Goal: Task Accomplishment & Management: Use online tool/utility

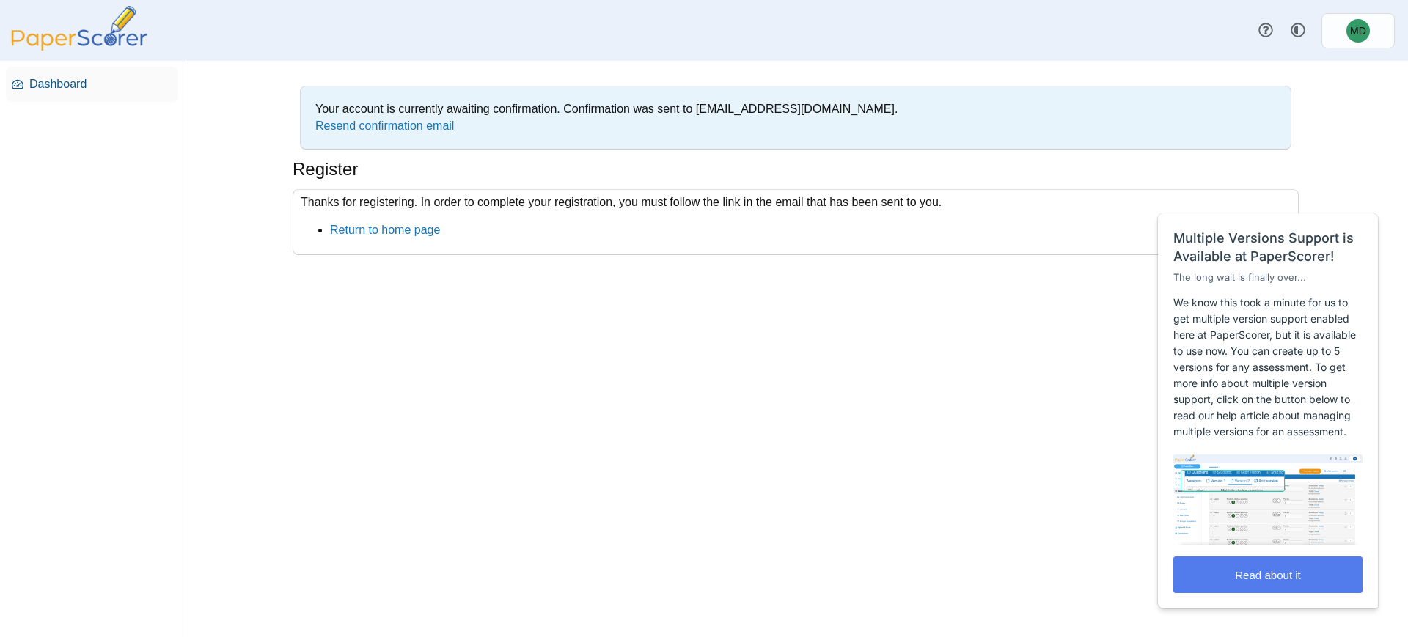
click at [69, 78] on span "Dashboard" at bounding box center [100, 84] width 143 height 16
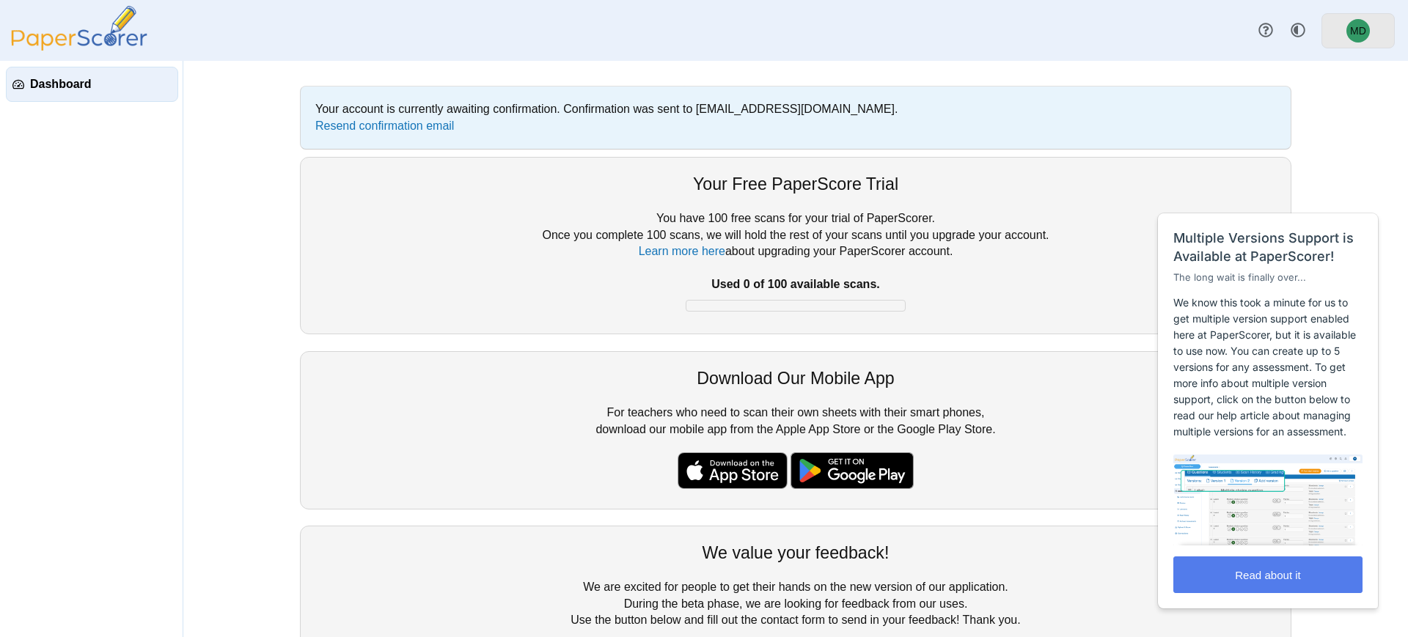
click at [1354, 26] on span "MD" at bounding box center [1358, 31] width 16 height 10
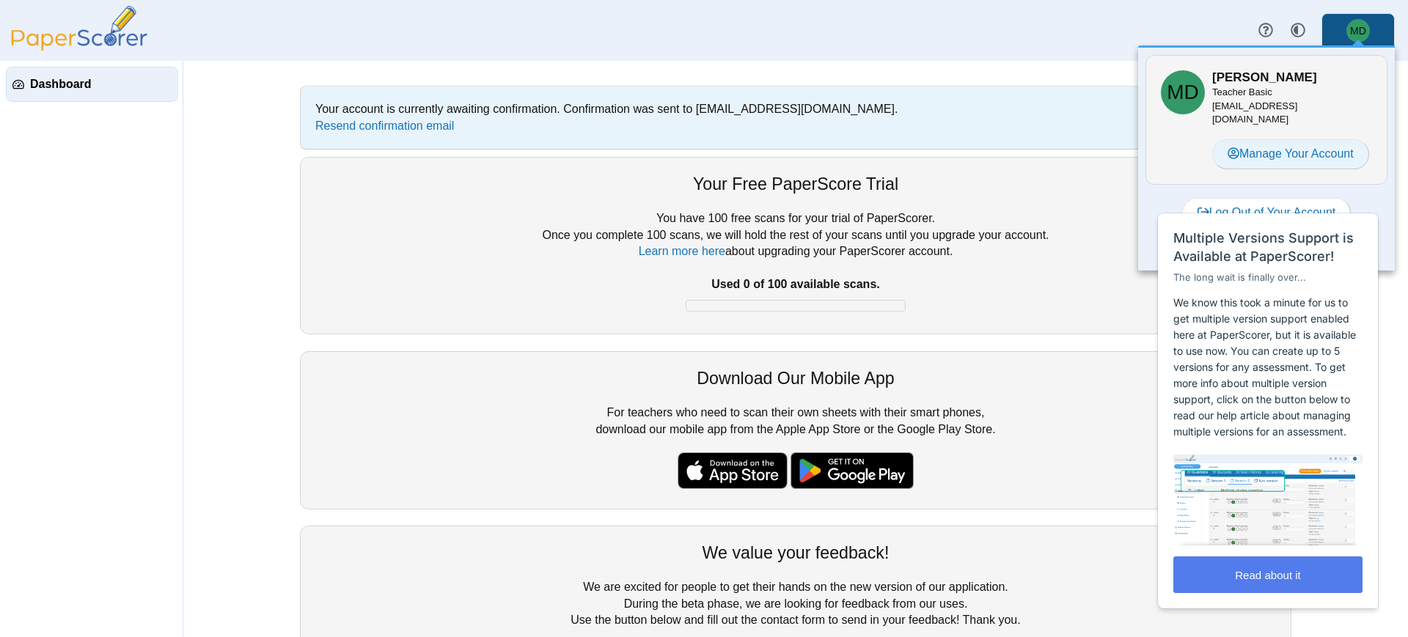
click at [1327, 143] on link "Manage Your Account" at bounding box center [1290, 153] width 157 height 29
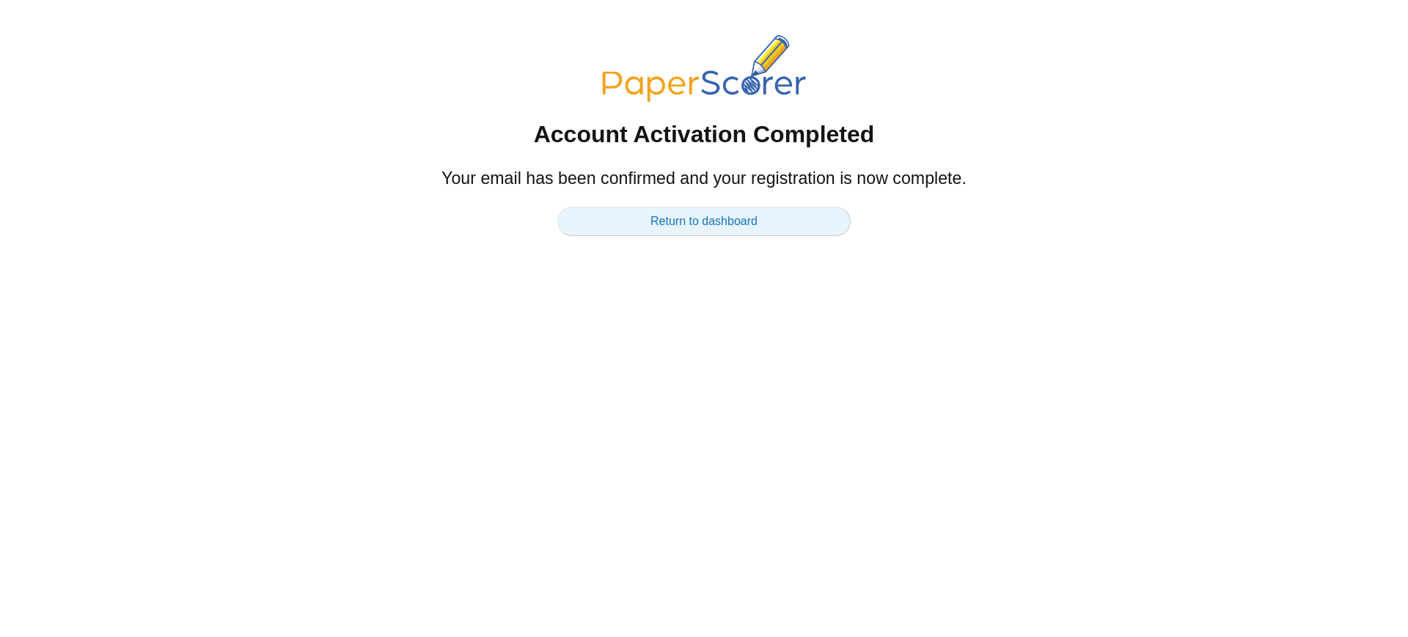
click at [693, 230] on link "Return to dashboard" at bounding box center [703, 221] width 293 height 29
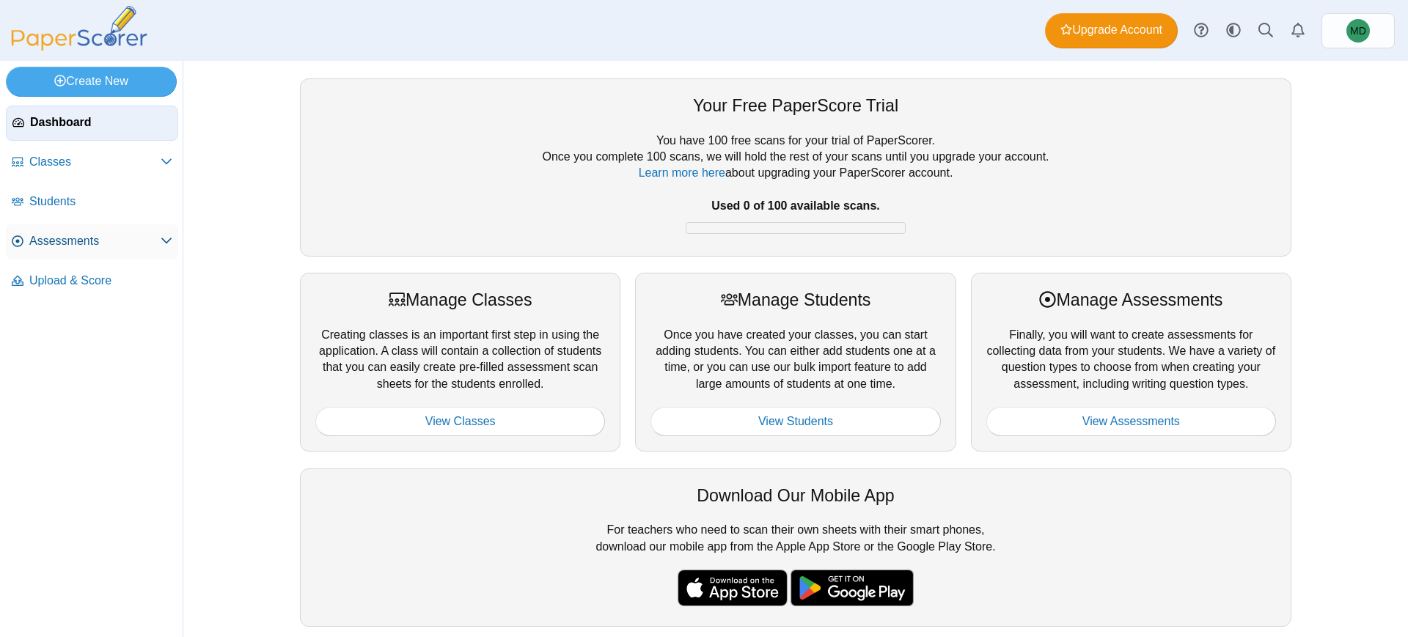
click at [134, 227] on link "Assessments" at bounding box center [92, 241] width 172 height 35
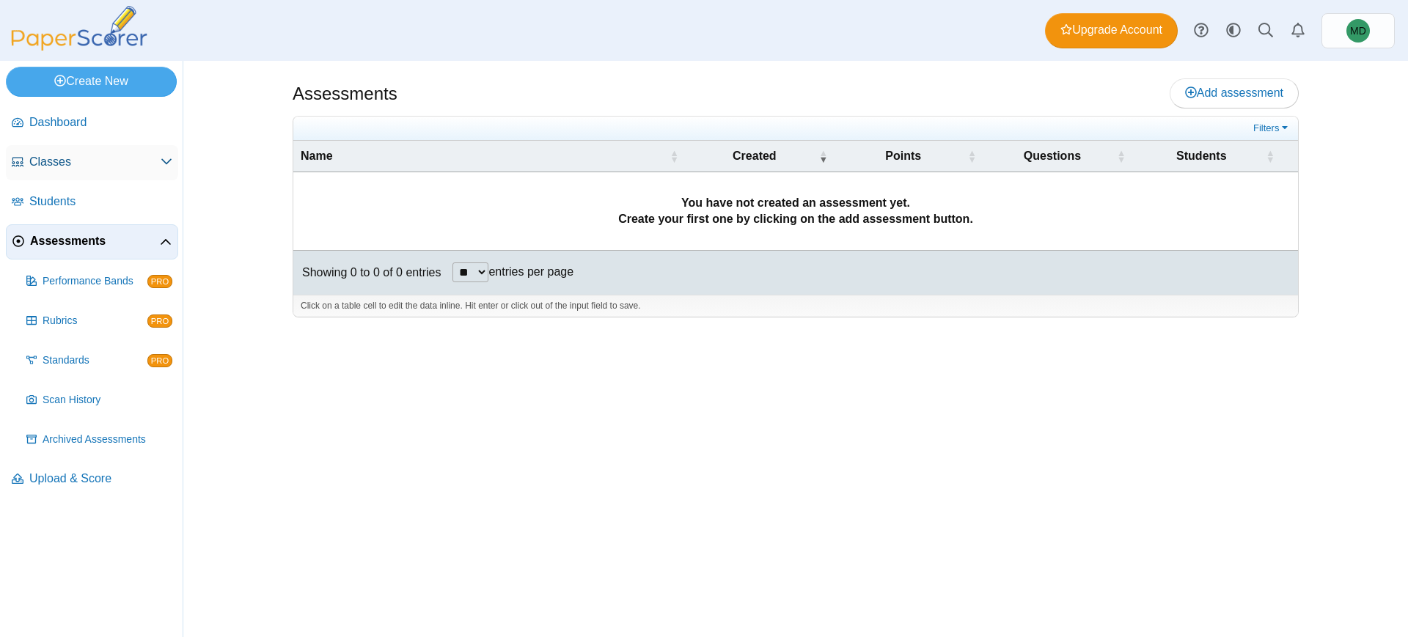
click at [106, 168] on span "Classes" at bounding box center [94, 162] width 131 height 16
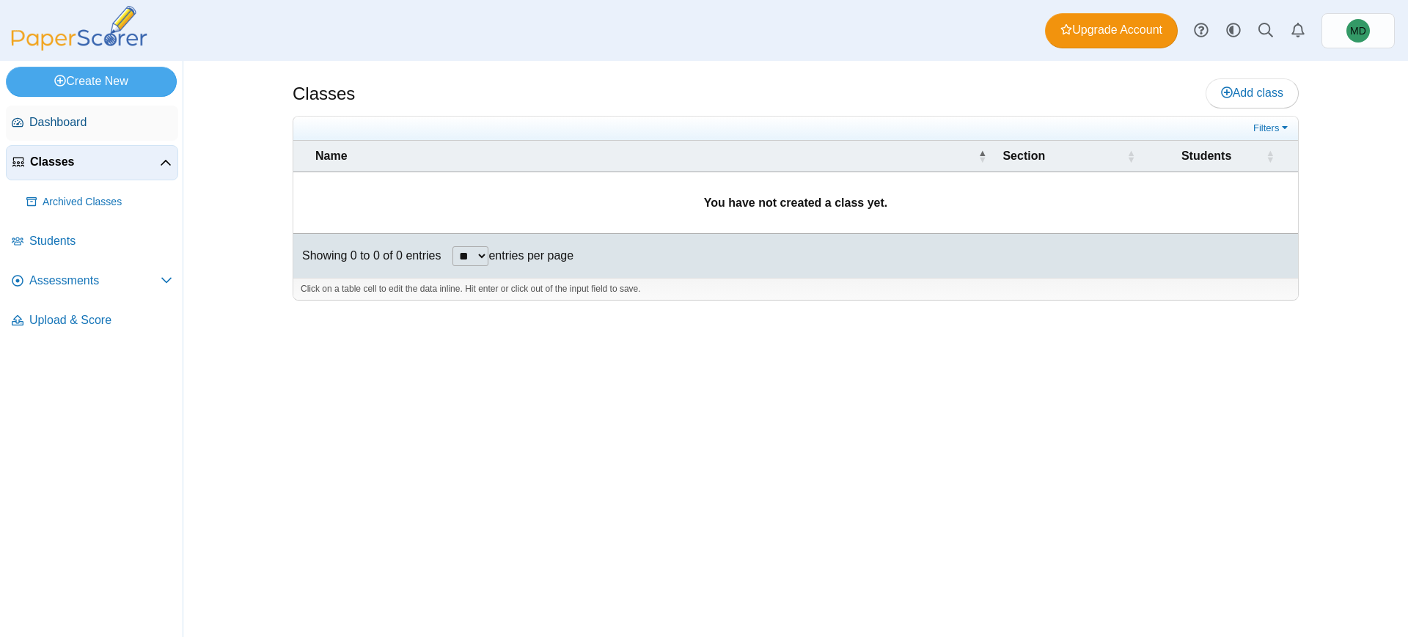
click at [97, 123] on span "Dashboard" at bounding box center [100, 122] width 143 height 16
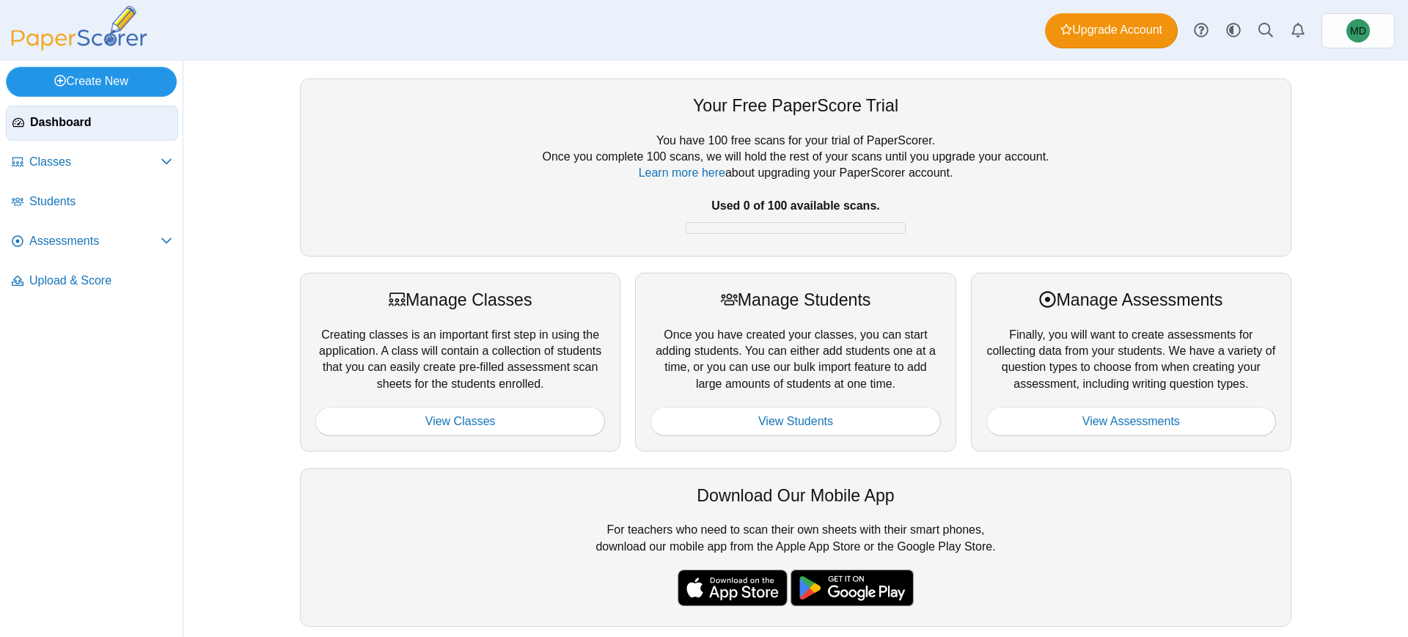
click at [101, 86] on link "Create New" at bounding box center [91, 81] width 171 height 29
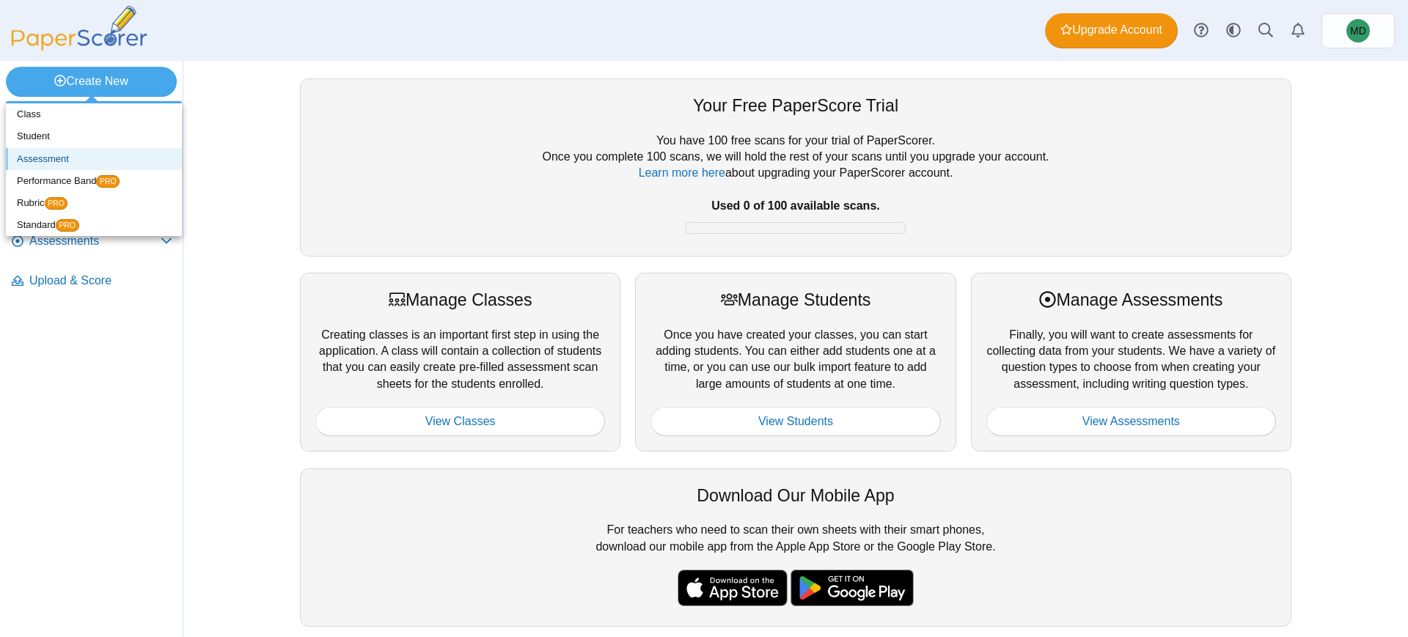
click at [77, 161] on link "Assessment" at bounding box center [94, 159] width 176 height 22
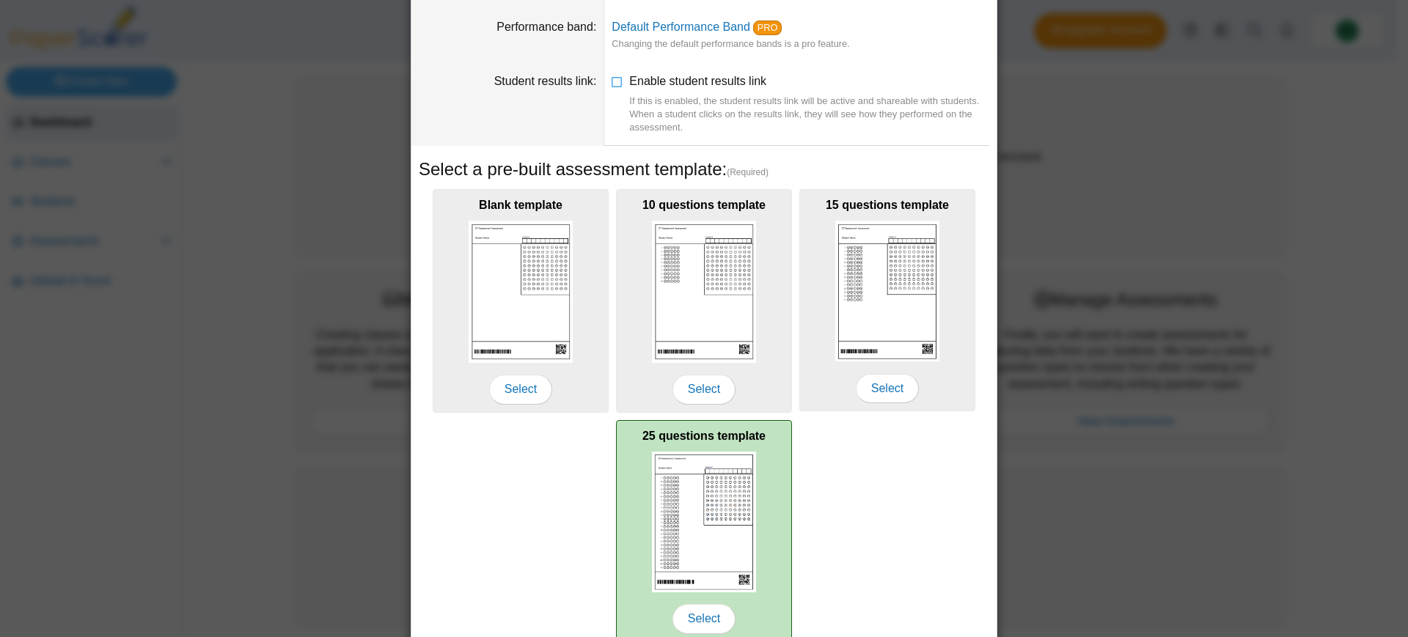
scroll to position [173, 0]
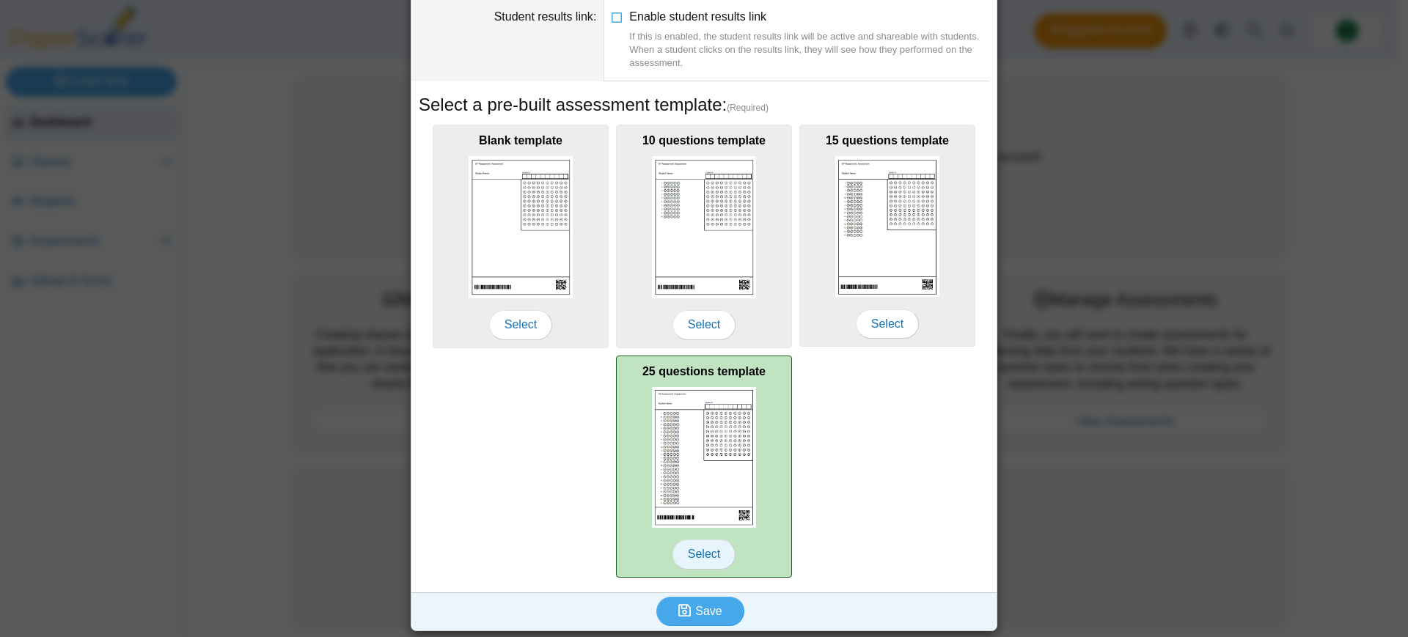
click at [703, 551] on span "Select" at bounding box center [703, 554] width 63 height 29
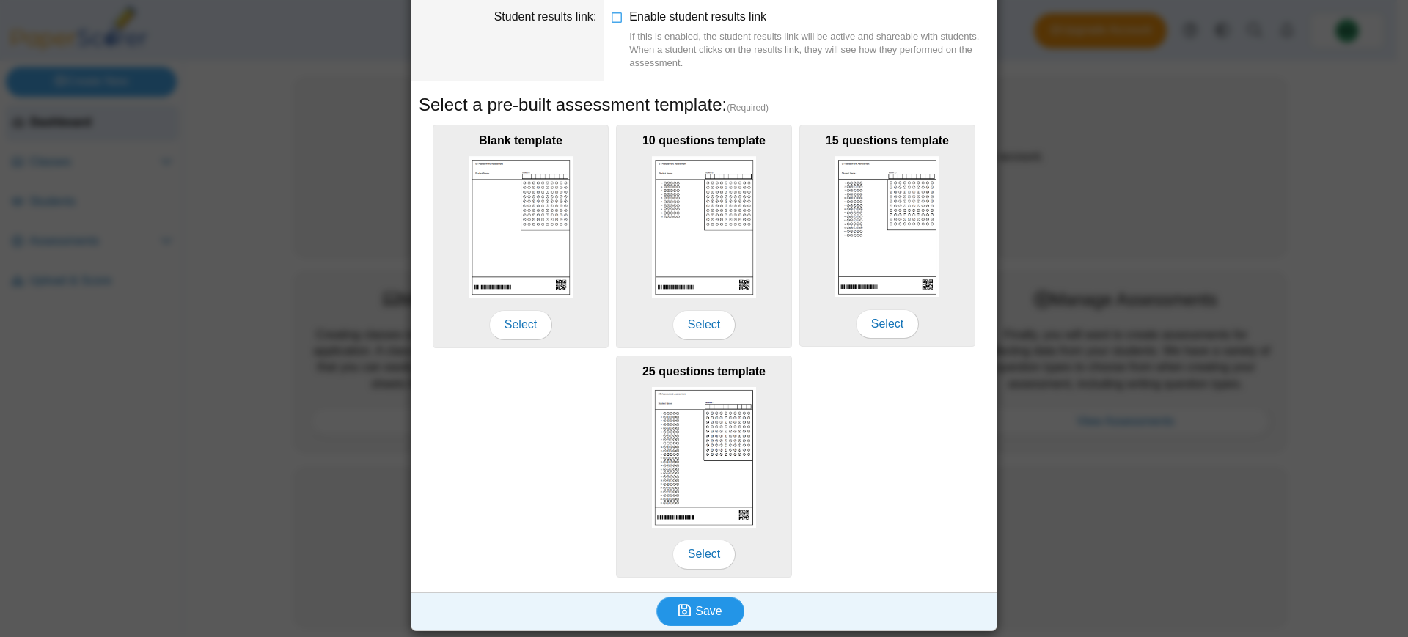
click at [708, 610] on span "Save" at bounding box center [708, 611] width 26 height 12
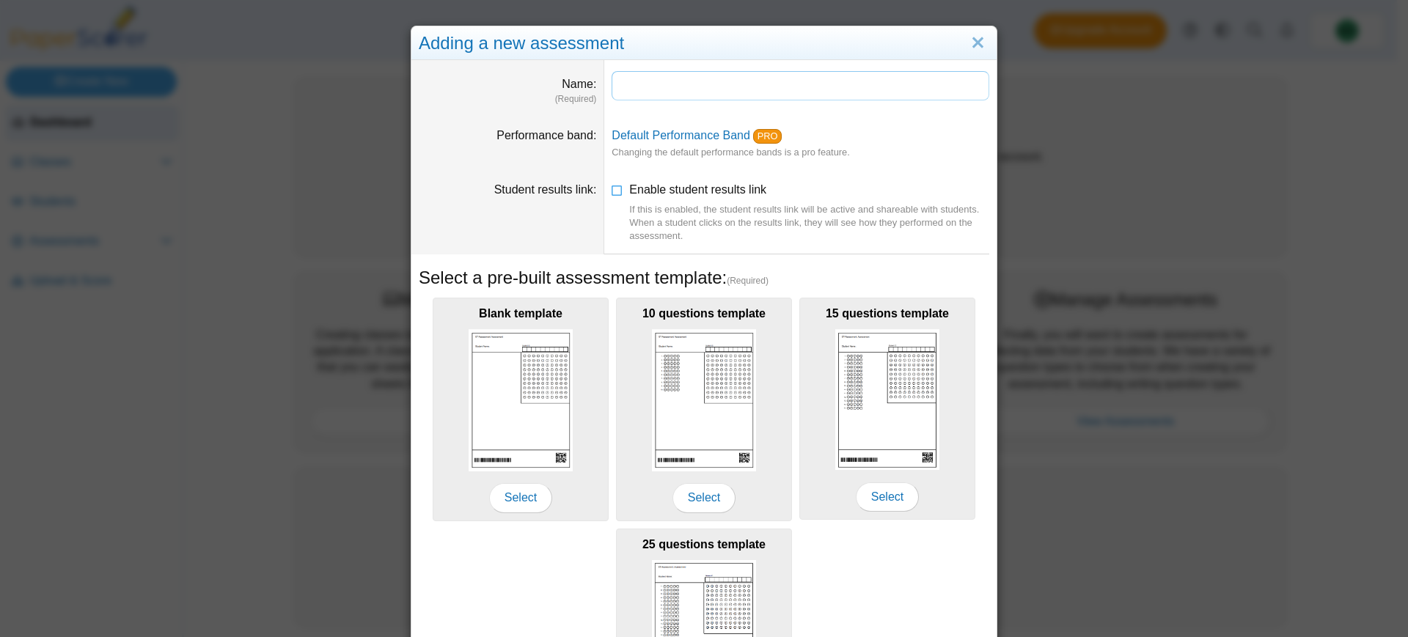
click at [664, 88] on input "Name" at bounding box center [801, 85] width 378 height 29
type input "**********"
click at [613, 191] on icon at bounding box center [618, 187] width 12 height 10
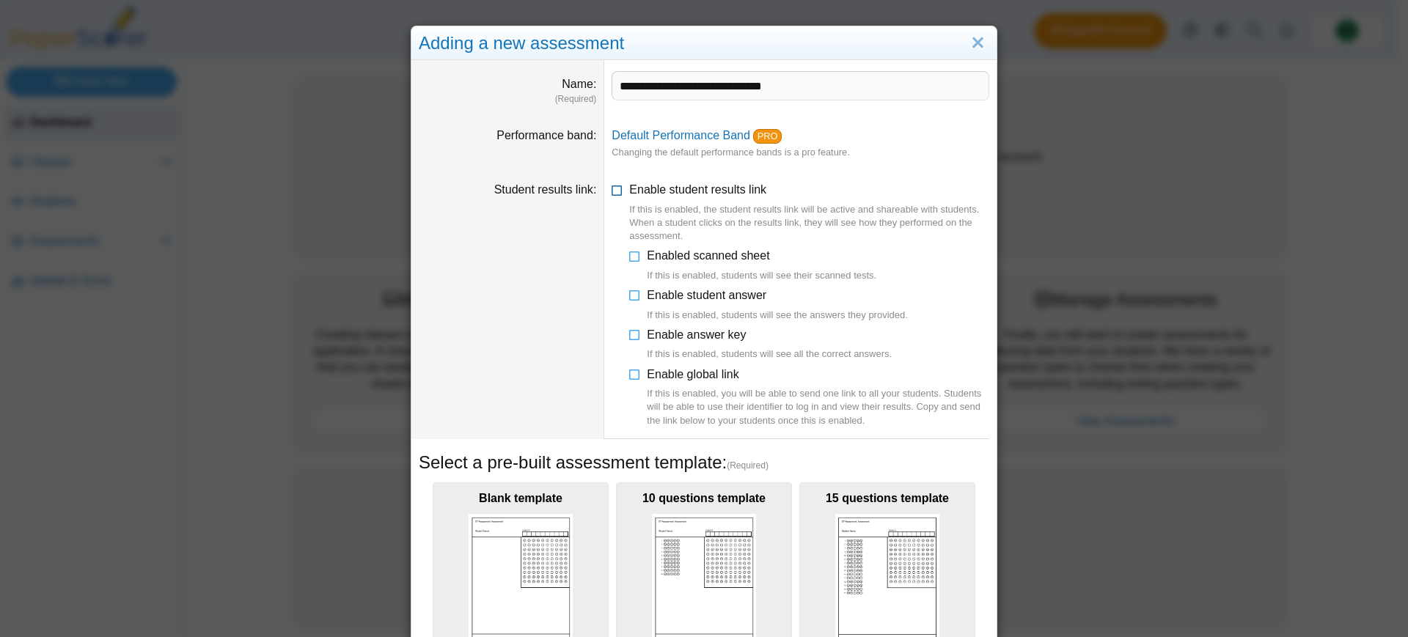
click at [614, 188] on icon at bounding box center [618, 187] width 12 height 10
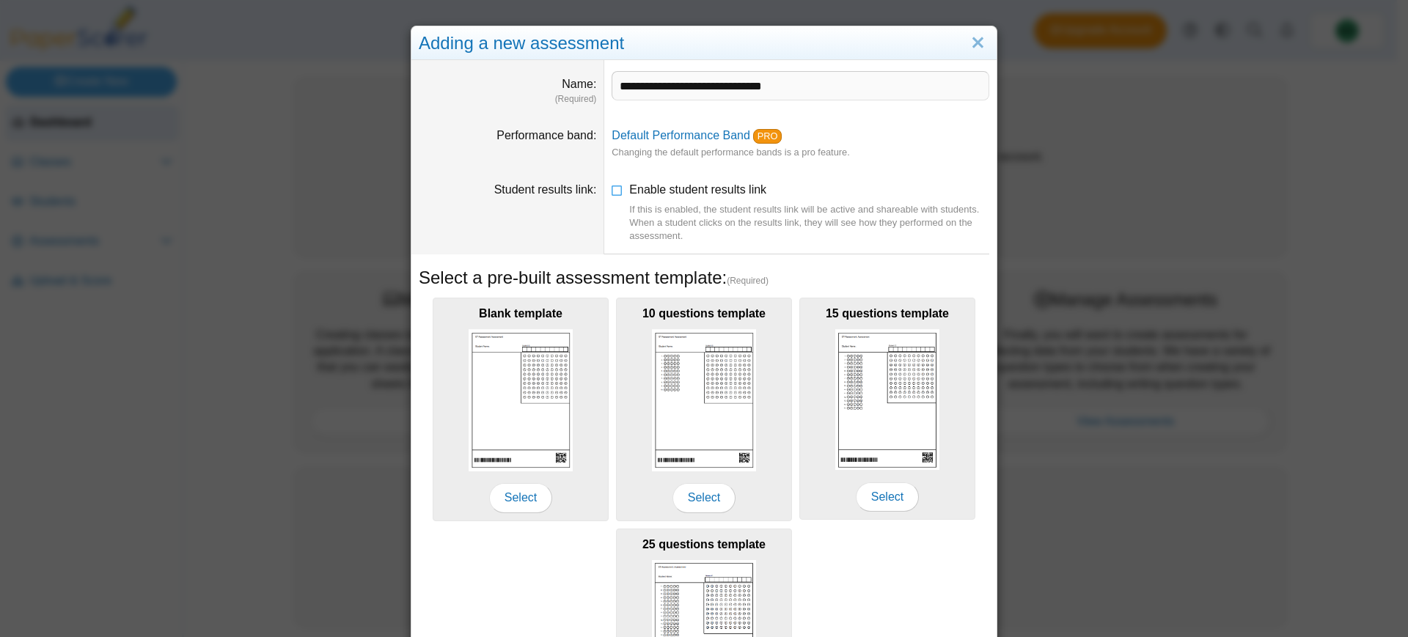
click at [622, 193] on li "Enable student results link If this is enabled, the student results link will b…" at bounding box center [801, 213] width 378 height 62
click at [613, 191] on icon at bounding box center [618, 187] width 12 height 10
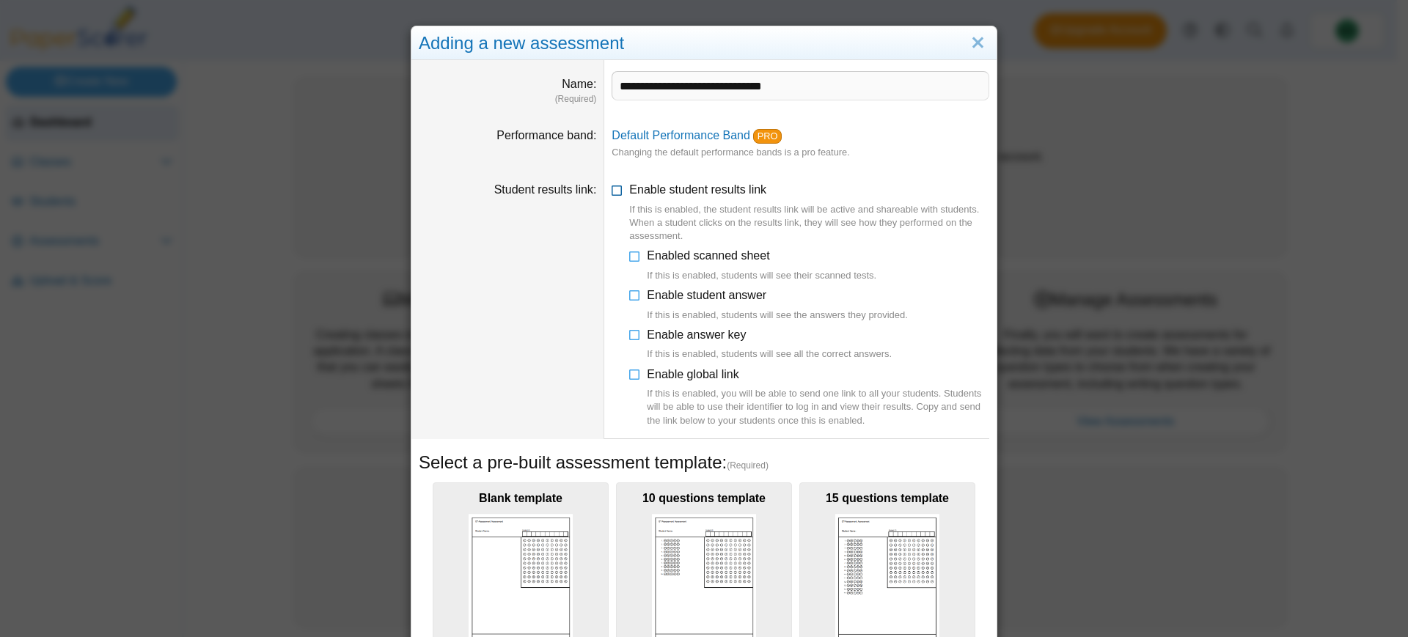
click at [612, 192] on icon at bounding box center [618, 187] width 12 height 10
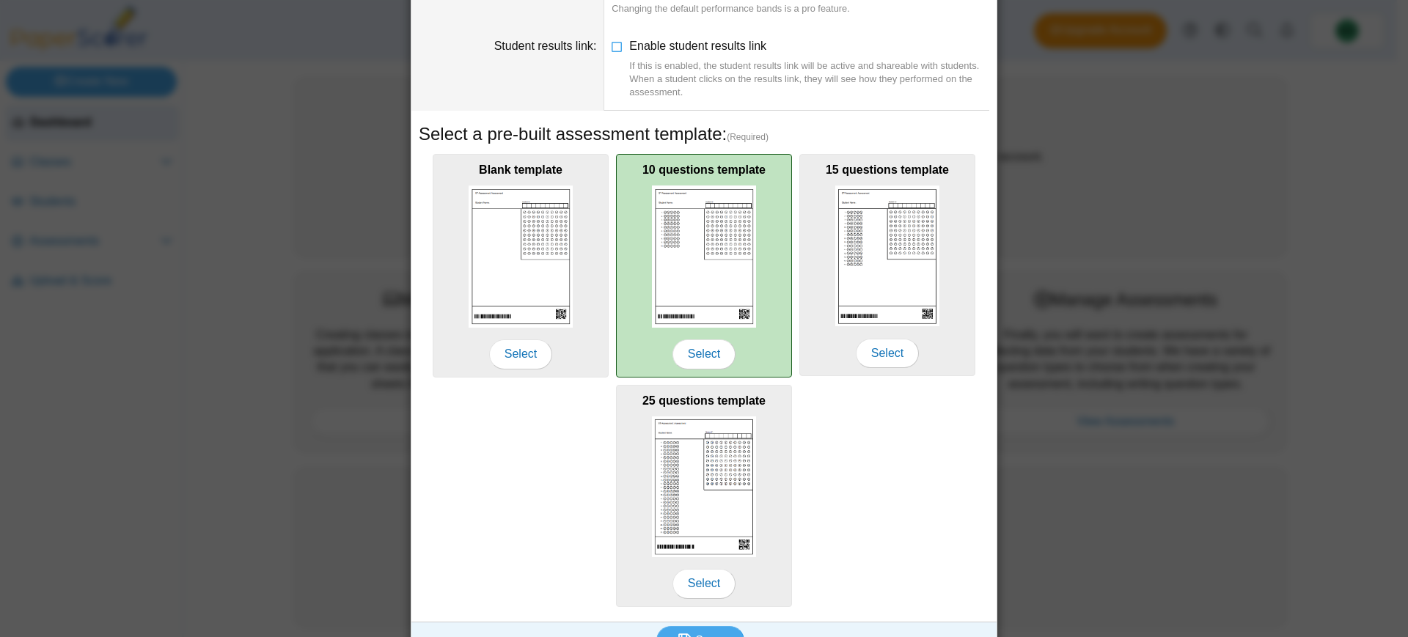
scroll to position [173, 0]
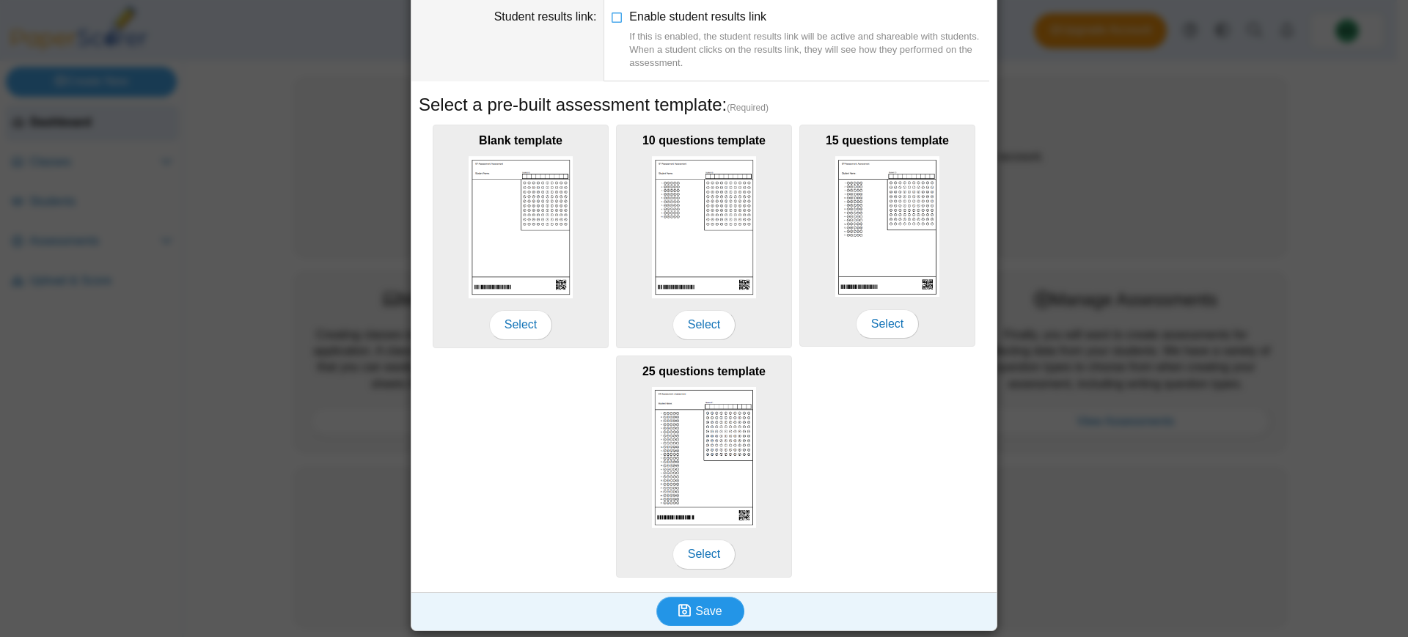
click at [699, 613] on span "Save" at bounding box center [708, 611] width 26 height 12
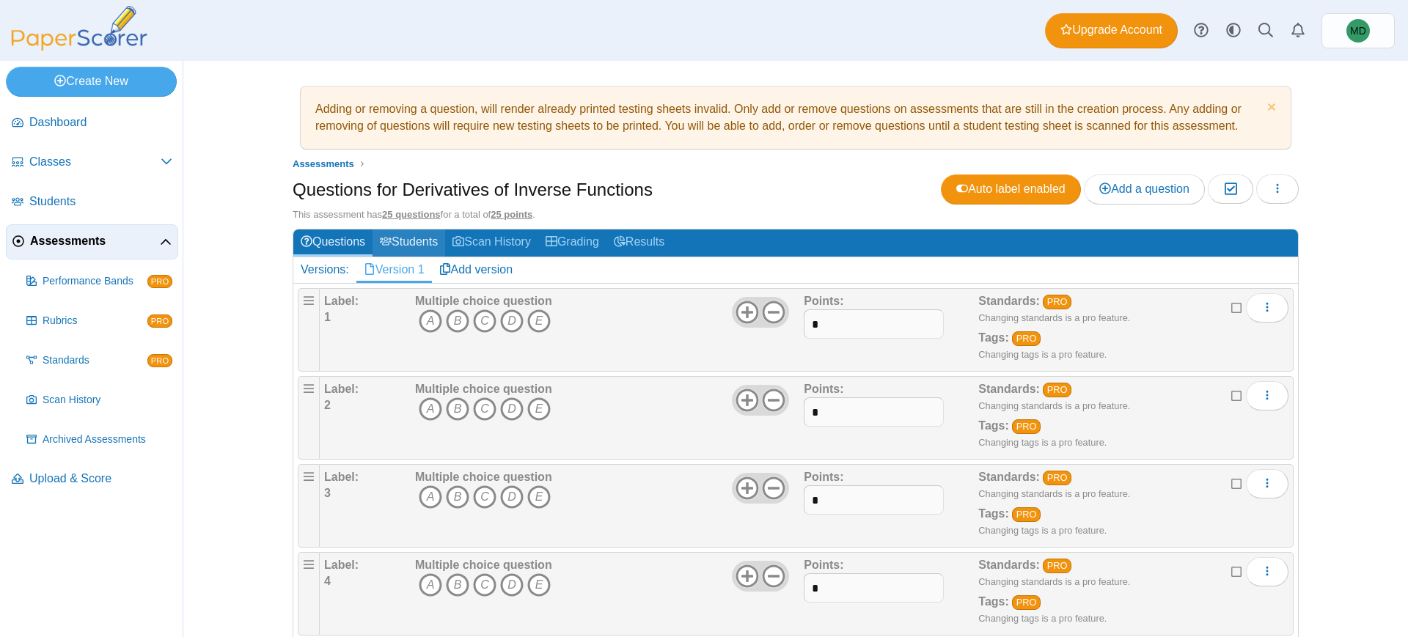
click at [422, 243] on link "Students" at bounding box center [409, 243] width 73 height 27
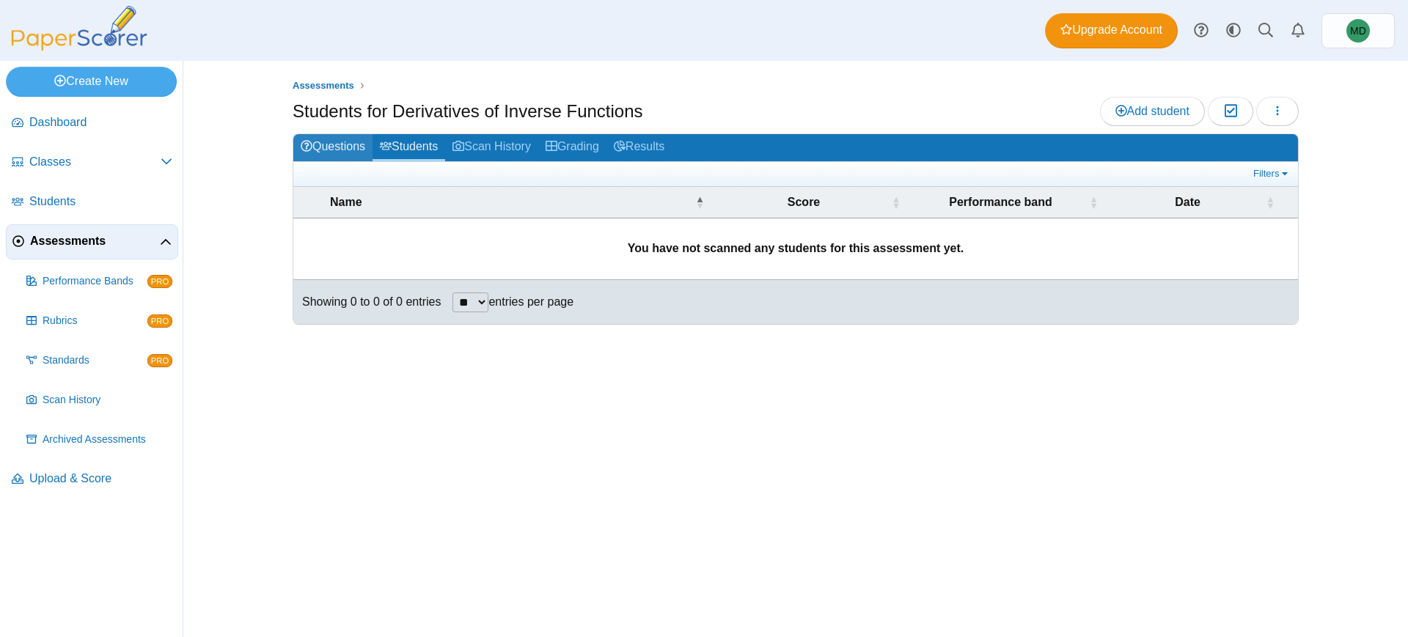
click at [348, 144] on link "Questions" at bounding box center [332, 147] width 79 height 27
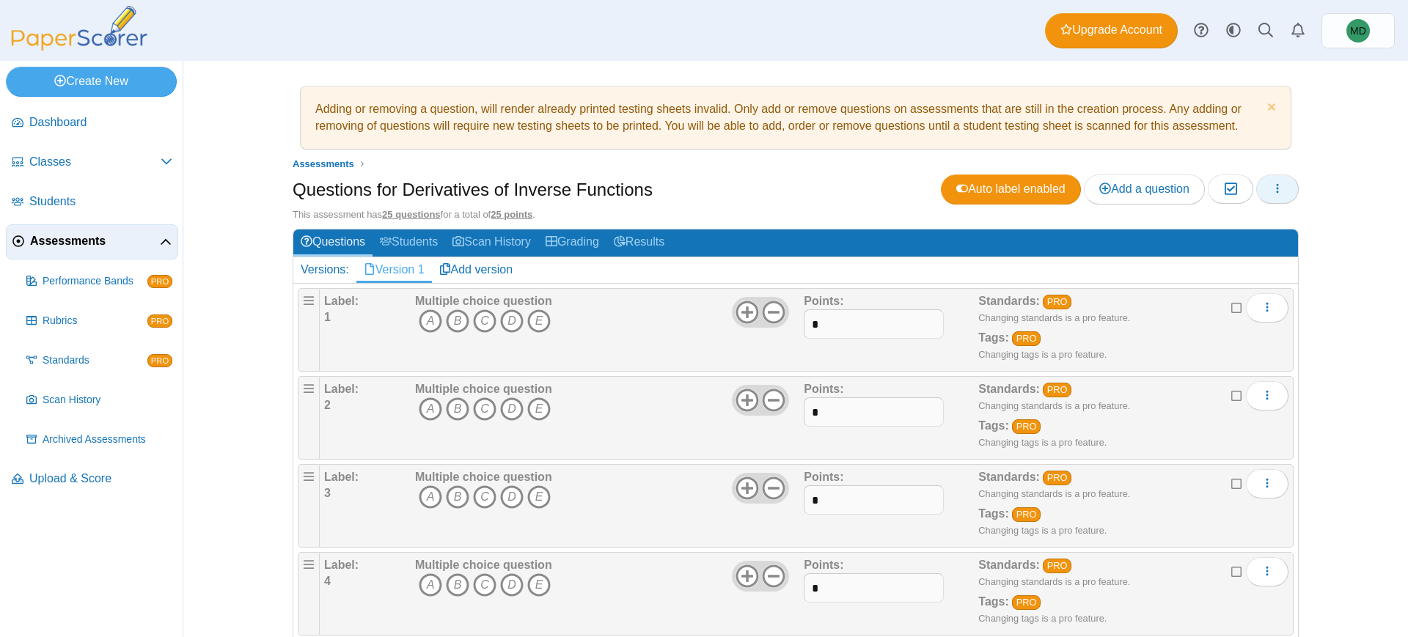
click at [1268, 195] on button "button" at bounding box center [1277, 189] width 43 height 29
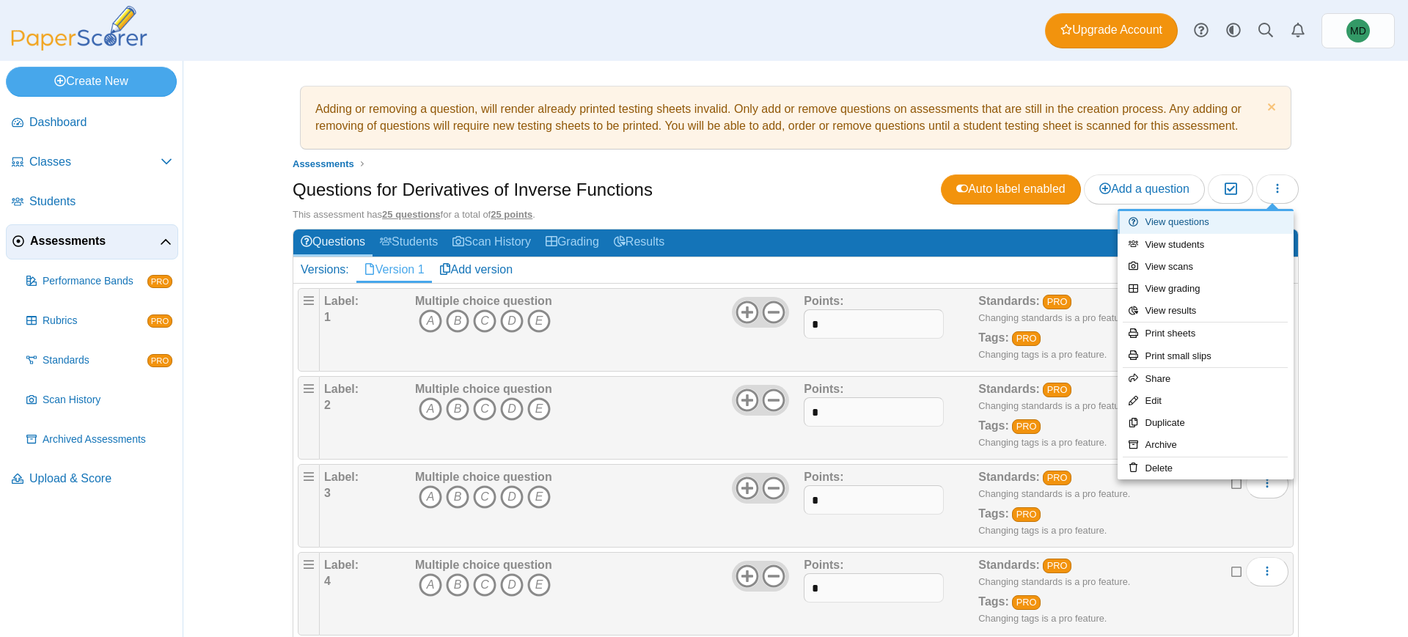
click at [1205, 226] on link "View questions" at bounding box center [1206, 222] width 176 height 22
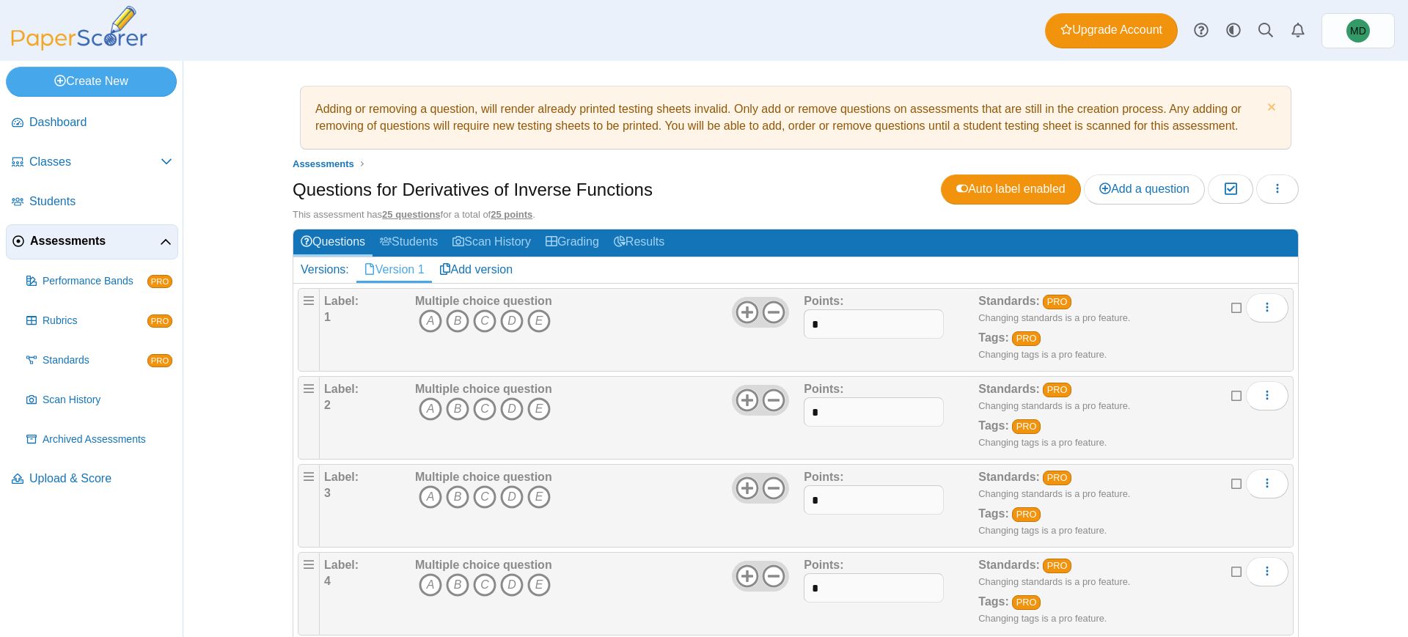
click at [341, 302] on b "Label:" at bounding box center [341, 301] width 34 height 12
click at [638, 315] on div "Multiple choice question A B C D E" at bounding box center [607, 329] width 392 height 73
click at [596, 243] on link "Grading" at bounding box center [572, 243] width 68 height 27
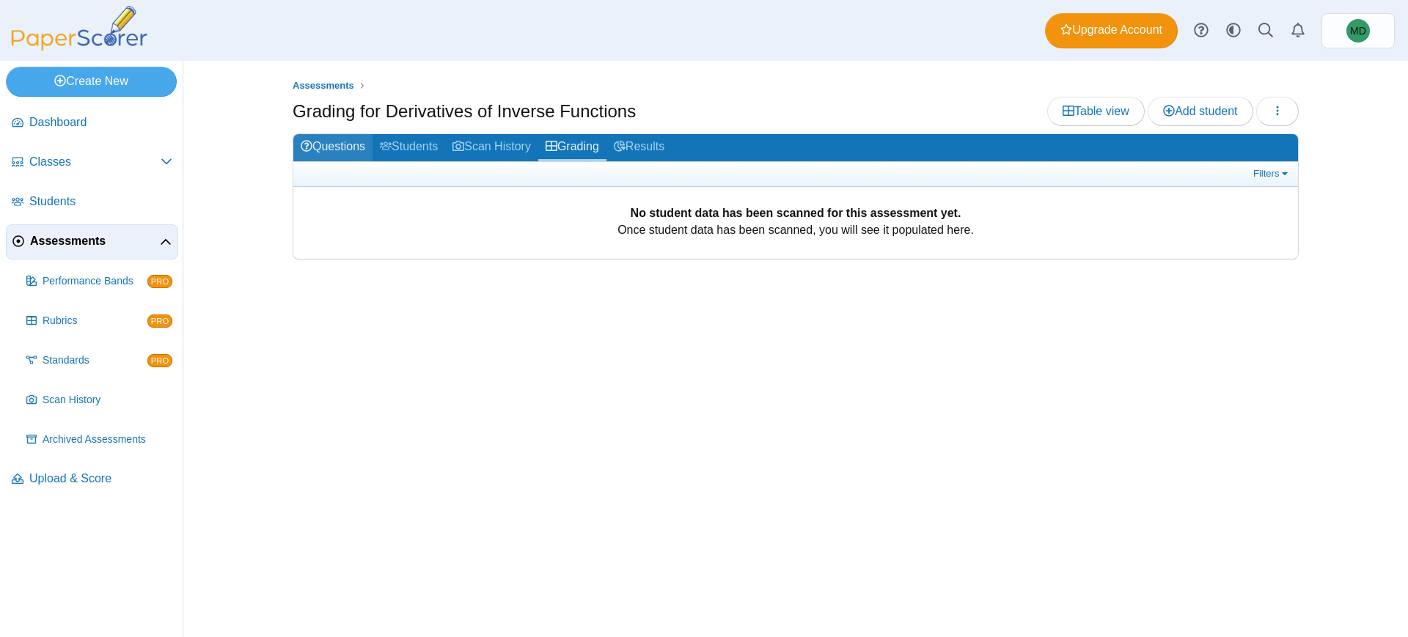
click at [341, 148] on link "Questions" at bounding box center [332, 147] width 79 height 27
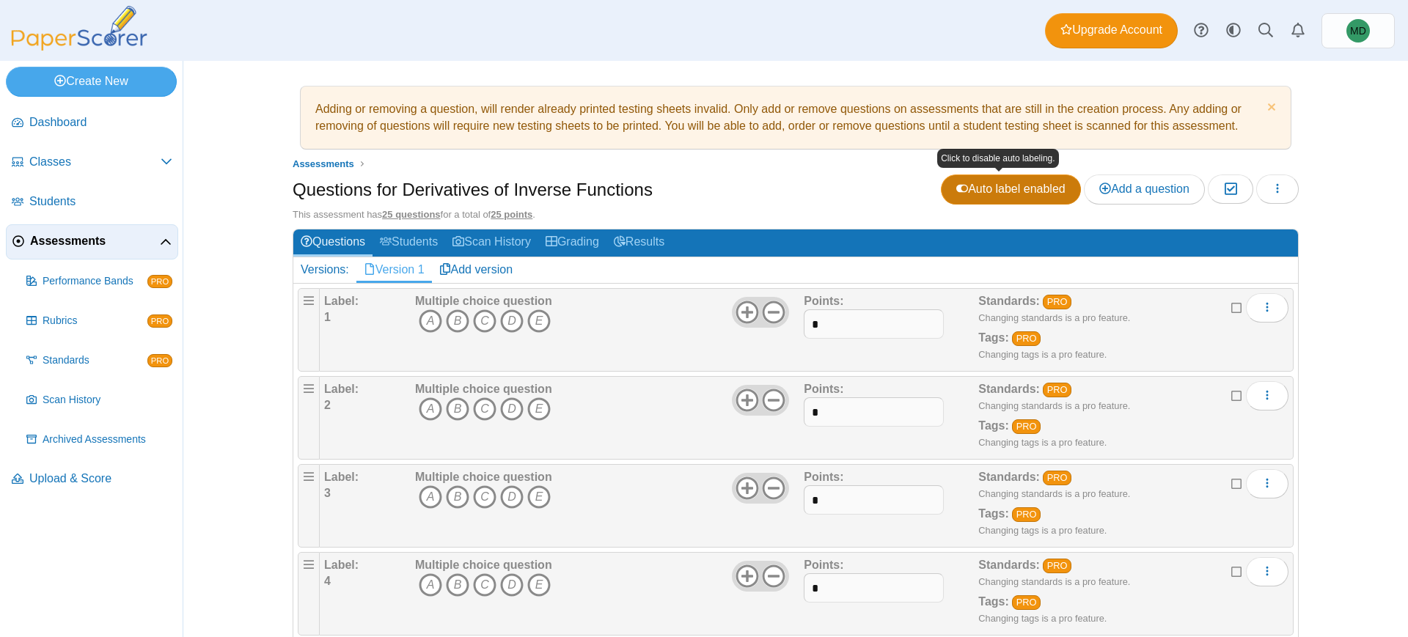
click at [996, 192] on span "Auto label enabled" at bounding box center [1010, 189] width 109 height 12
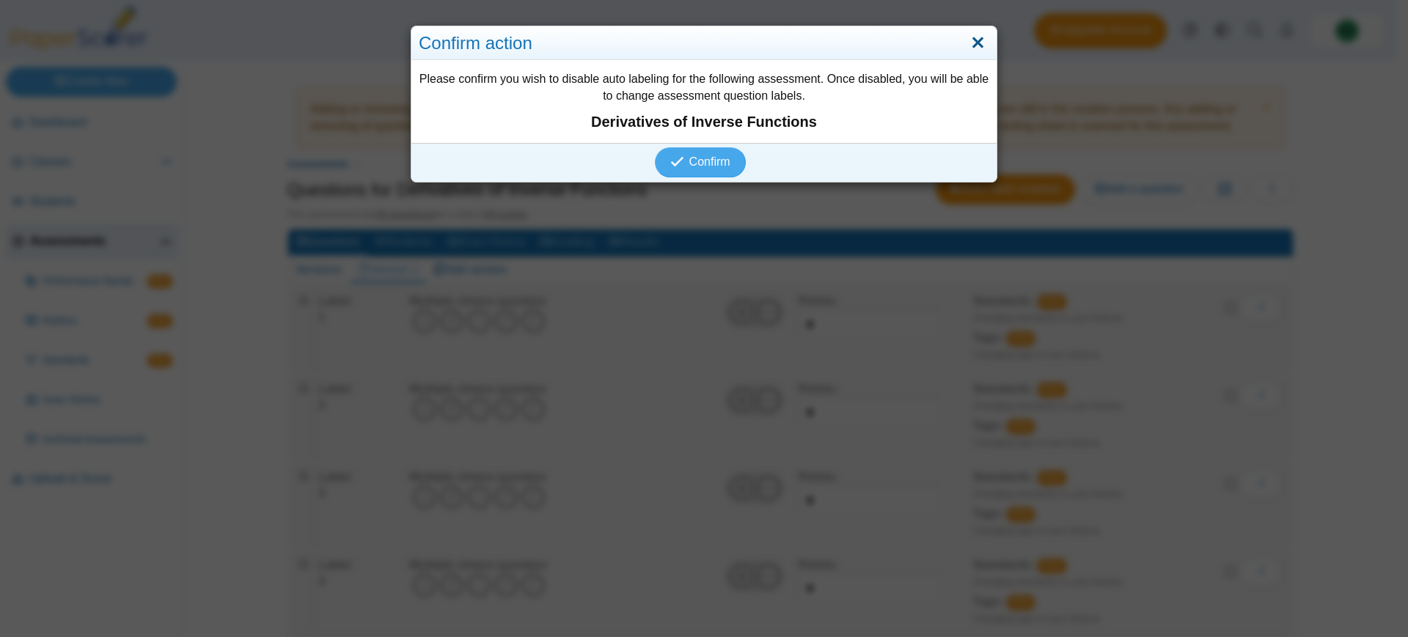
click at [972, 39] on link "Close" at bounding box center [978, 43] width 23 height 25
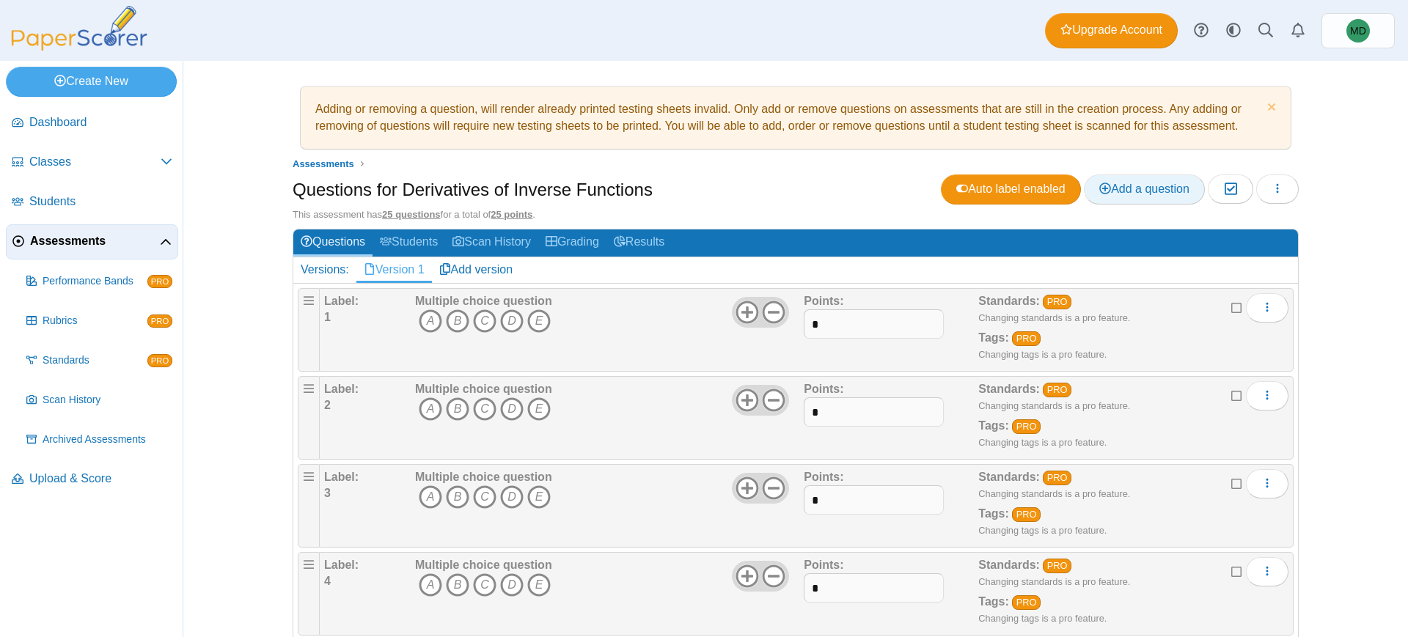
click at [1148, 197] on link "Add a question" at bounding box center [1144, 189] width 121 height 29
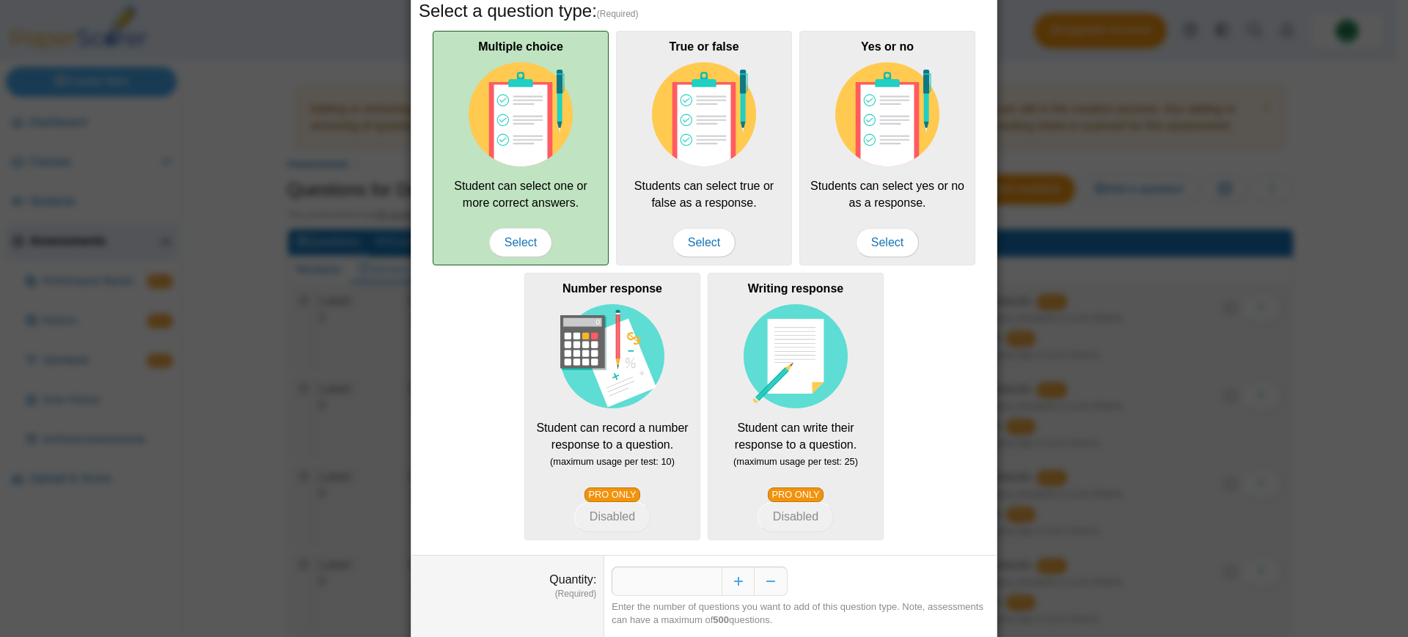
scroll to position [181, 0]
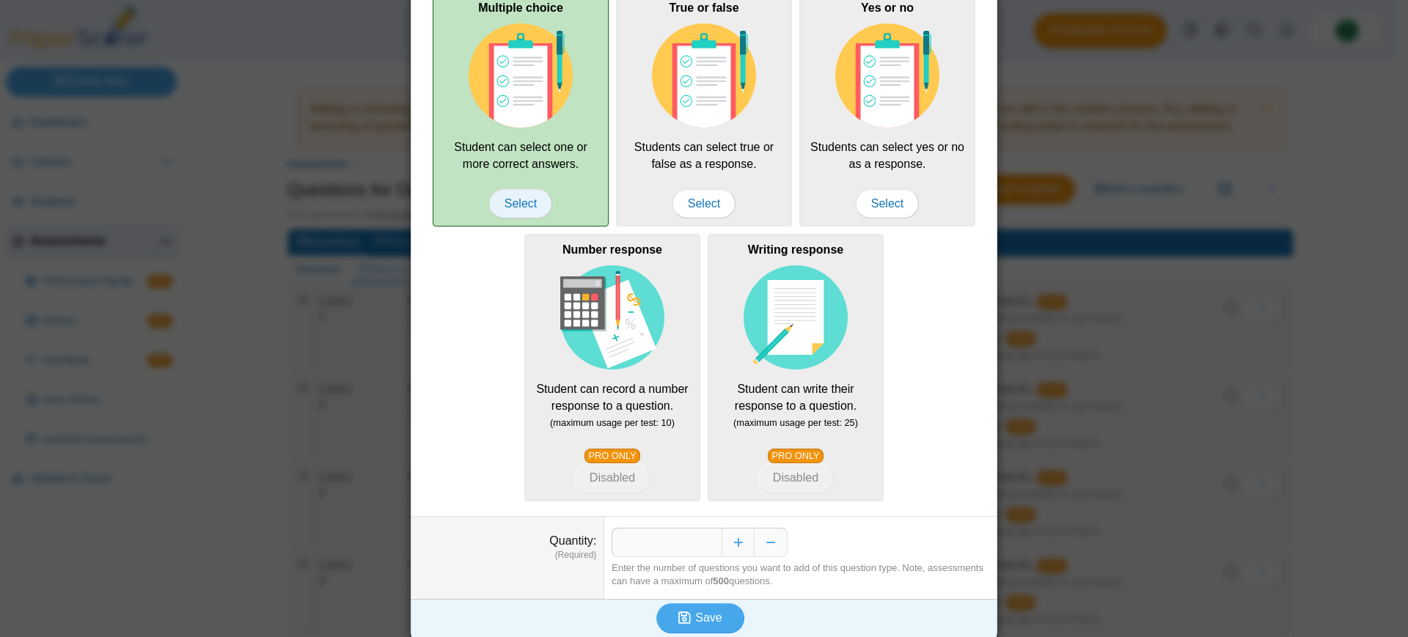
click at [525, 204] on span "Select" at bounding box center [520, 203] width 63 height 29
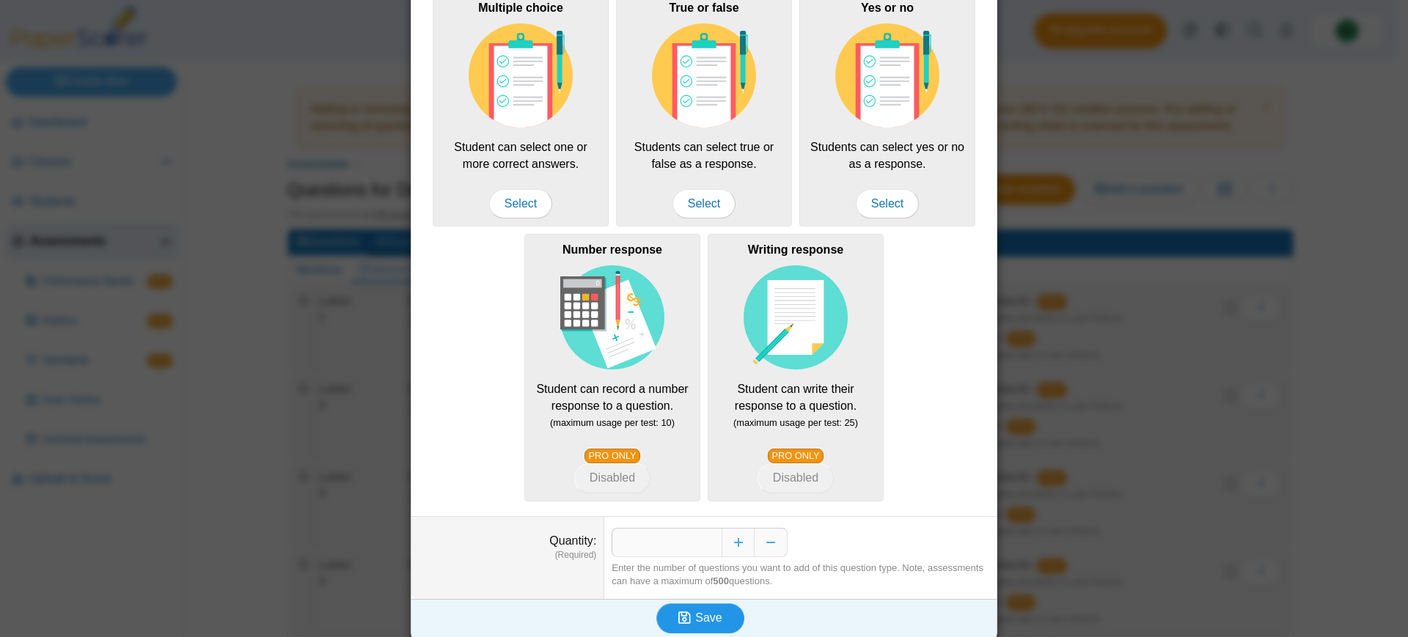
click at [695, 613] on span "Save" at bounding box center [708, 618] width 26 height 12
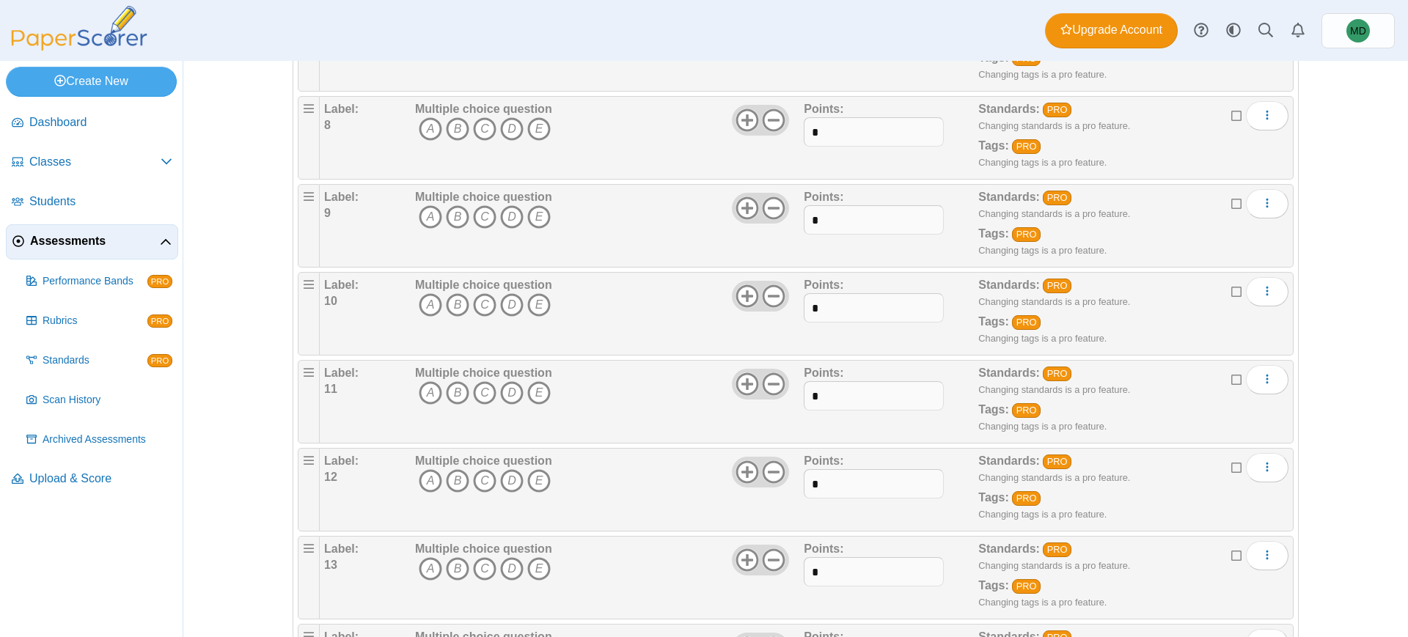
scroll to position [1242, 0]
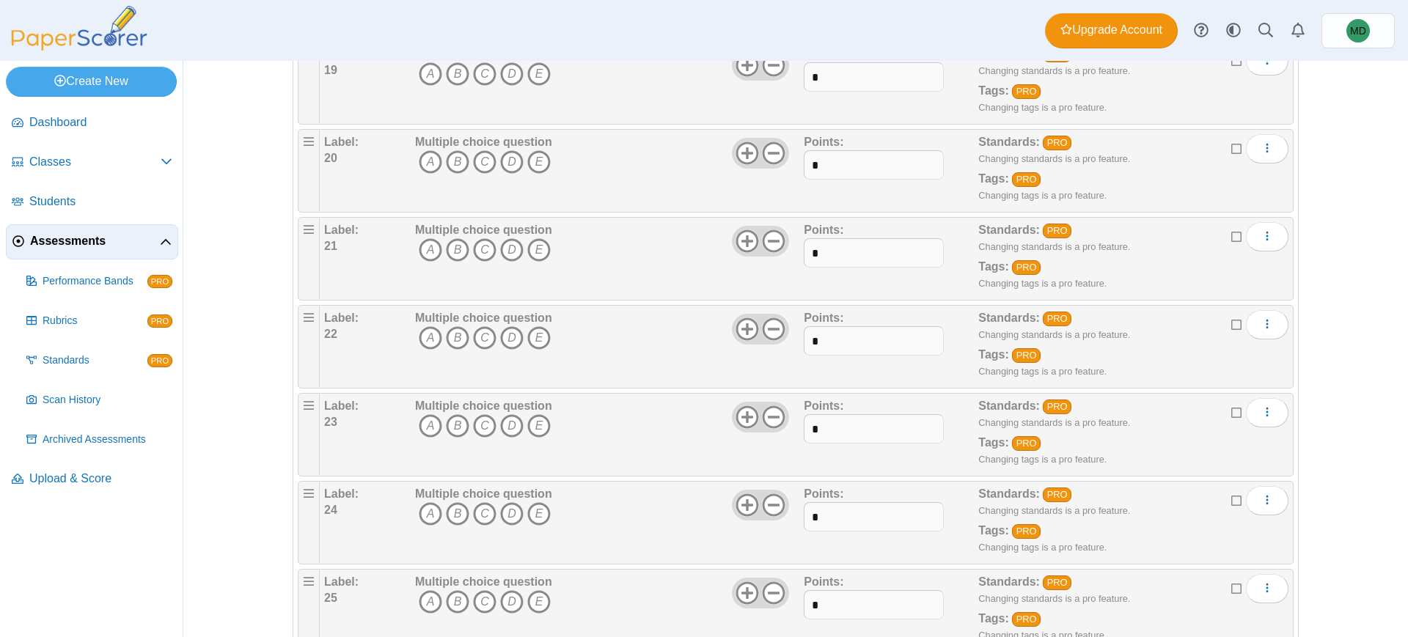
scroll to position [1969, 0]
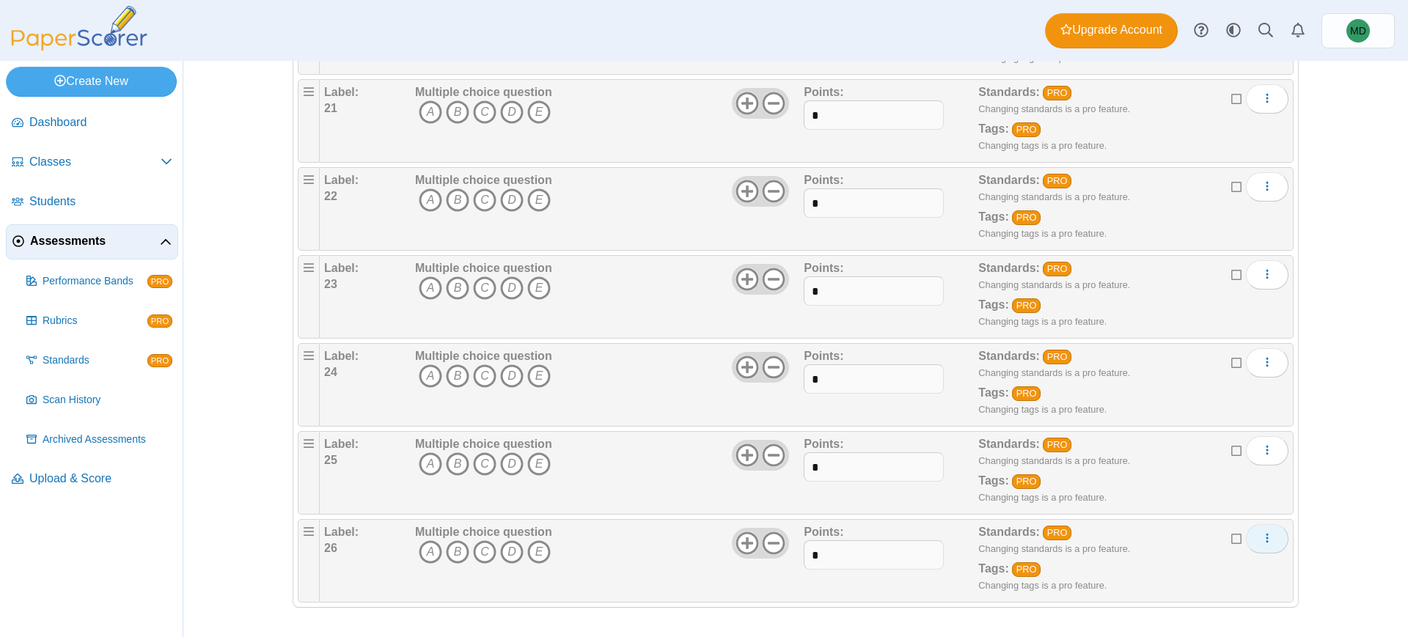
click at [1252, 543] on button "More options" at bounding box center [1267, 538] width 43 height 29
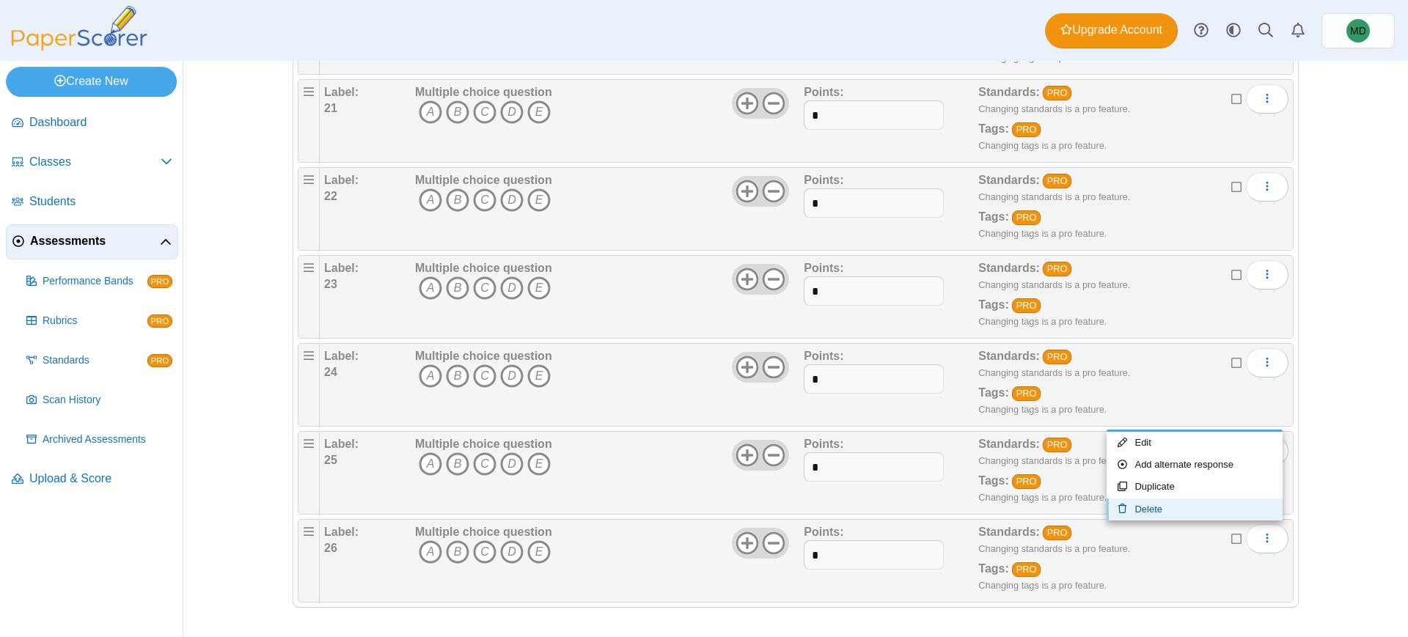
click at [1211, 515] on link "Delete" at bounding box center [1195, 510] width 176 height 22
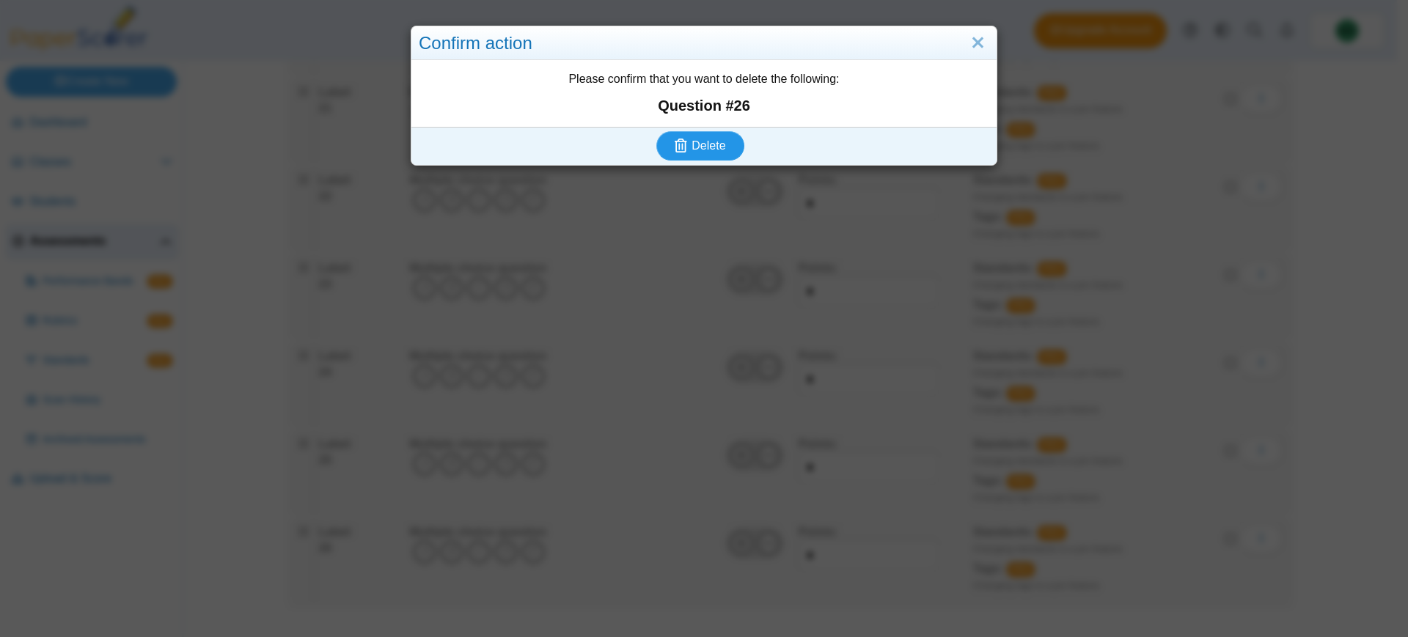
click at [692, 147] on span "Delete" at bounding box center [709, 145] width 34 height 12
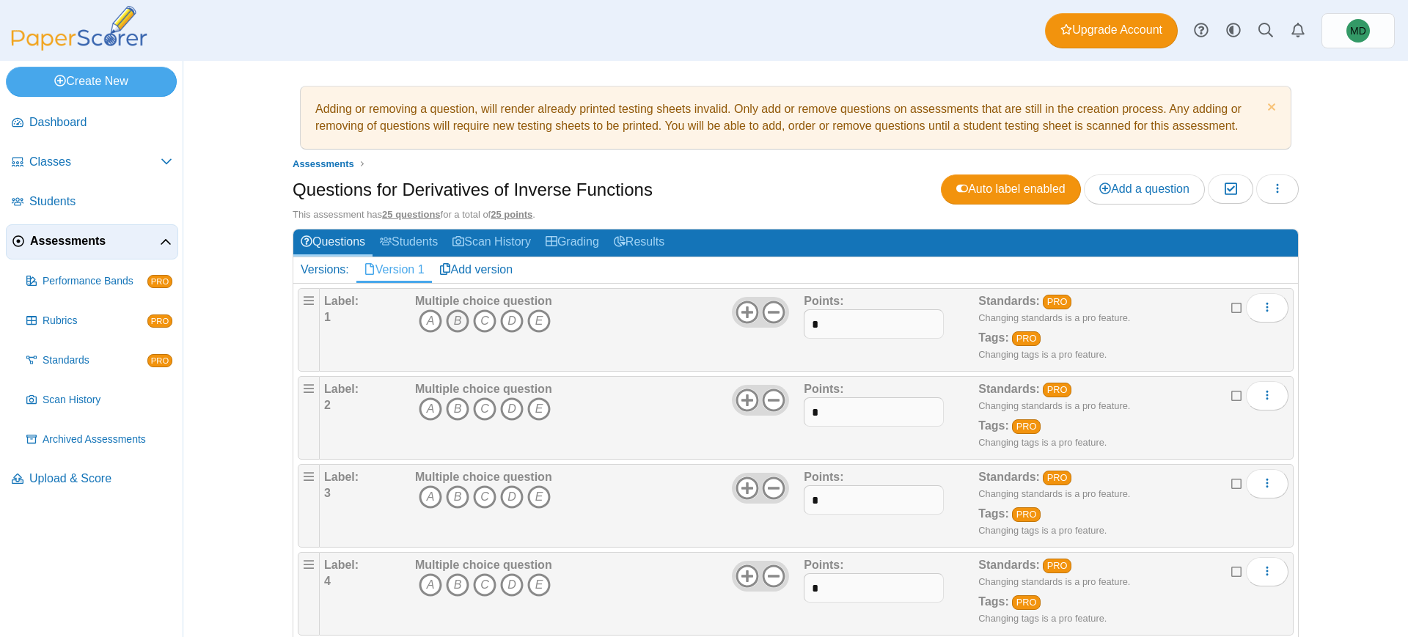
click at [449, 323] on icon "B" at bounding box center [457, 320] width 23 height 23
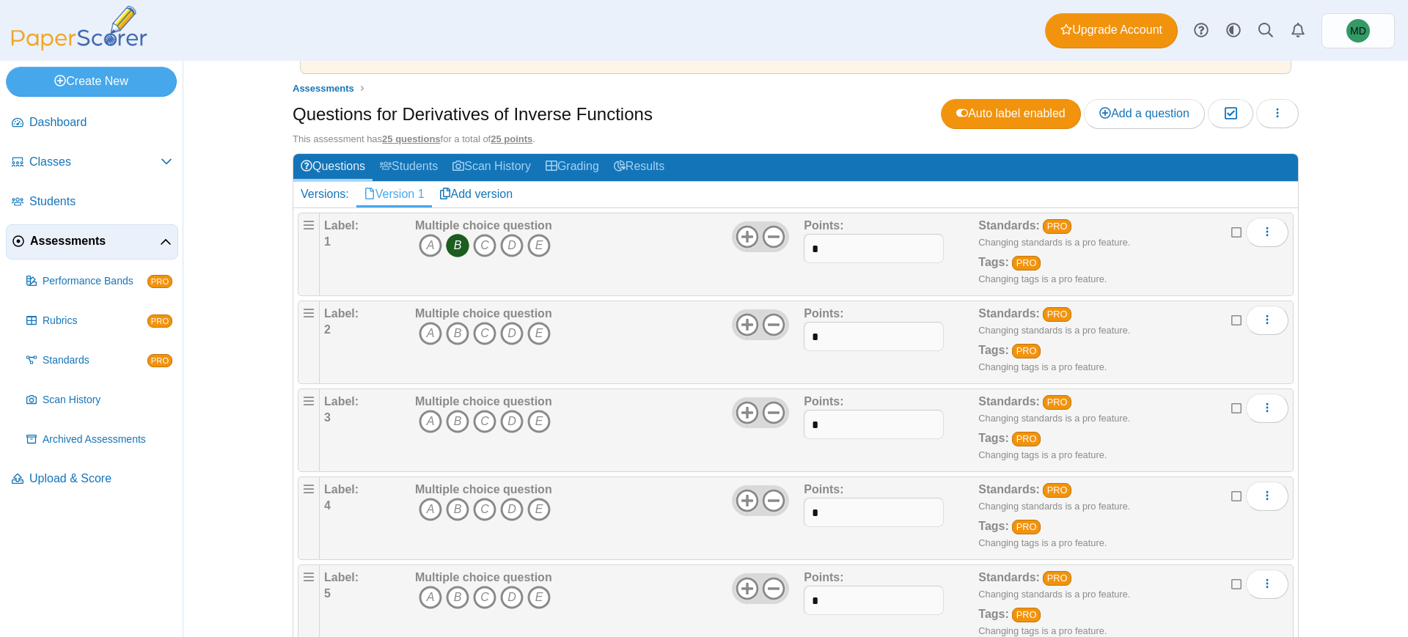
scroll to position [180, 0]
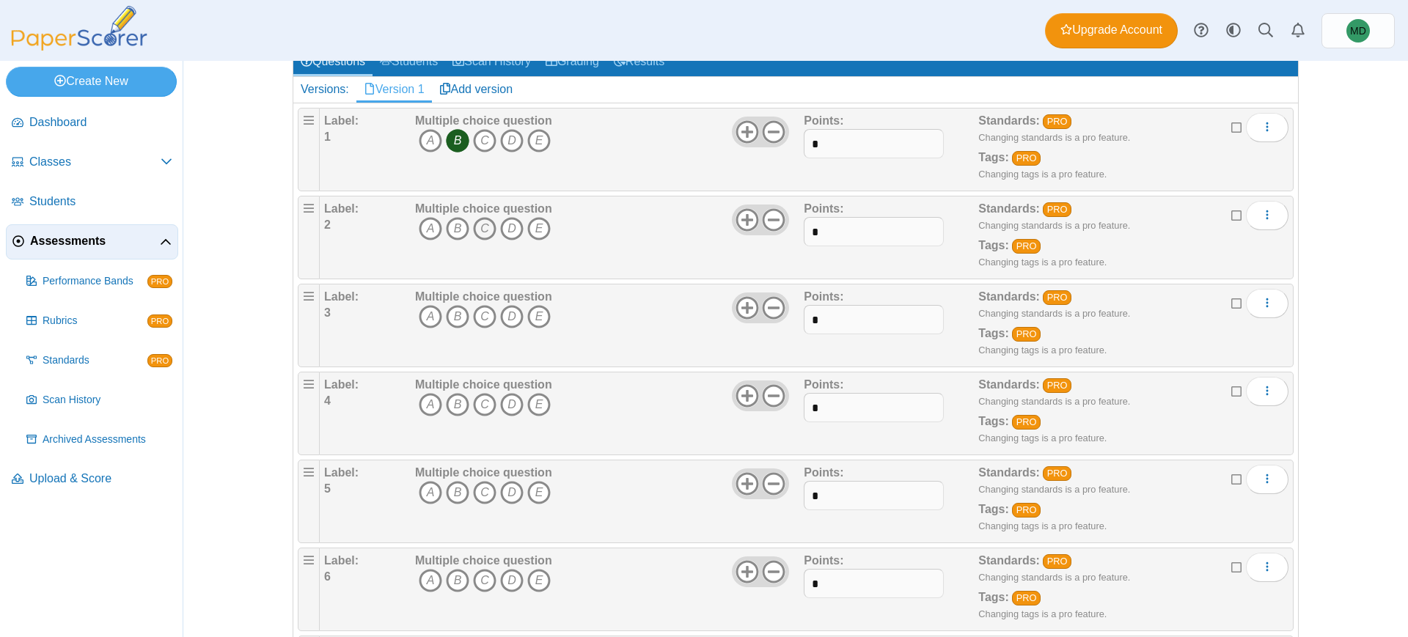
click at [473, 228] on icon "C" at bounding box center [484, 228] width 23 height 23
click at [479, 318] on icon "C" at bounding box center [484, 316] width 23 height 23
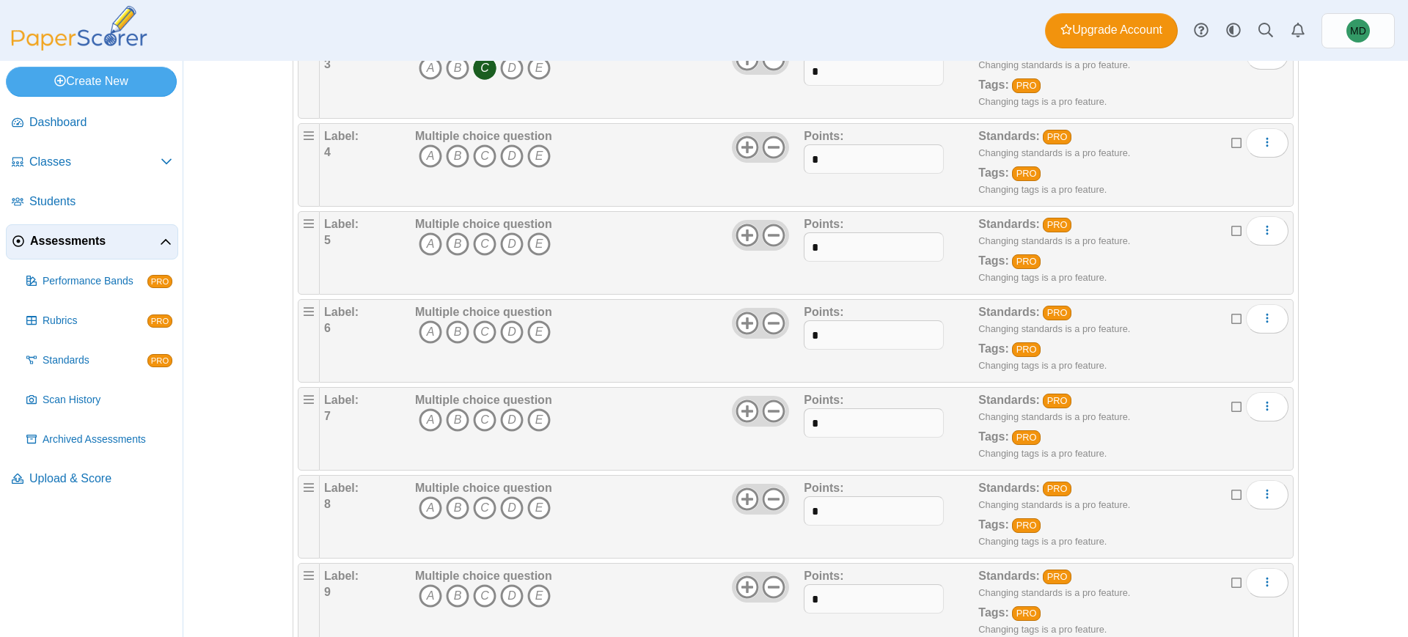
scroll to position [442, 0]
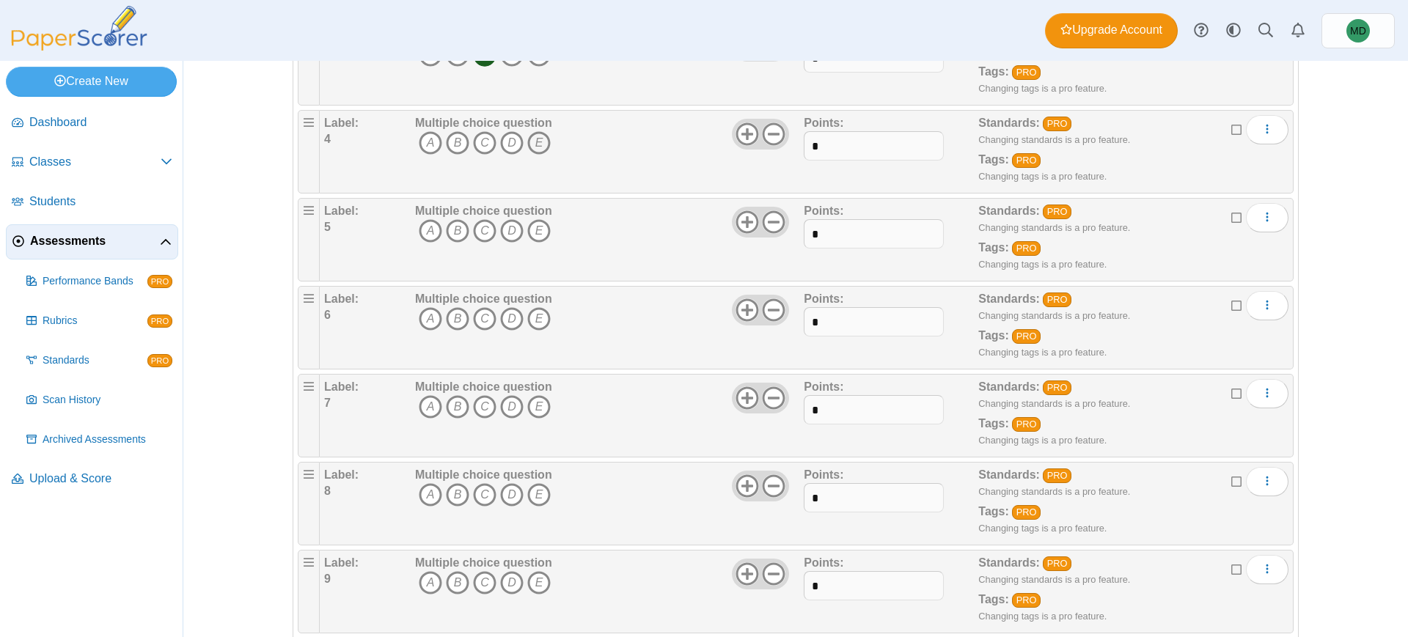
click at [535, 146] on icon "E" at bounding box center [538, 142] width 23 height 23
click at [510, 236] on icon "D" at bounding box center [511, 230] width 23 height 23
click at [507, 323] on icon "D" at bounding box center [511, 318] width 23 height 23
click at [419, 230] on icon "A" at bounding box center [430, 230] width 23 height 23
click at [505, 236] on icon "D" at bounding box center [511, 230] width 23 height 23
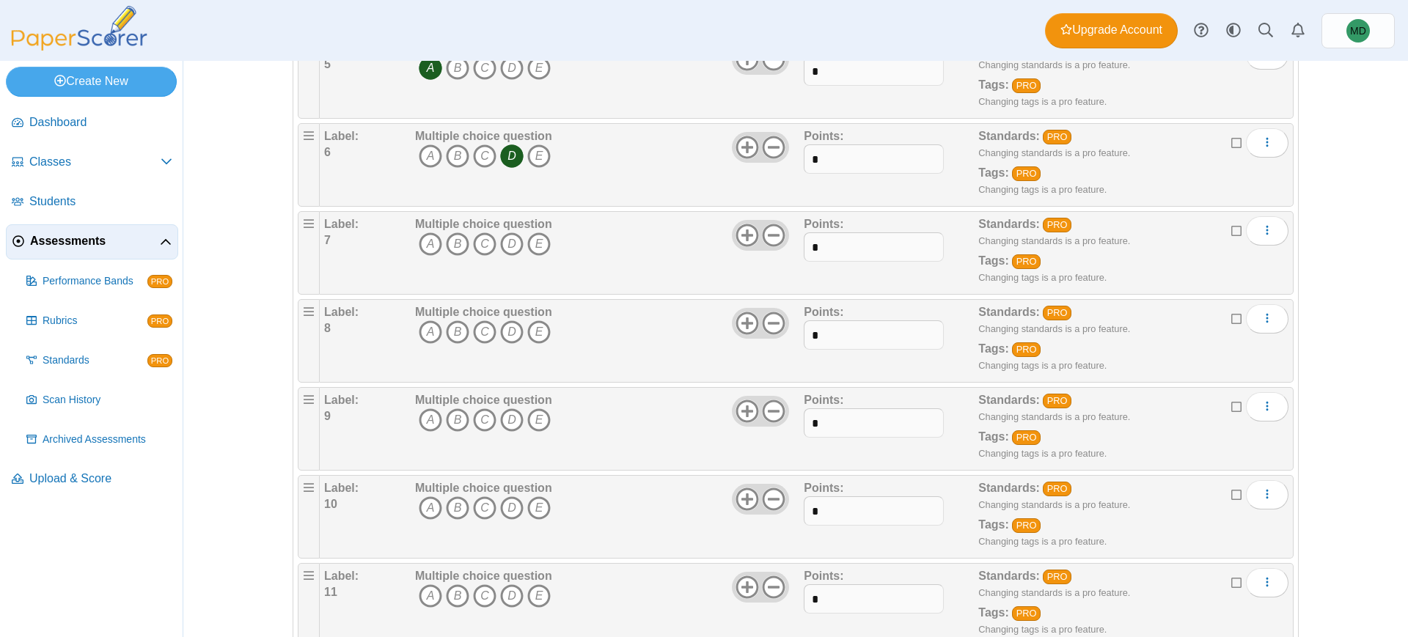
scroll to position [607, 0]
click at [507, 247] on icon "D" at bounding box center [511, 241] width 23 height 23
click at [457, 329] on icon "B" at bounding box center [457, 329] width 23 height 23
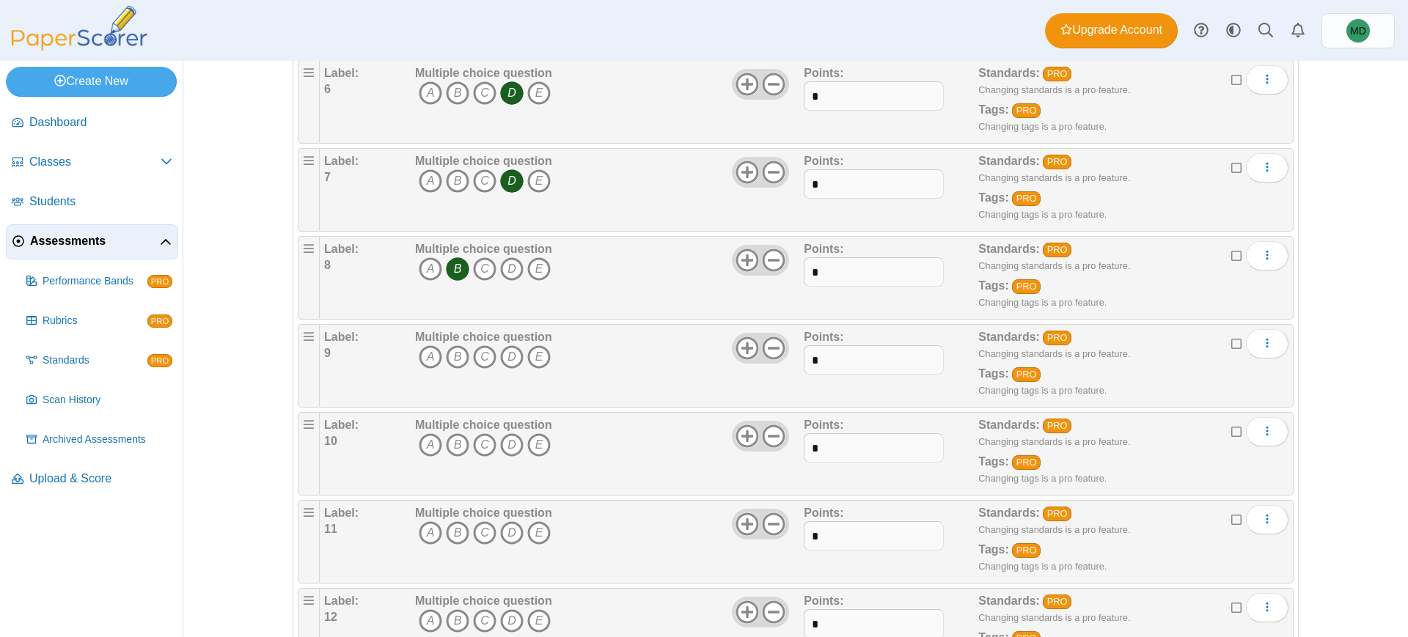
scroll to position [672, 0]
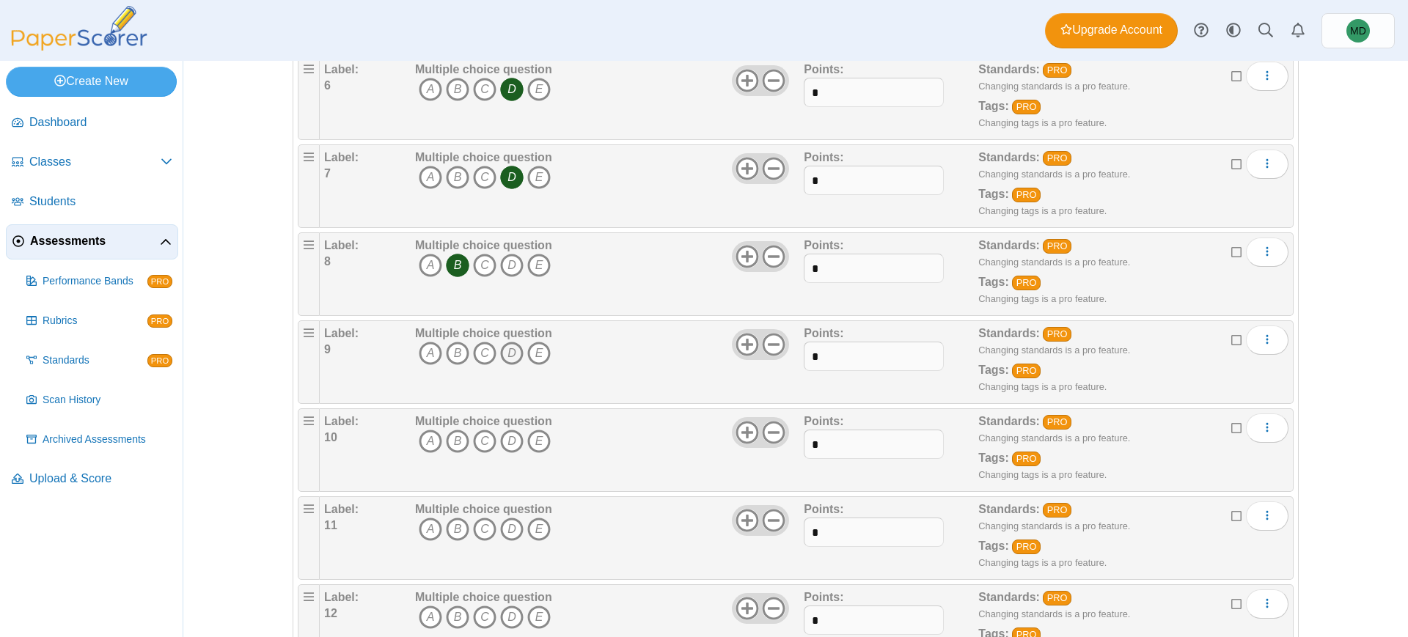
click at [510, 352] on icon "D" at bounding box center [511, 353] width 23 height 23
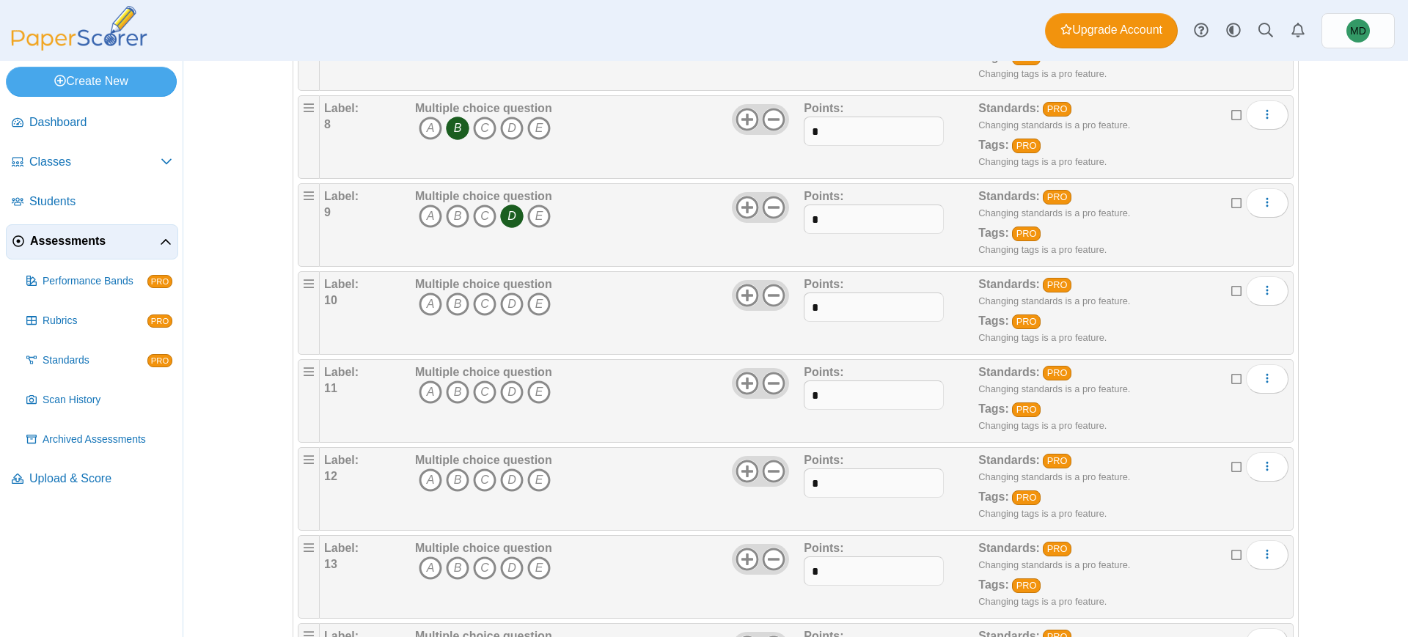
scroll to position [890, 0]
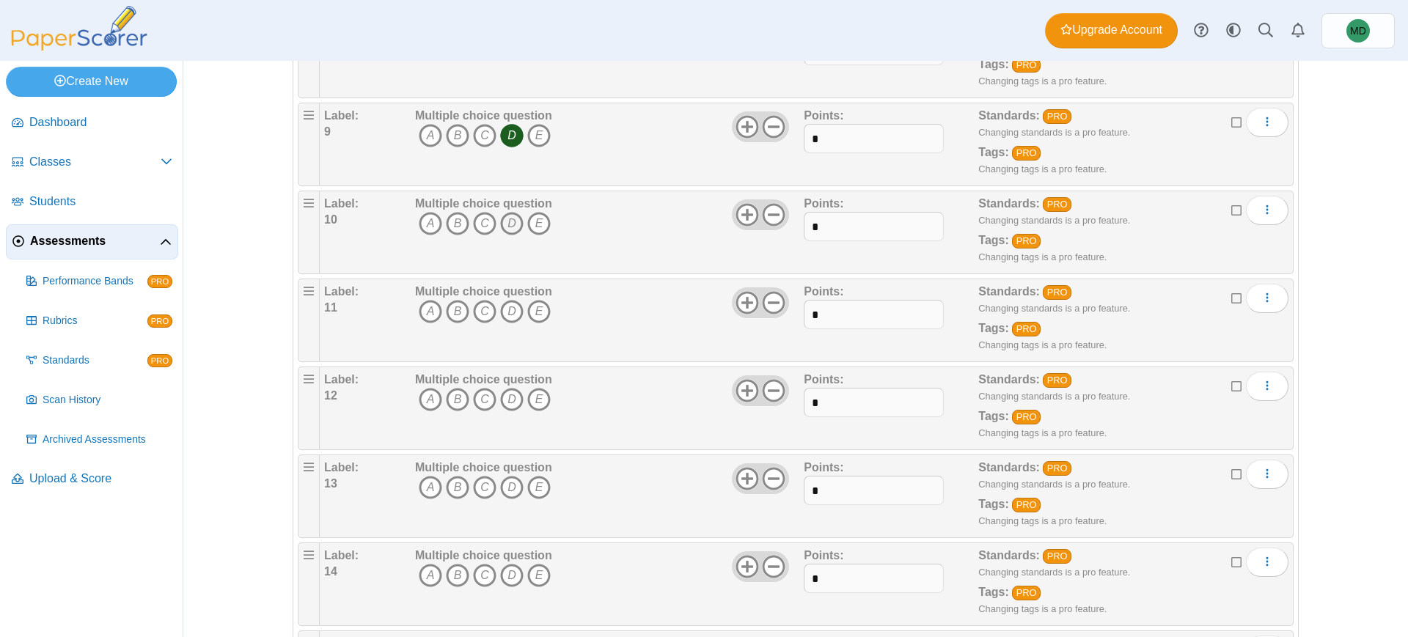
click at [509, 230] on icon "D" at bounding box center [511, 223] width 23 height 23
click at [419, 313] on icon "A" at bounding box center [430, 311] width 23 height 23
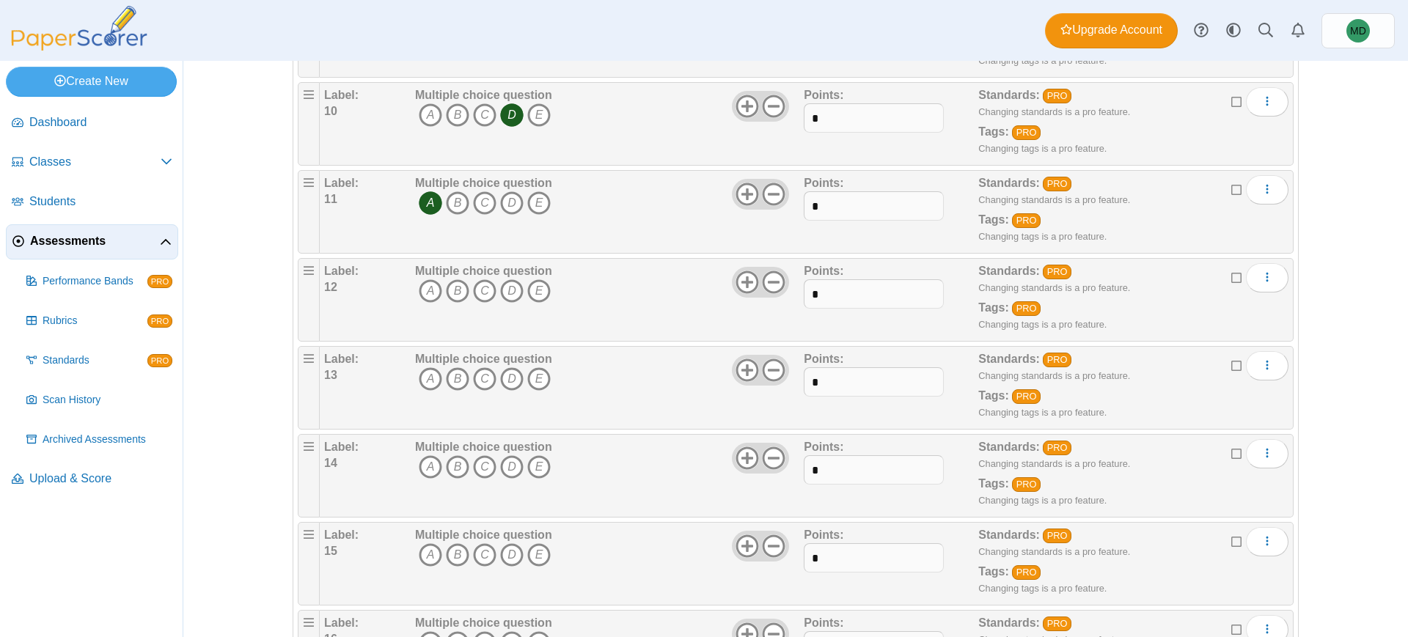
scroll to position [1007, 0]
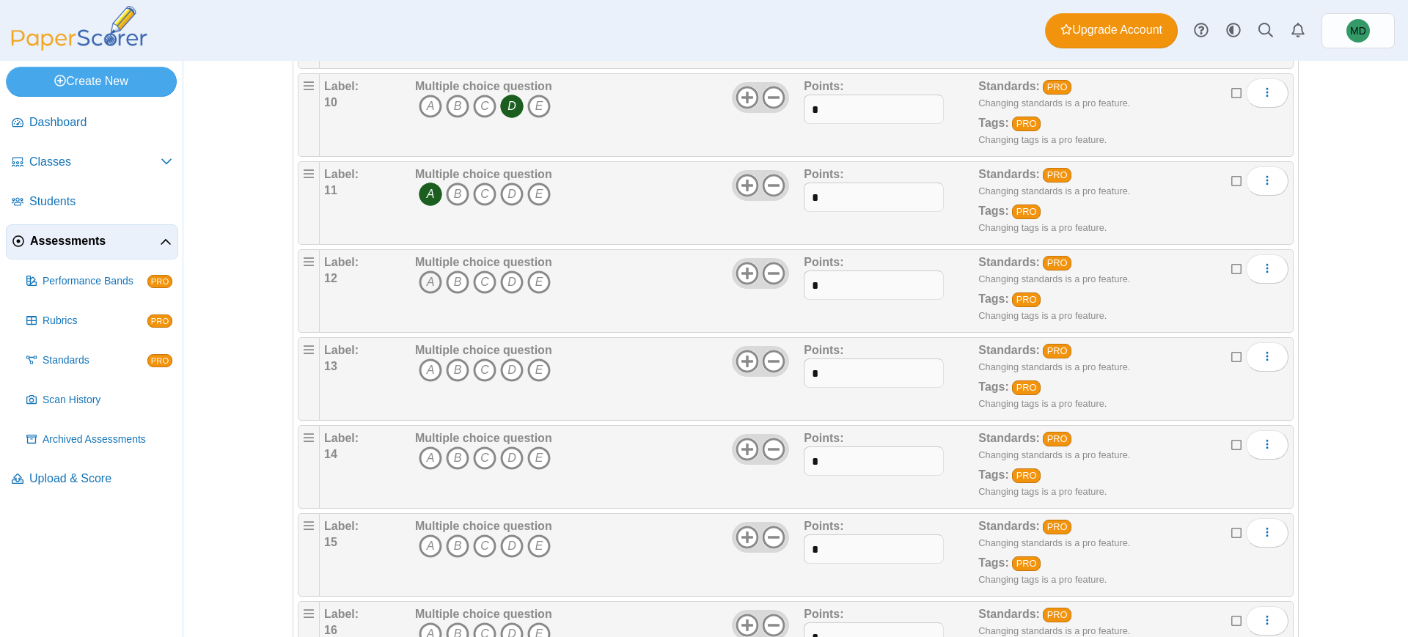
click at [423, 284] on icon "A" at bounding box center [430, 282] width 23 height 23
click at [477, 368] on icon "C" at bounding box center [484, 370] width 23 height 23
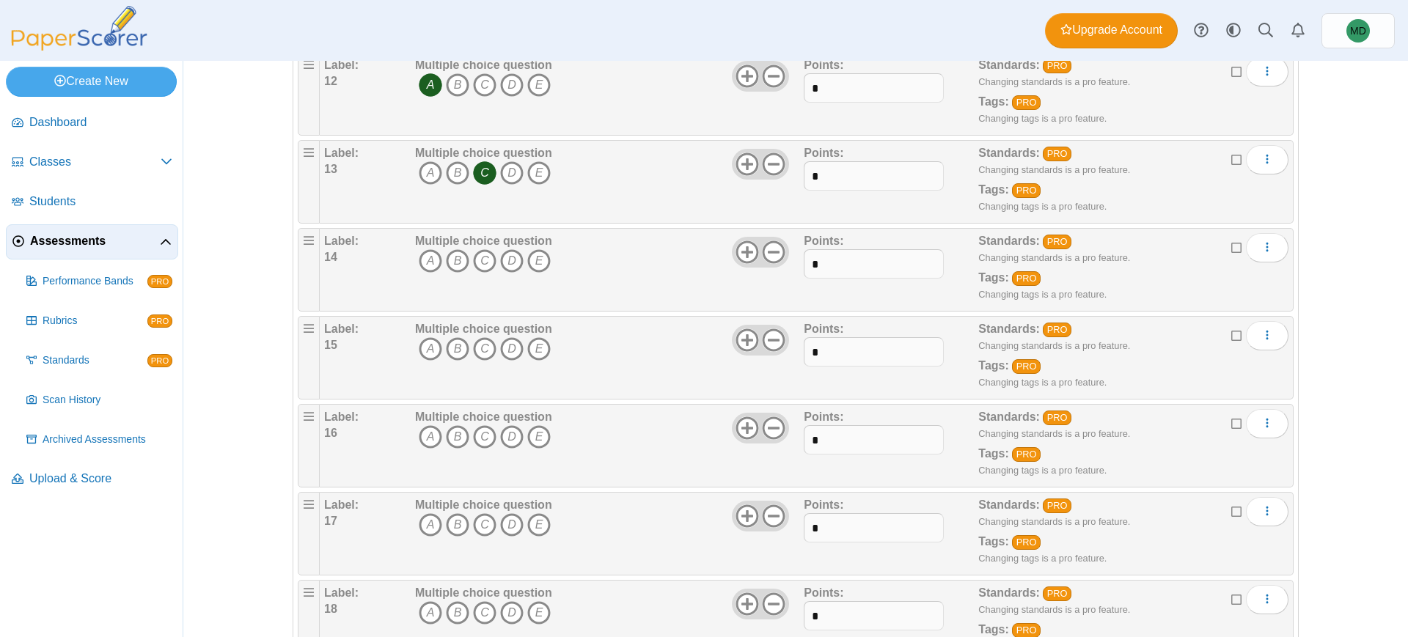
scroll to position [1236, 0]
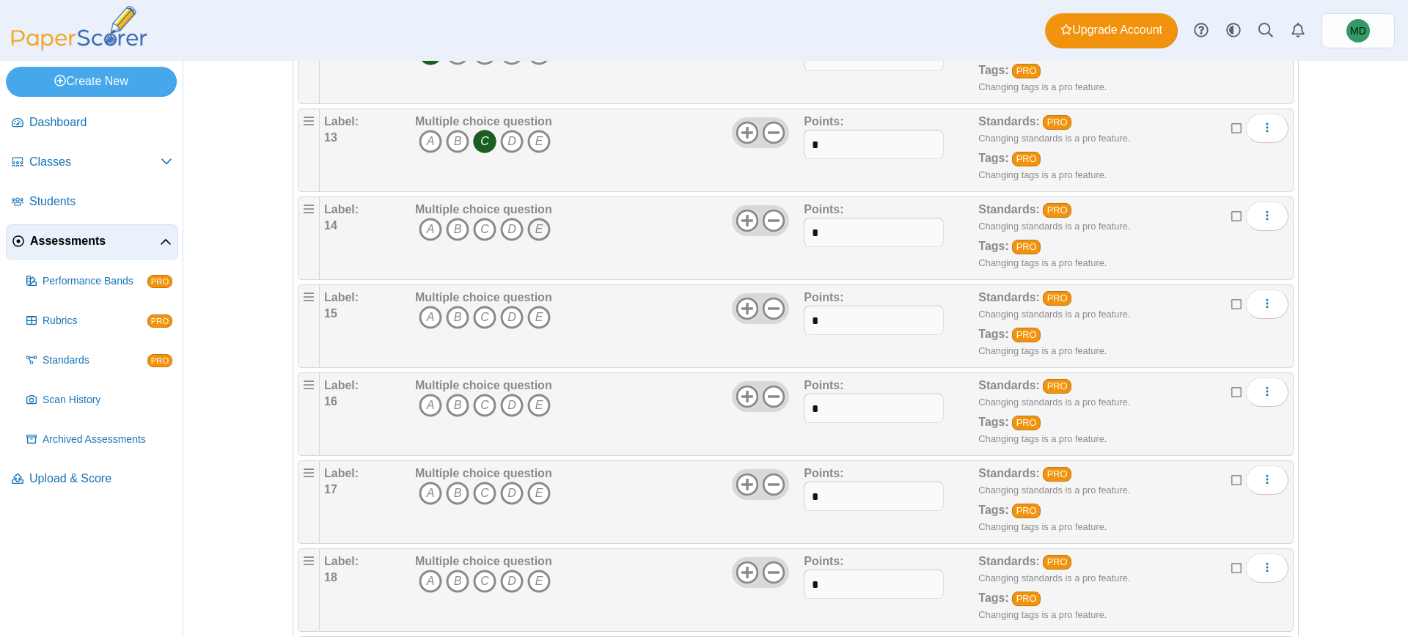
click at [533, 229] on icon "E" at bounding box center [538, 229] width 23 height 23
click at [527, 318] on icon "E" at bounding box center [538, 317] width 23 height 23
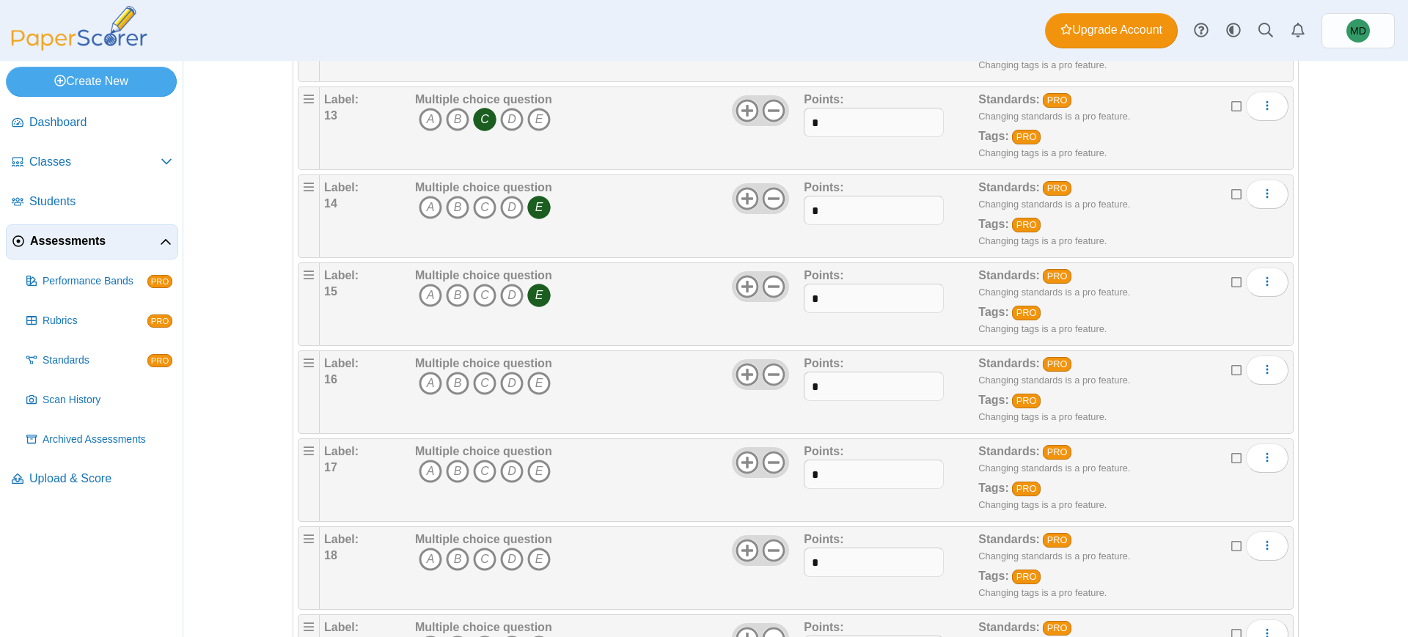
scroll to position [1260, 0]
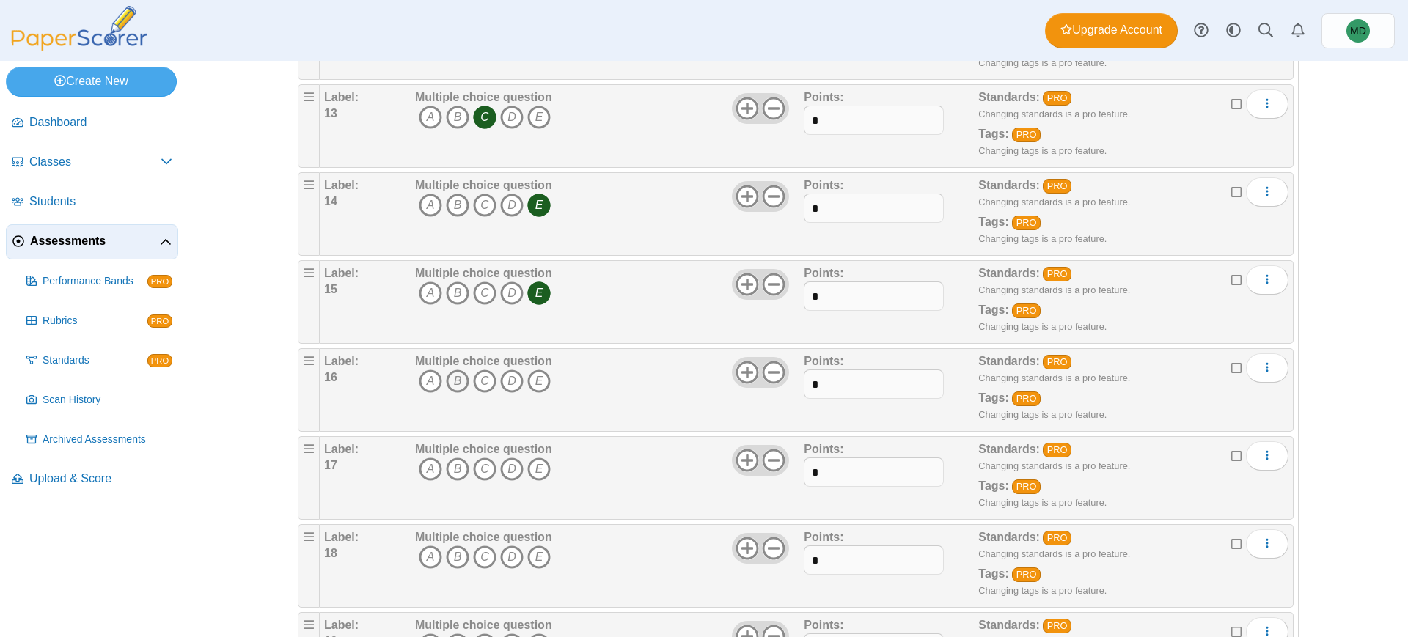
click at [454, 386] on icon "B" at bounding box center [457, 381] width 23 height 23
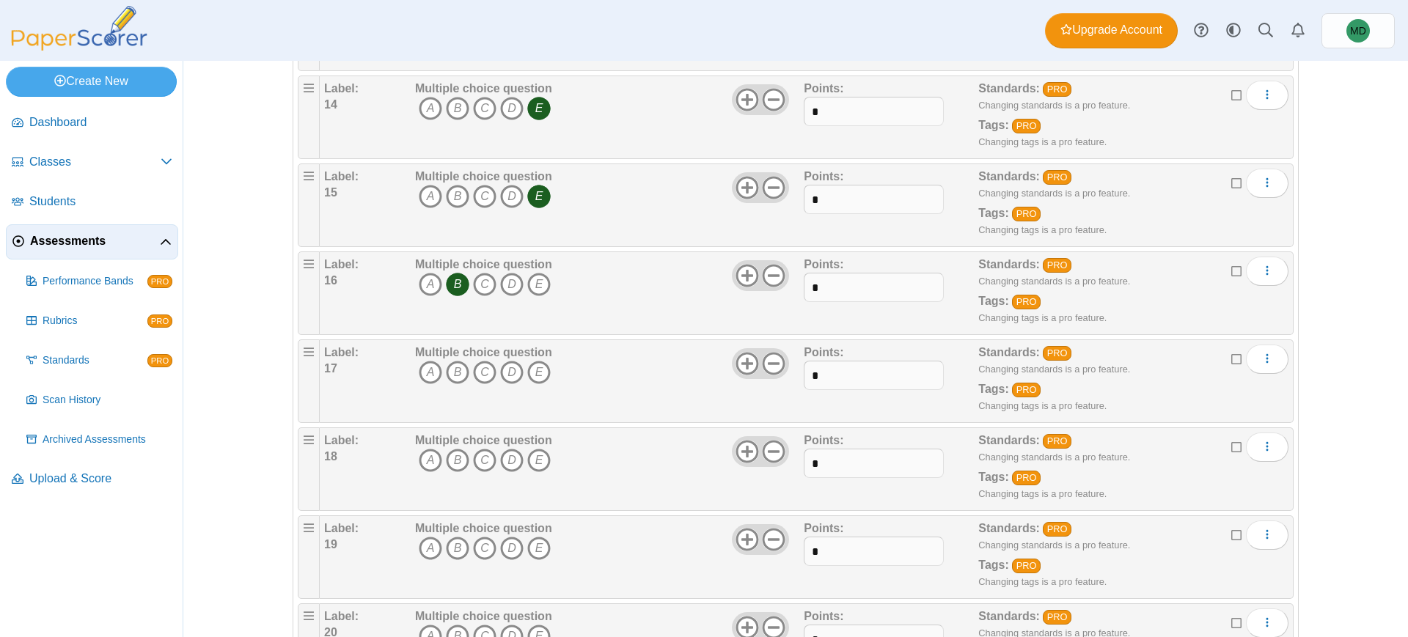
scroll to position [1359, 0]
click at [455, 371] on icon "B" at bounding box center [457, 370] width 23 height 23
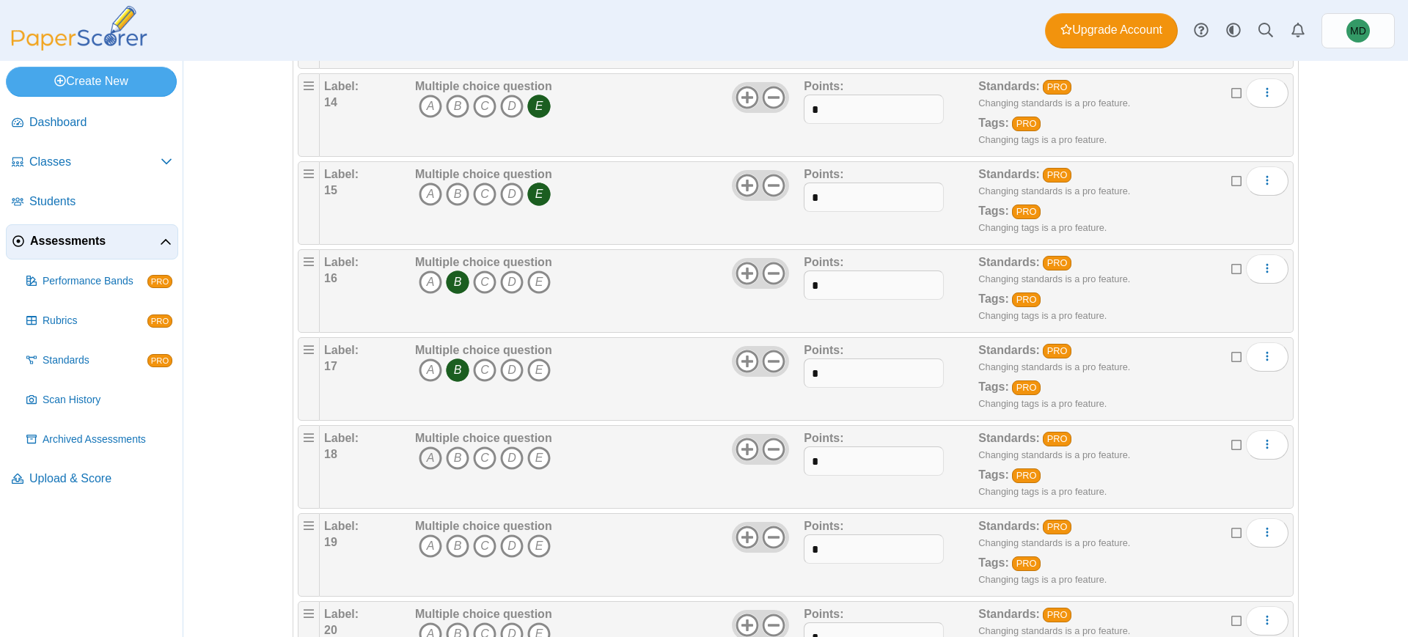
click at [425, 456] on icon "A" at bounding box center [430, 458] width 23 height 23
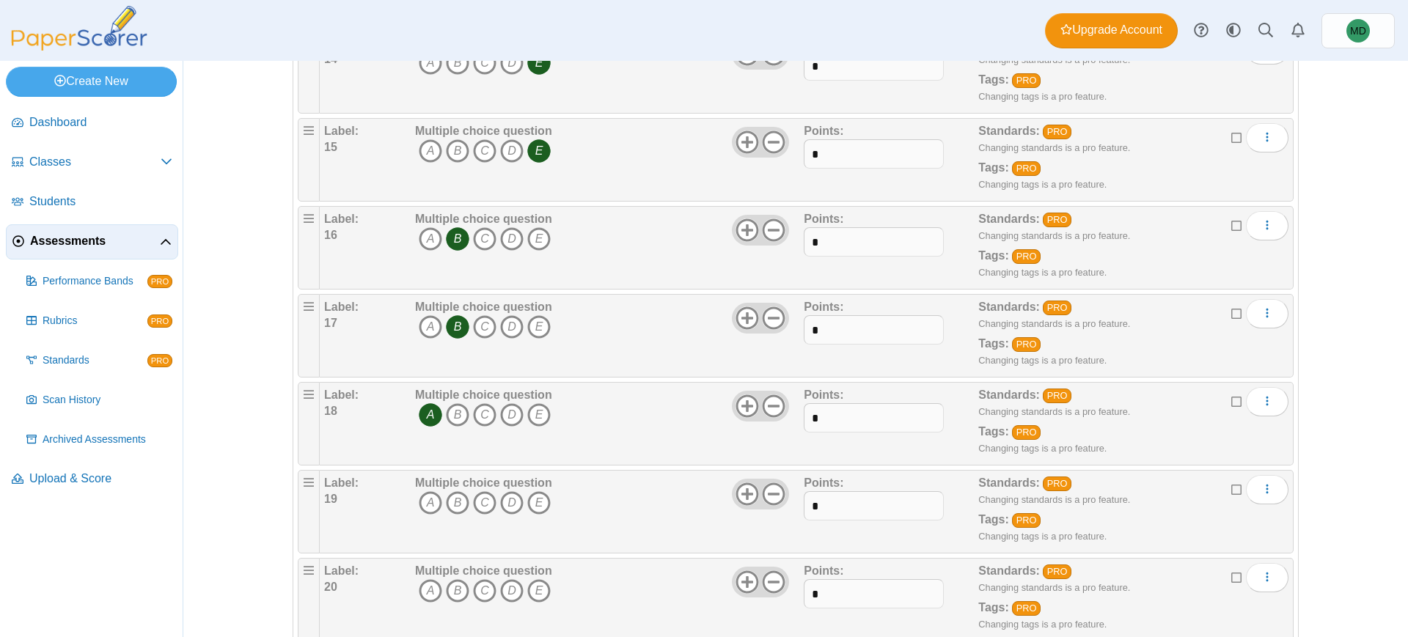
scroll to position [1512, 0]
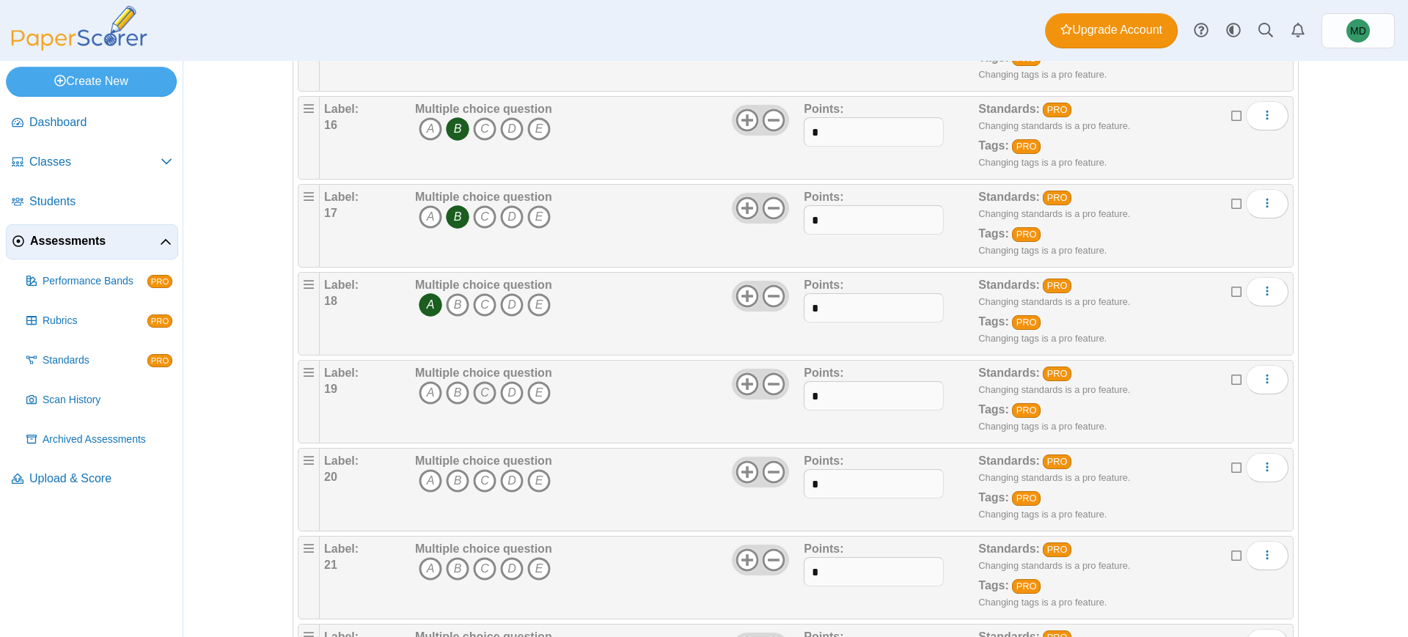
click at [474, 392] on icon "C" at bounding box center [484, 392] width 23 height 23
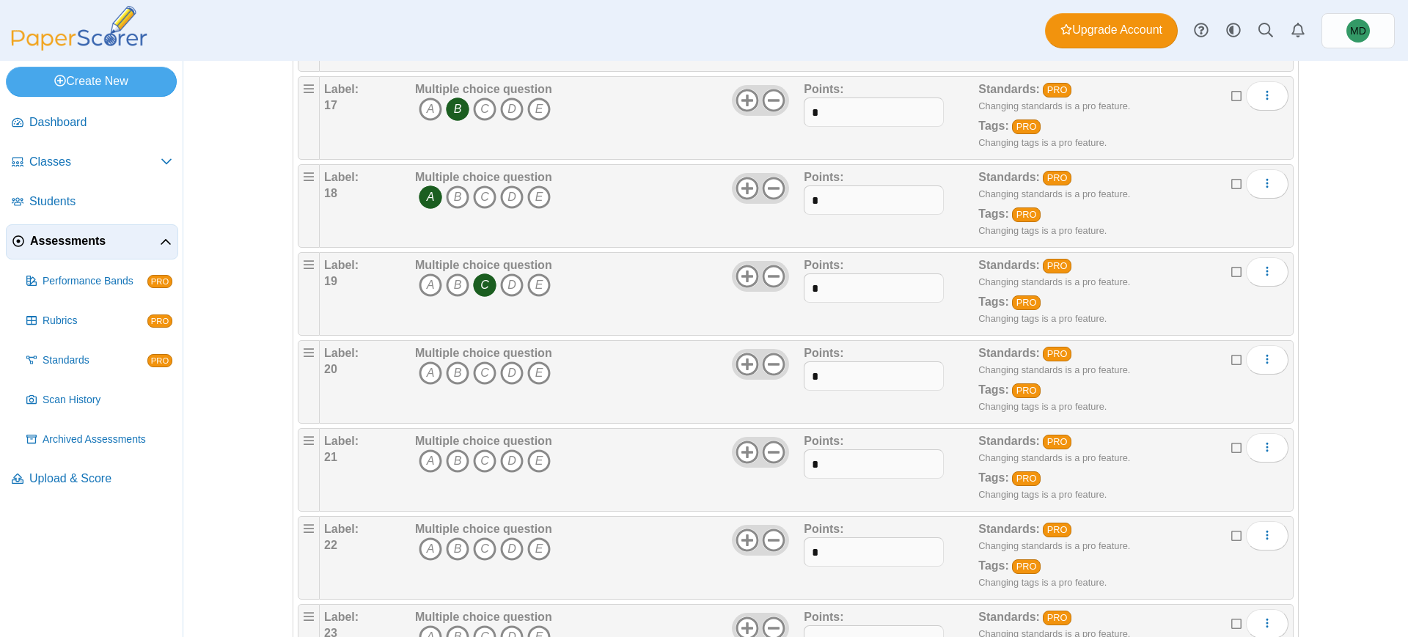
scroll to position [1633, 0]
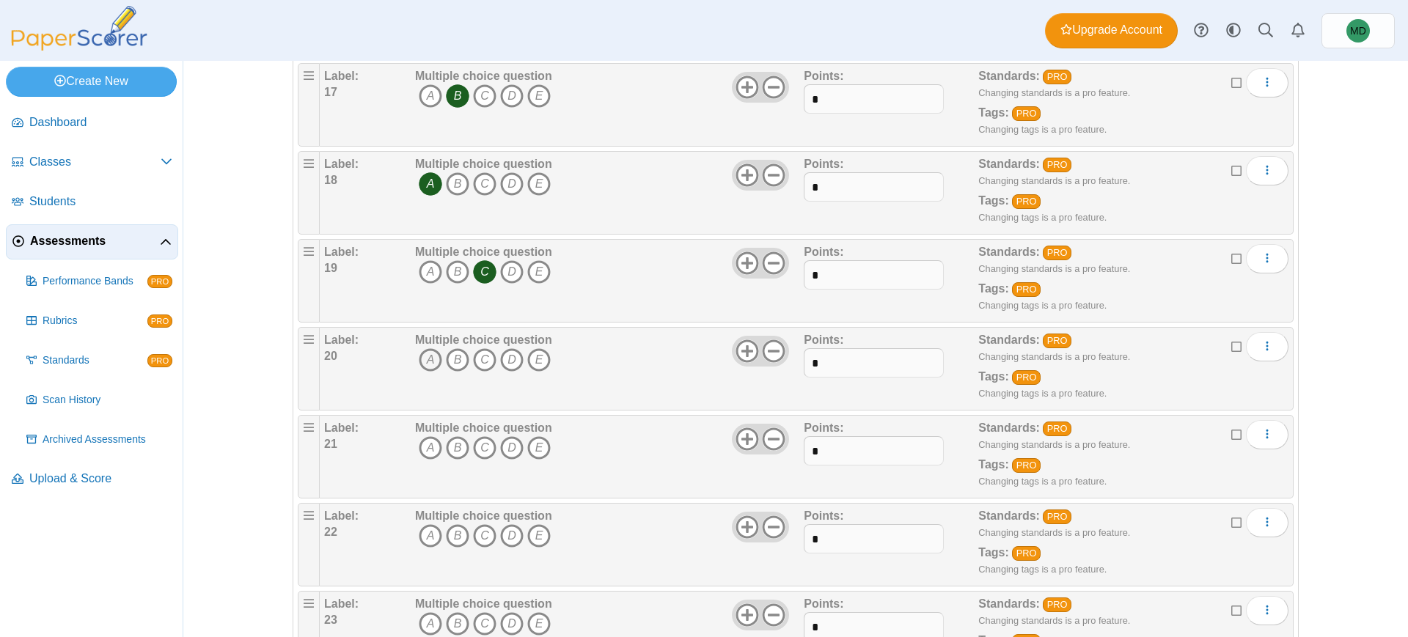
click at [429, 359] on icon "A" at bounding box center [430, 359] width 23 height 23
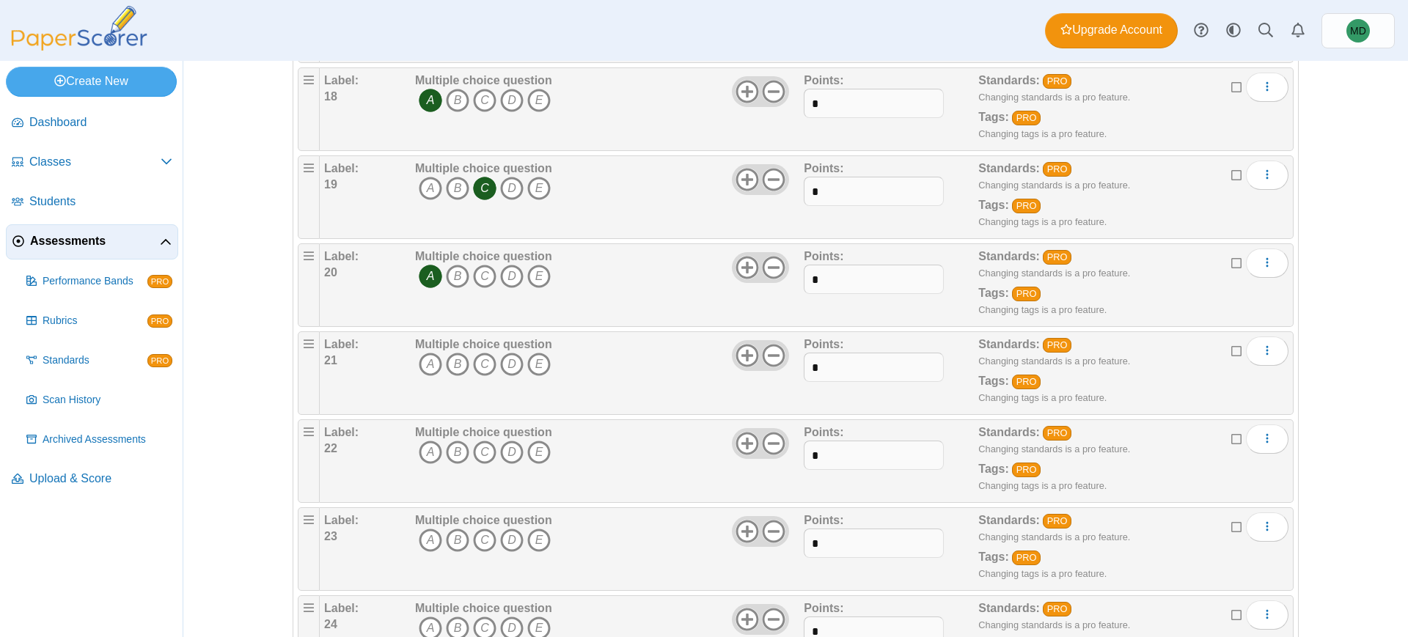
scroll to position [1745, 0]
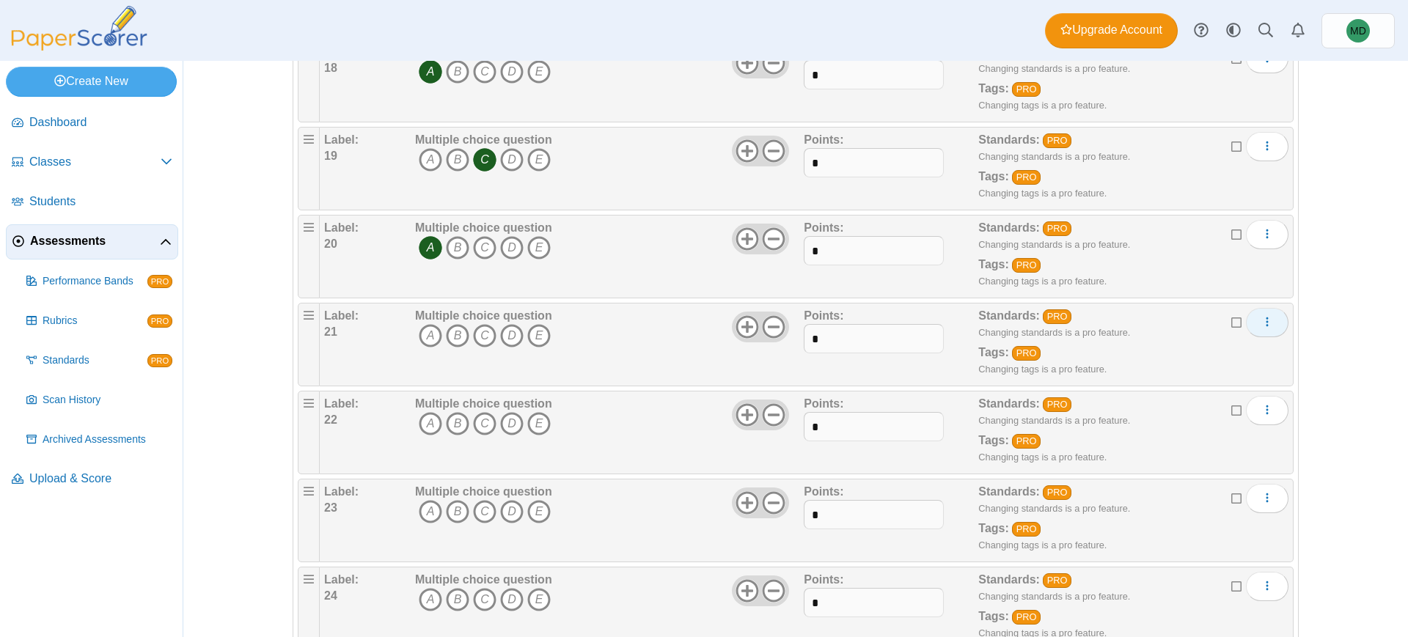
click at [1264, 319] on icon "More options" at bounding box center [1267, 322] width 12 height 12
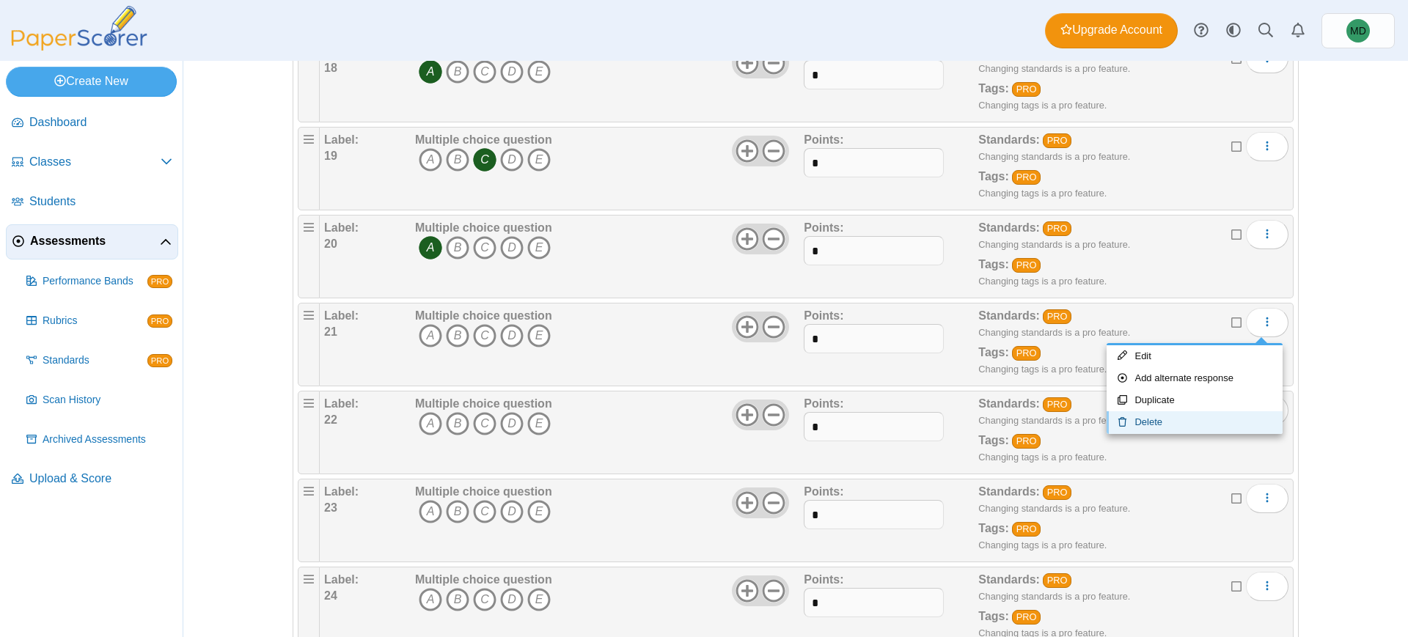
click at [1188, 422] on link "Delete" at bounding box center [1195, 422] width 176 height 22
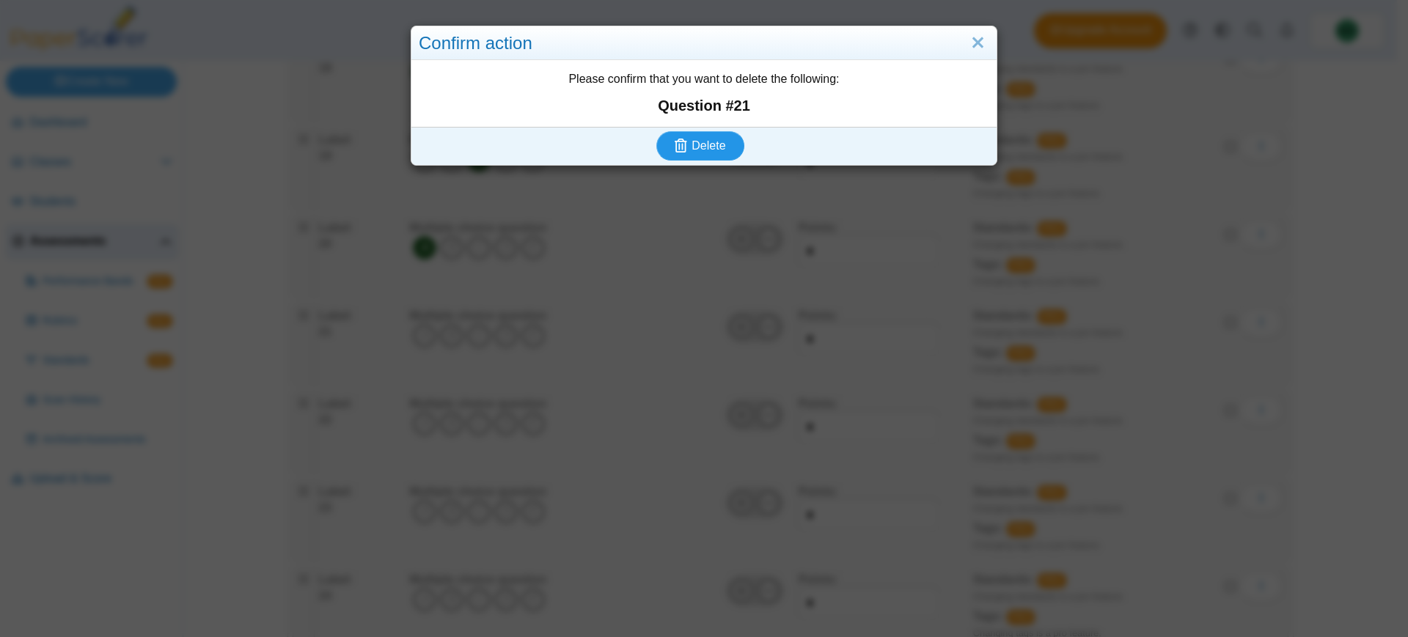
click at [692, 141] on span "Delete" at bounding box center [709, 145] width 34 height 12
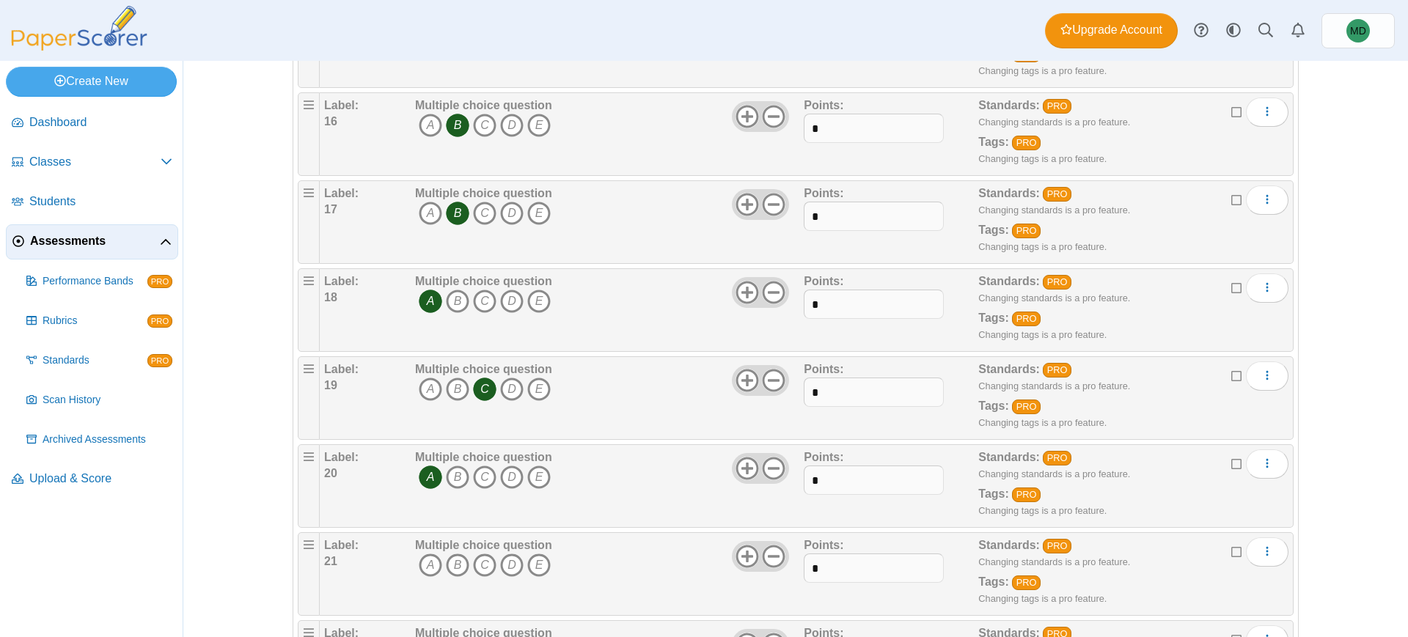
scroll to position [1793, 0]
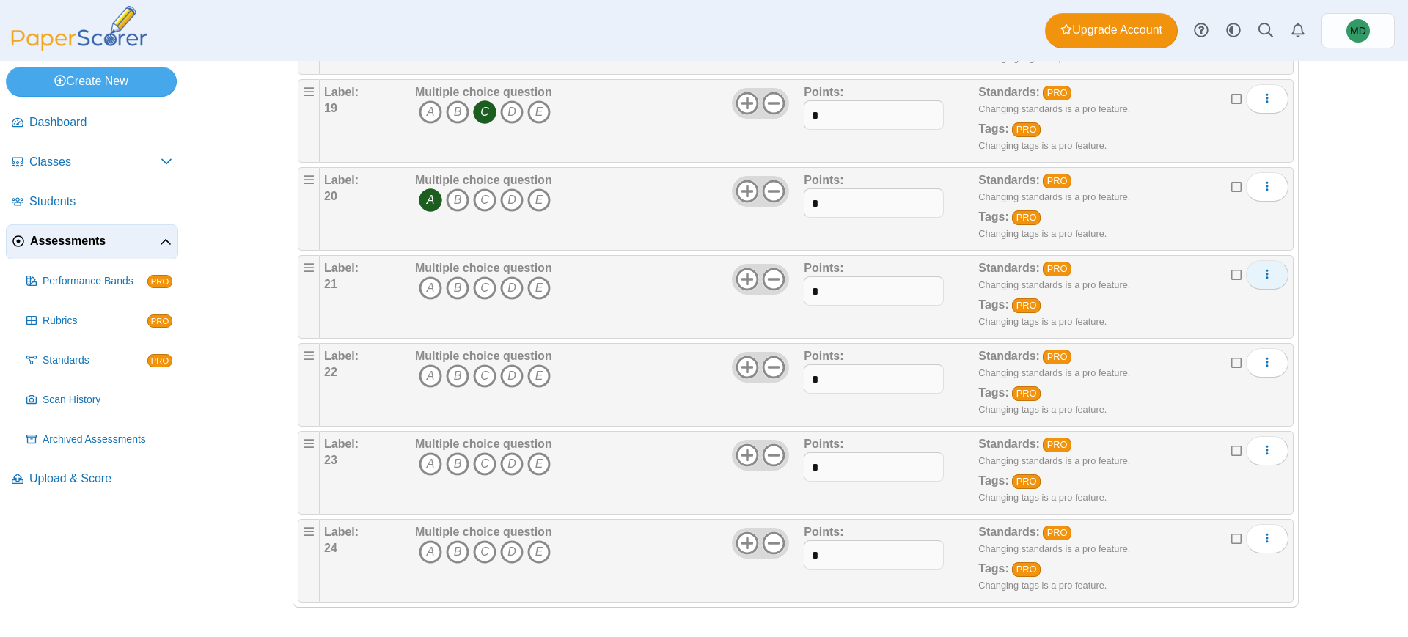
click at [1263, 280] on icon "More options" at bounding box center [1267, 274] width 12 height 12
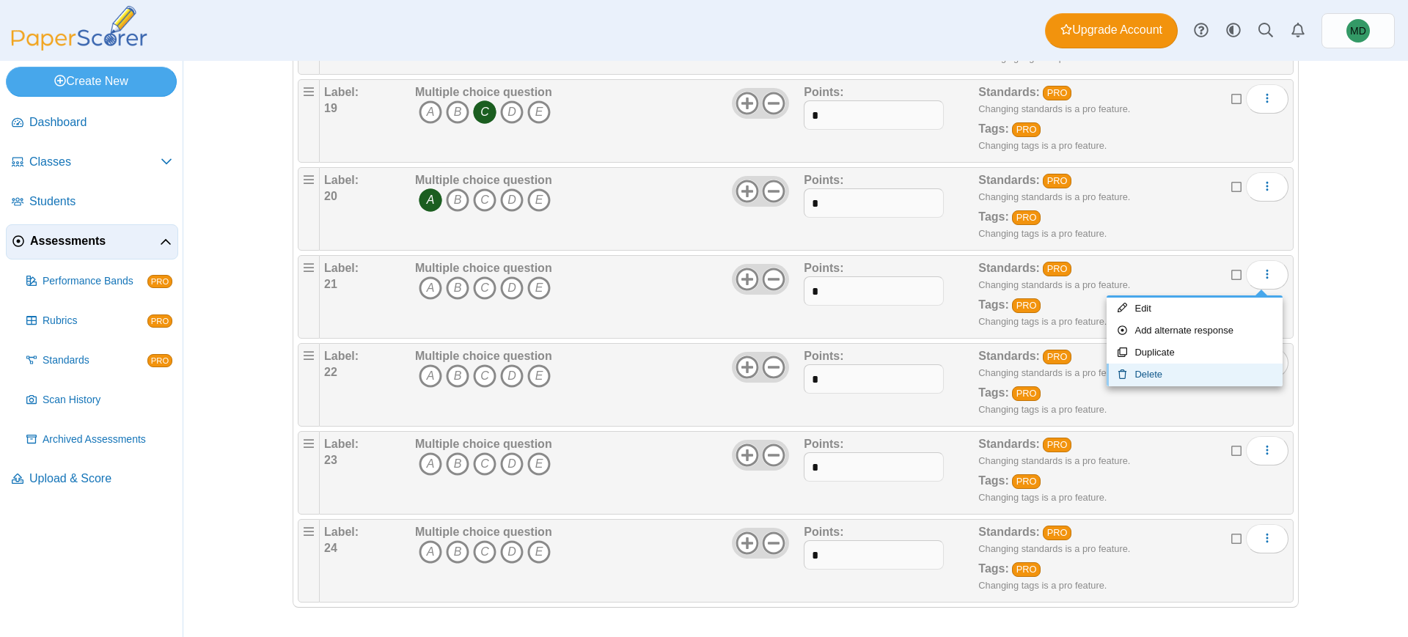
click at [1189, 367] on link "Delete" at bounding box center [1195, 375] width 176 height 22
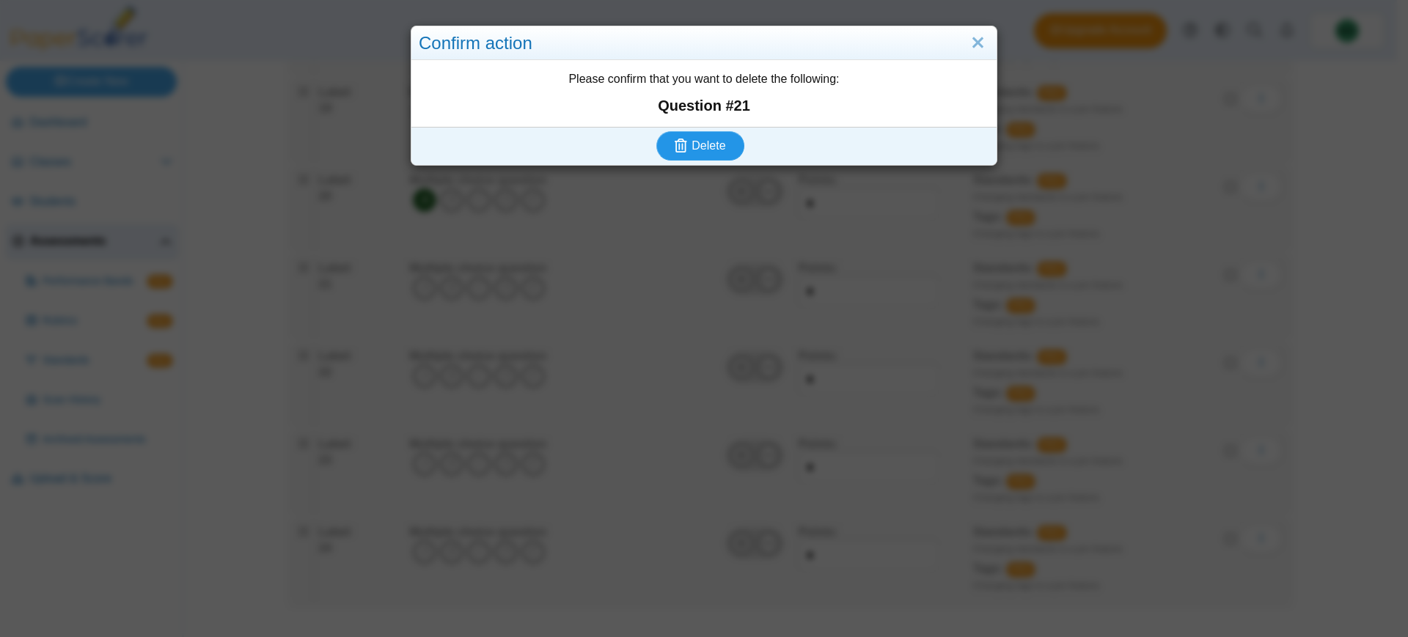
click at [697, 150] on span "Delete" at bounding box center [709, 145] width 34 height 12
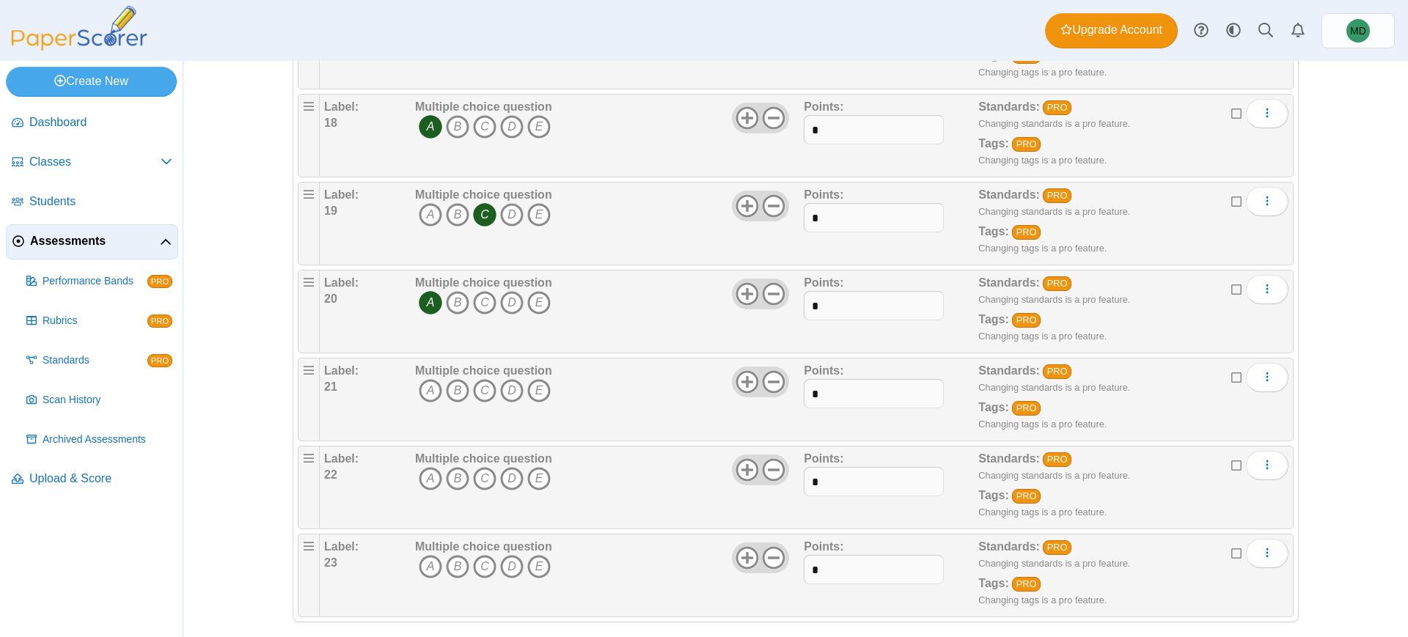
scroll to position [1705, 0]
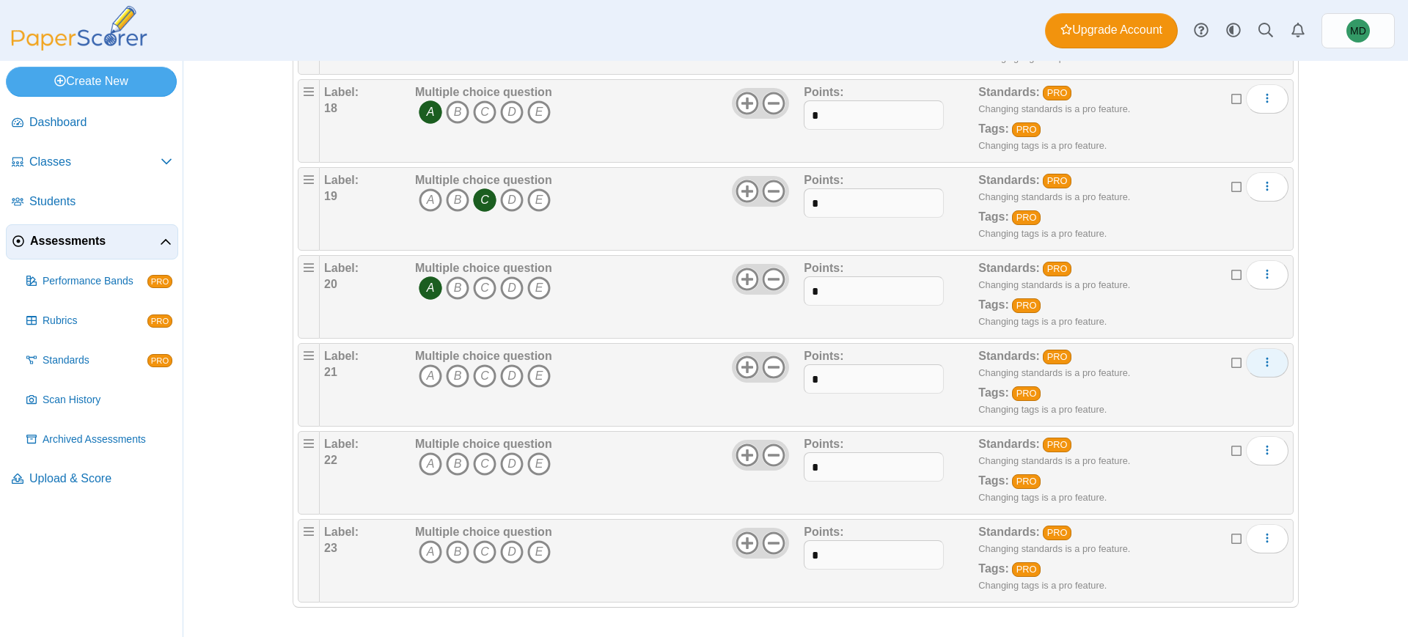
click at [1261, 363] on icon "More options" at bounding box center [1267, 362] width 12 height 12
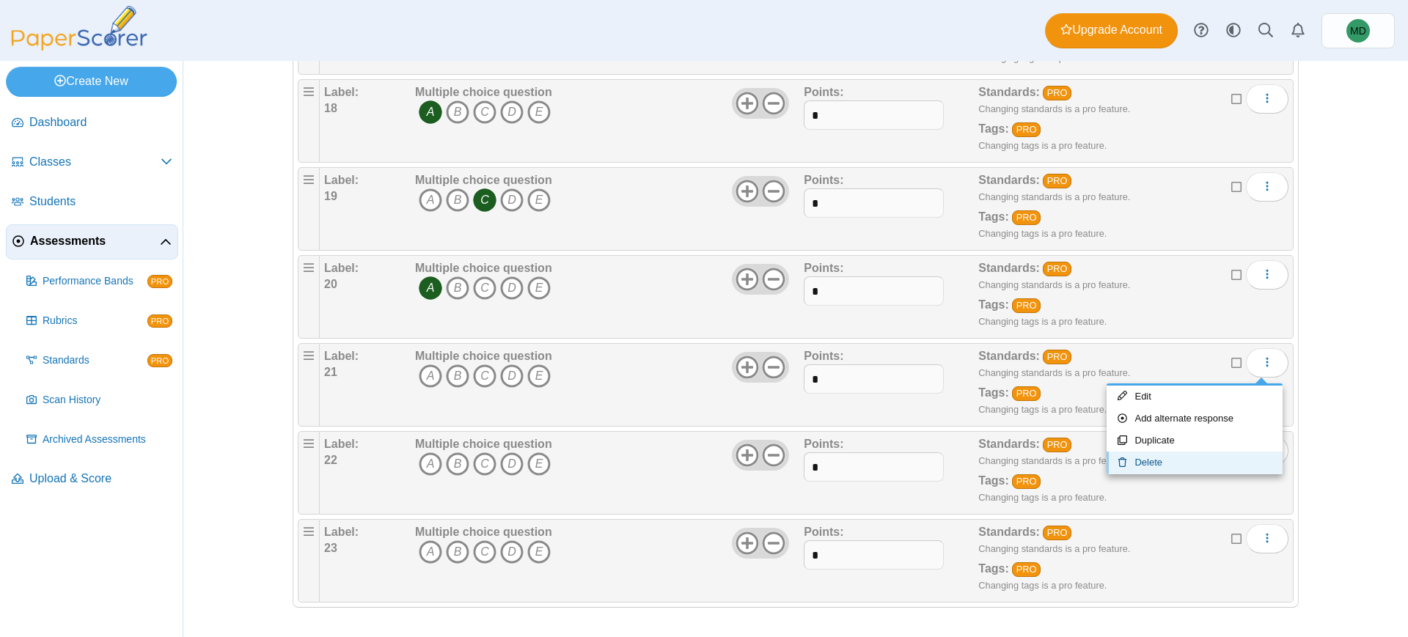
click at [1198, 459] on link "Delete" at bounding box center [1195, 463] width 176 height 22
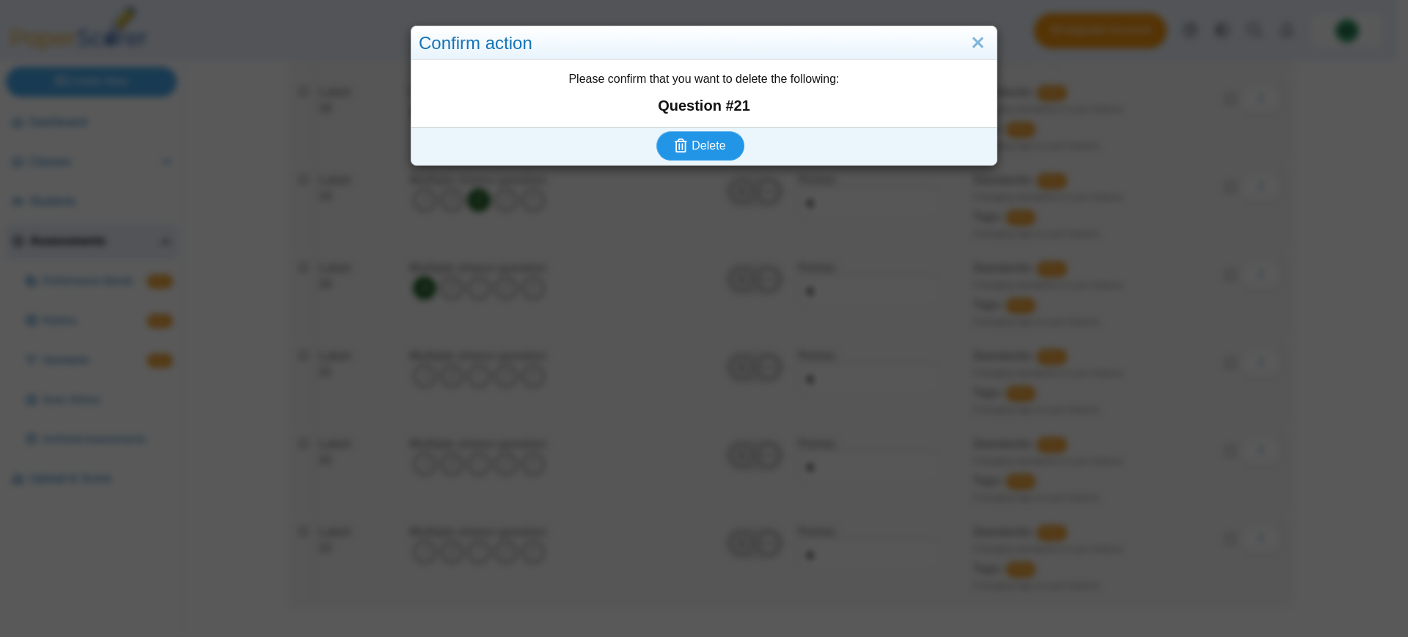
click at [722, 149] on button "Delete" at bounding box center [700, 145] width 88 height 29
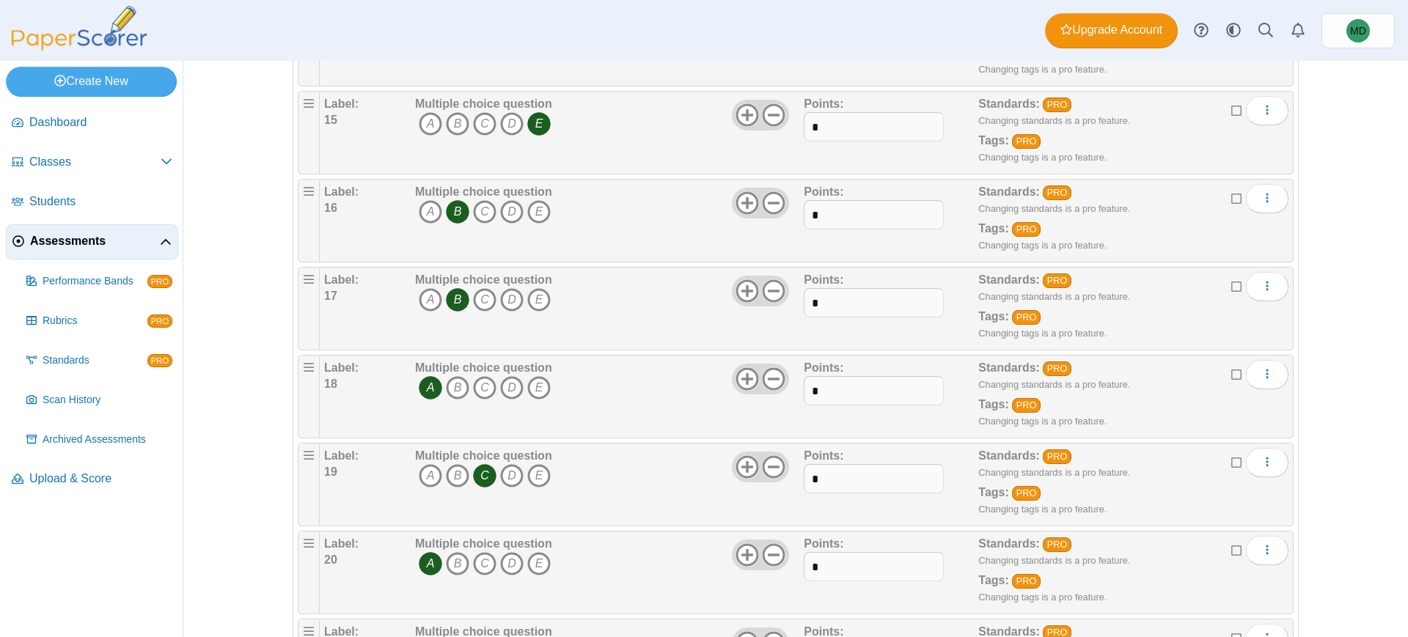
scroll to position [1617, 0]
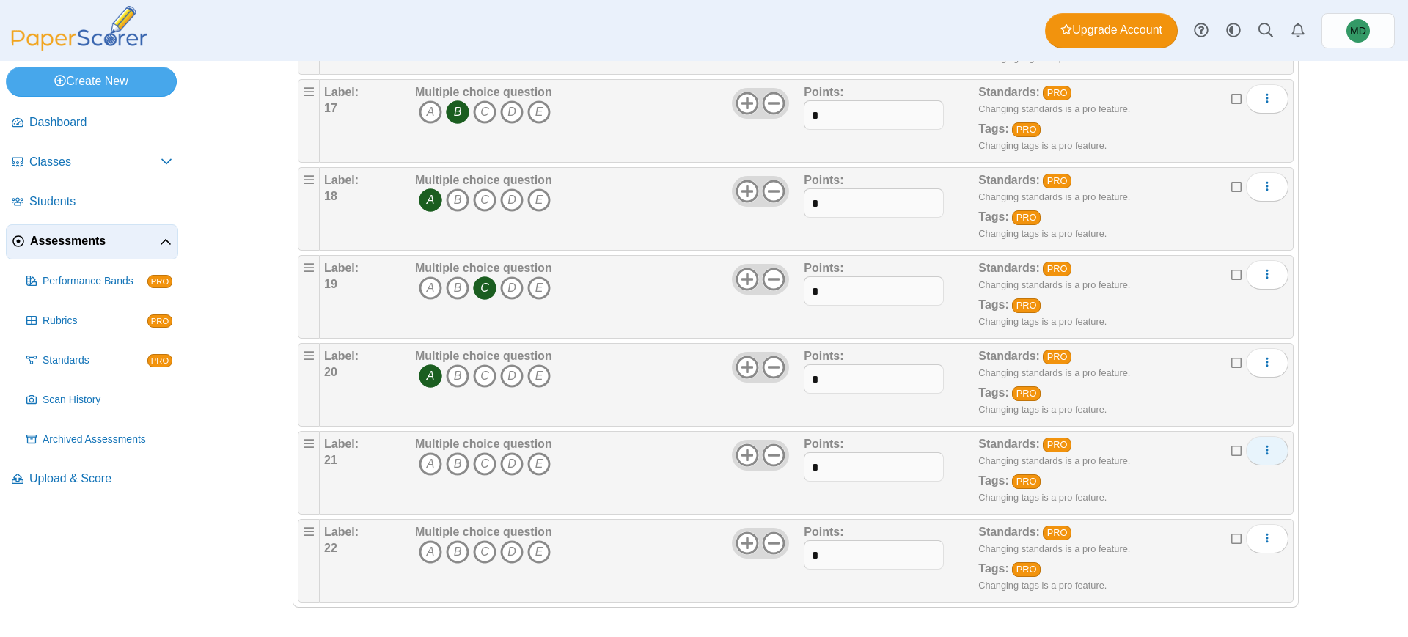
click at [1253, 454] on button "More options" at bounding box center [1267, 450] width 43 height 29
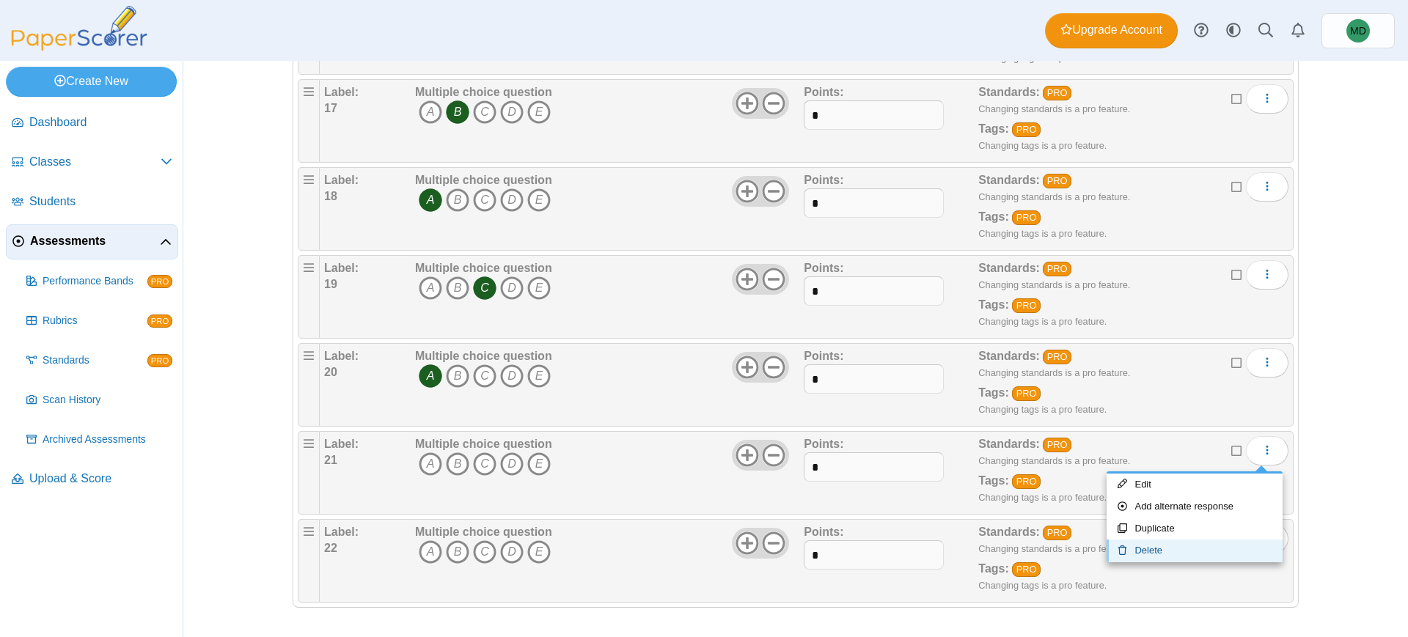
click at [1192, 547] on link "Delete" at bounding box center [1195, 551] width 176 height 22
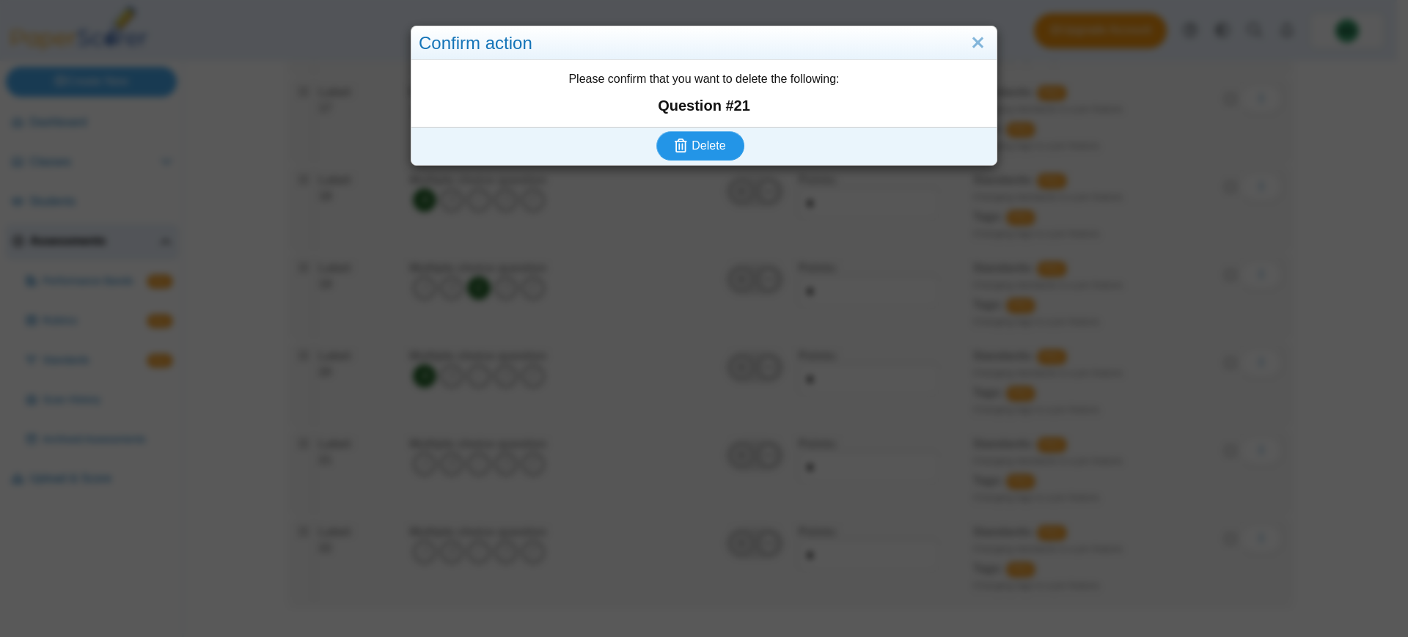
click at [721, 147] on button "Delete" at bounding box center [700, 145] width 88 height 29
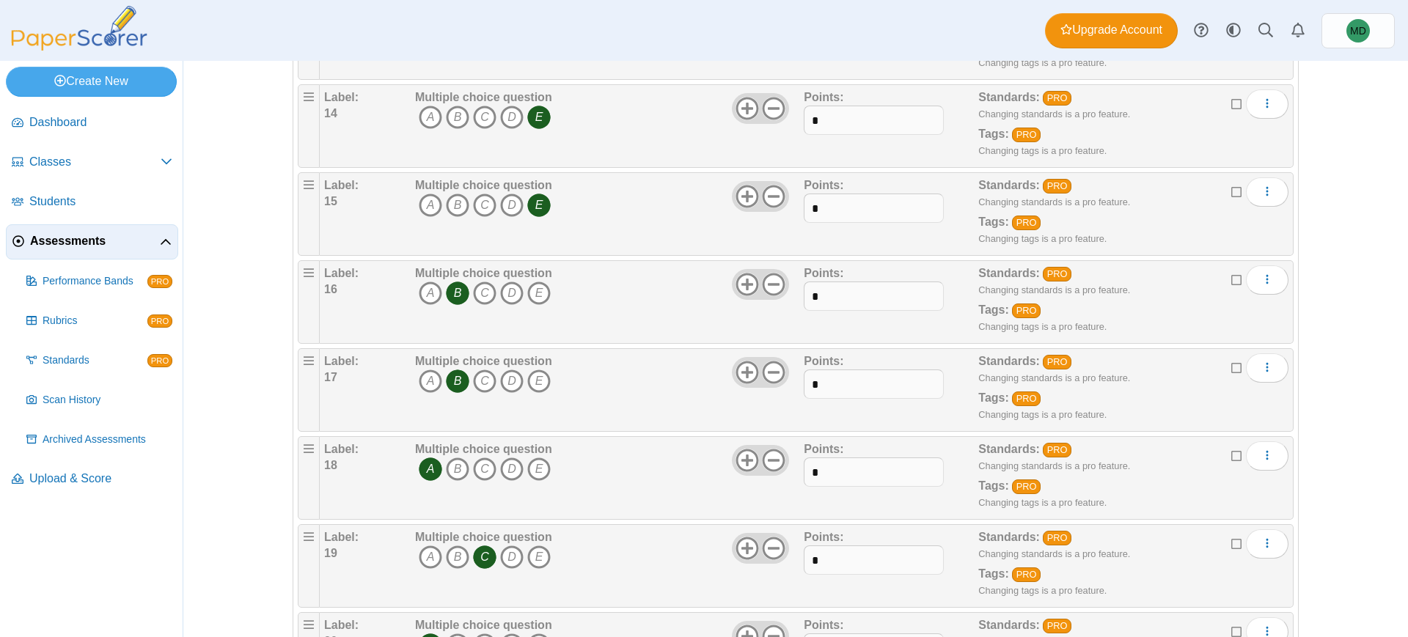
scroll to position [1529, 0]
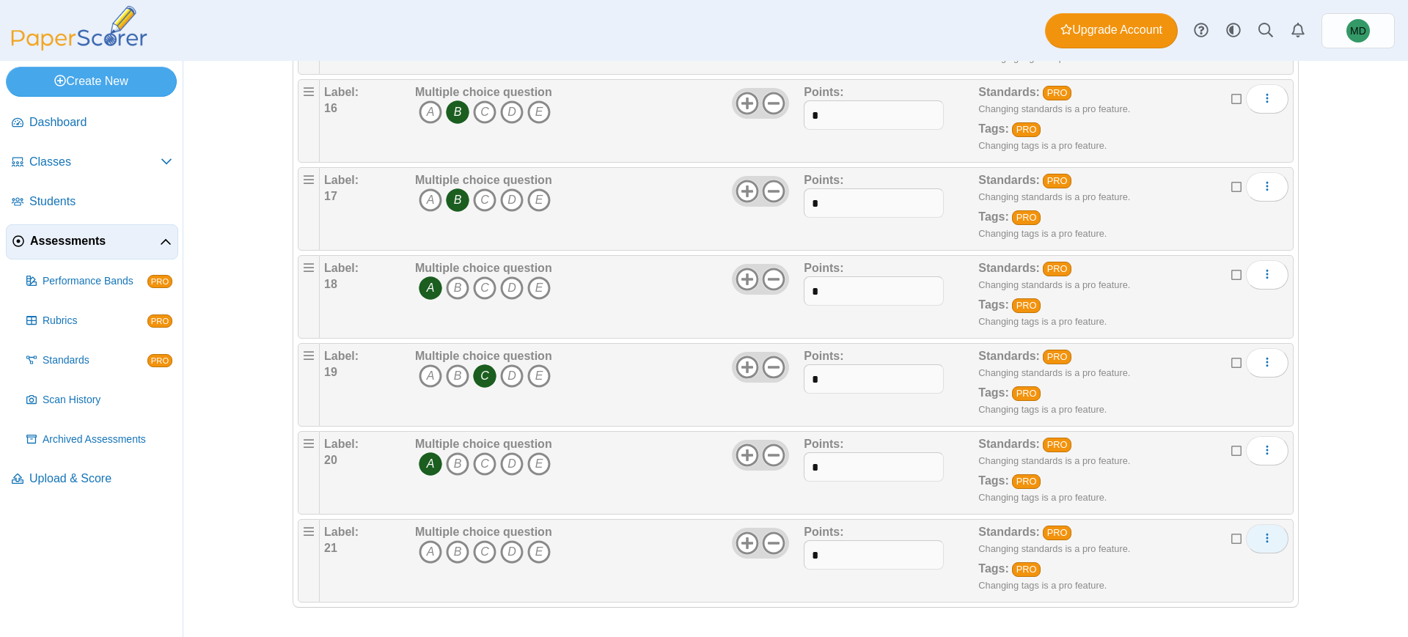
click at [1261, 540] on icon "More options" at bounding box center [1267, 538] width 12 height 12
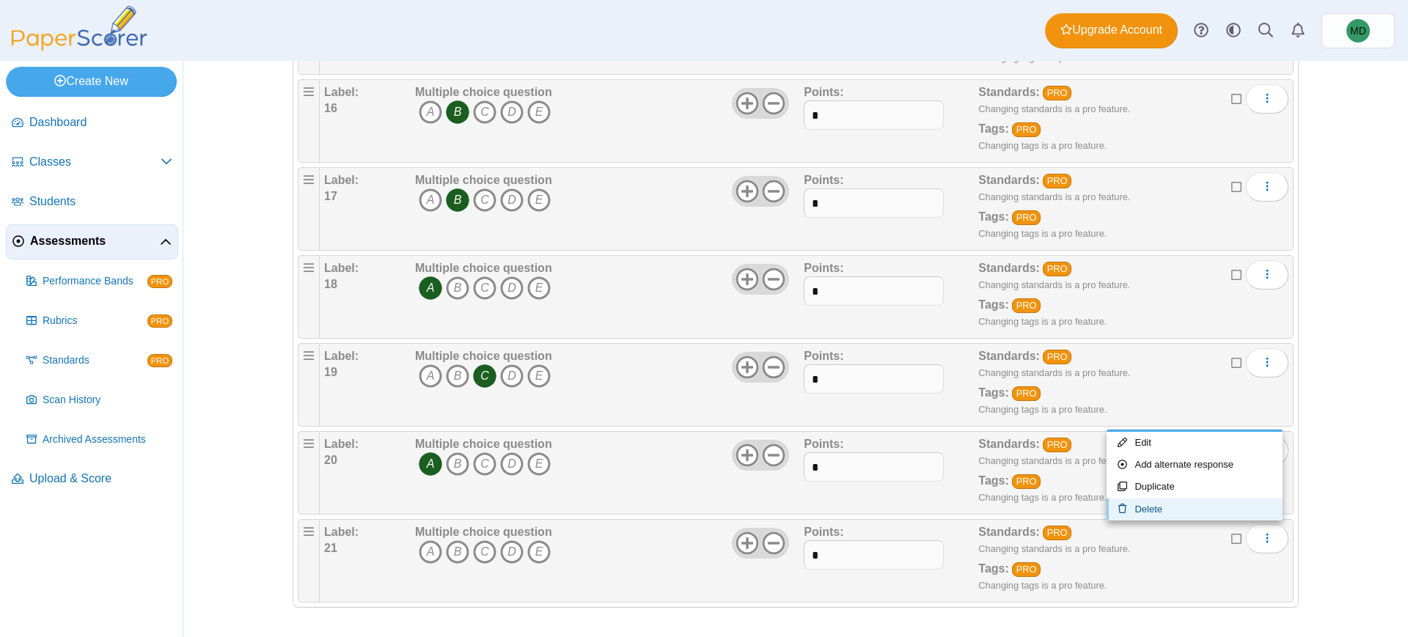
click at [1181, 502] on link "Delete" at bounding box center [1195, 510] width 176 height 22
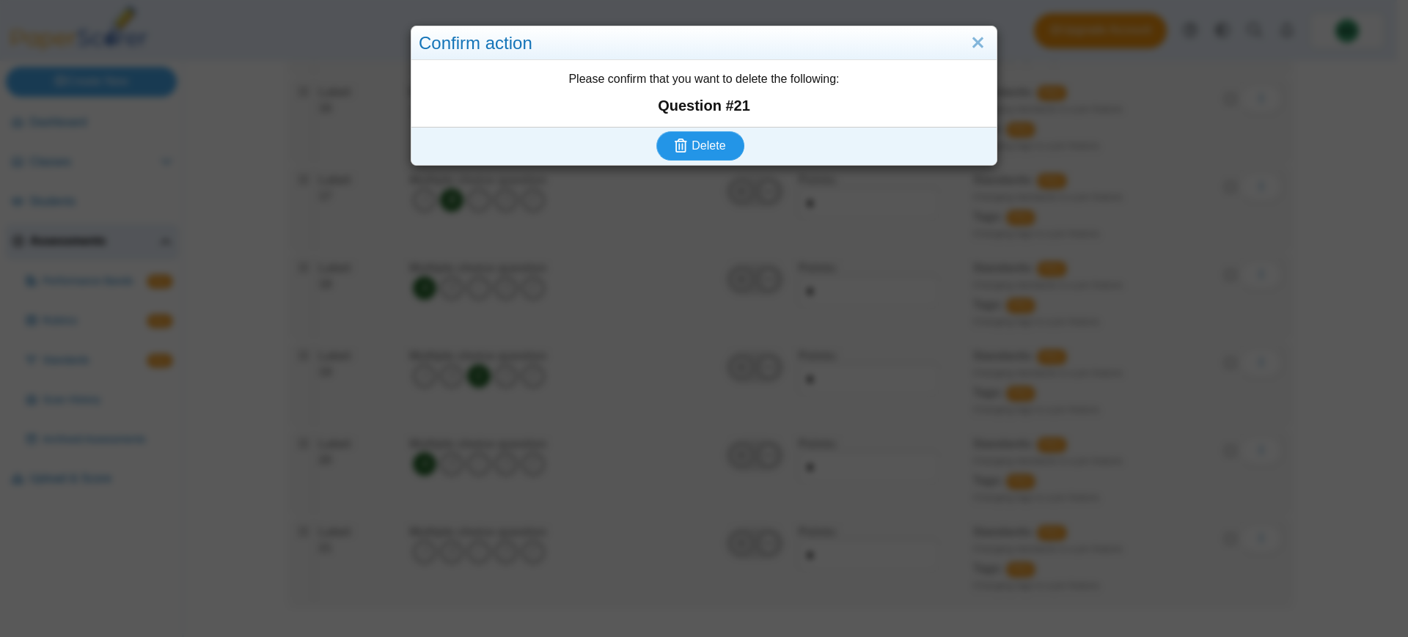
click at [707, 134] on button "Delete" at bounding box center [700, 145] width 88 height 29
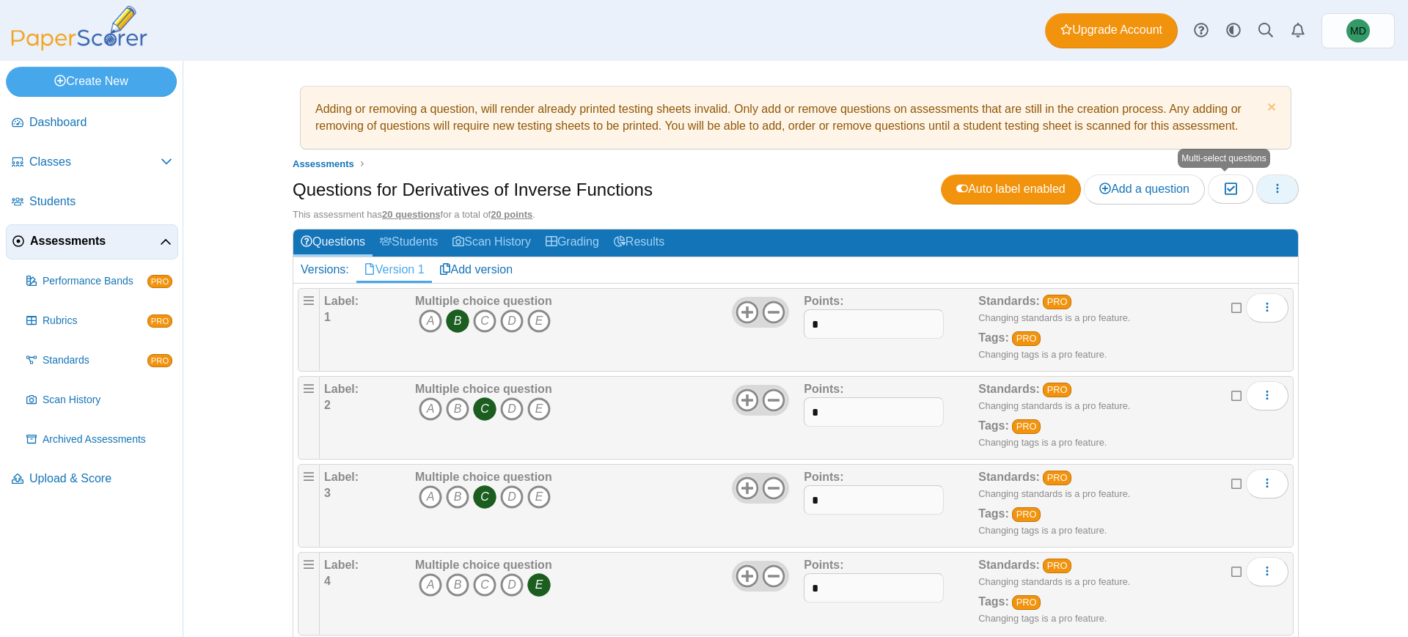
click at [1262, 192] on button "button" at bounding box center [1277, 189] width 43 height 29
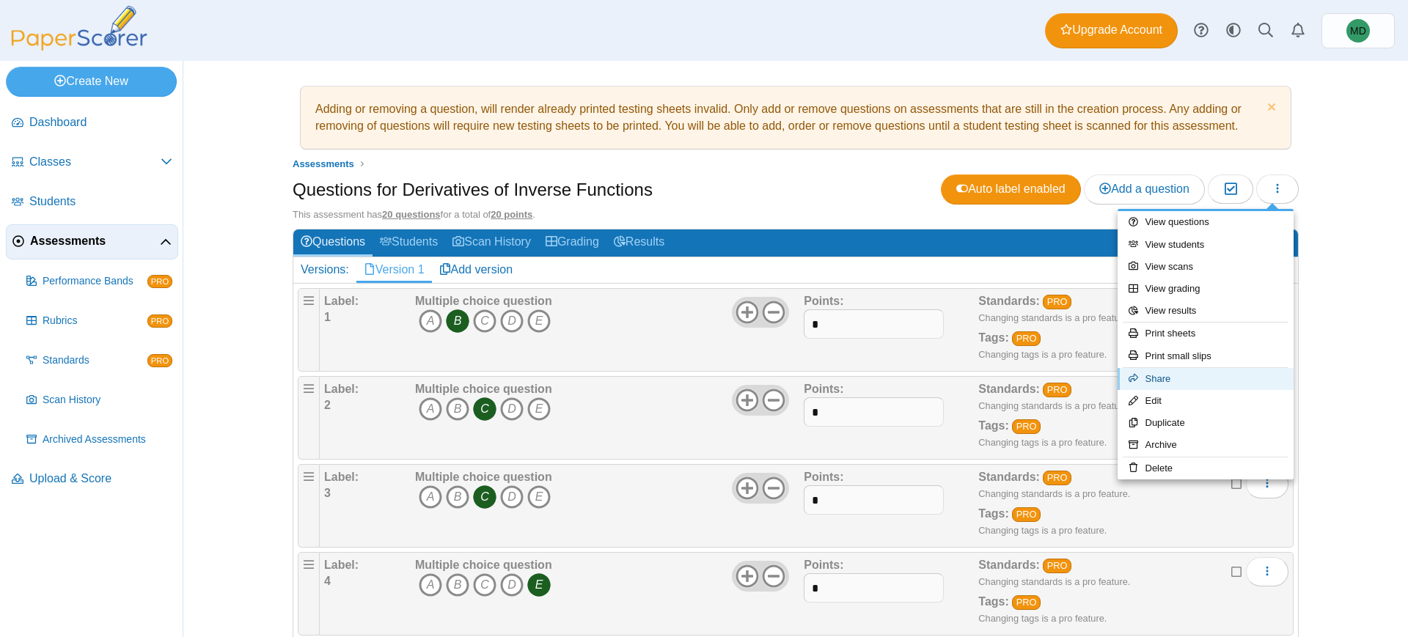
click at [1206, 381] on link "Share" at bounding box center [1206, 379] width 176 height 22
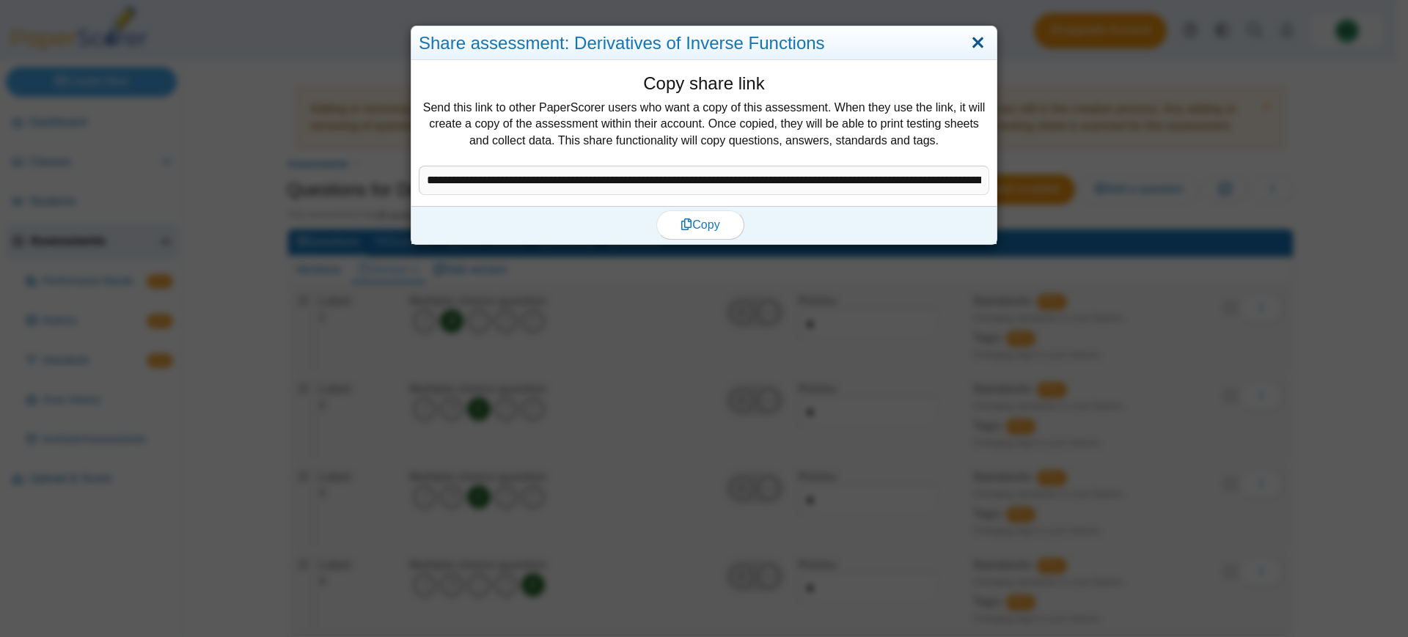
click at [967, 45] on link "Close" at bounding box center [978, 43] width 23 height 25
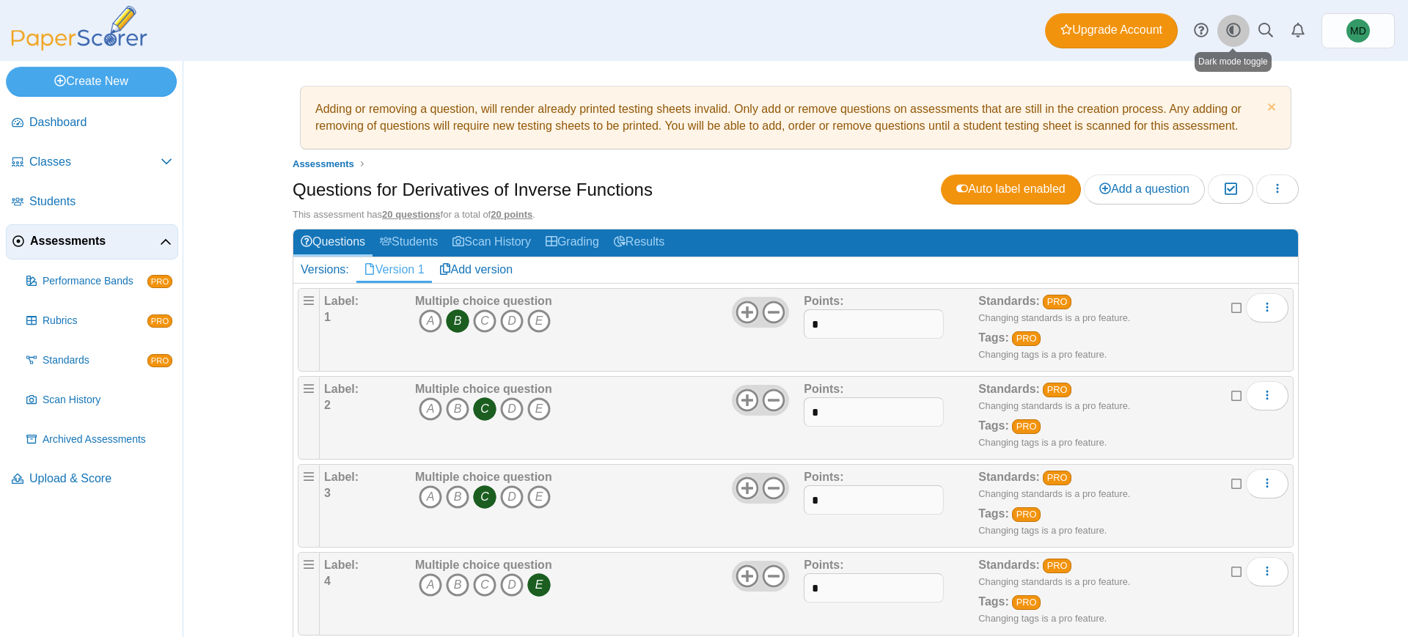
click at [1239, 34] on icon "Style variation" at bounding box center [1233, 30] width 15 height 15
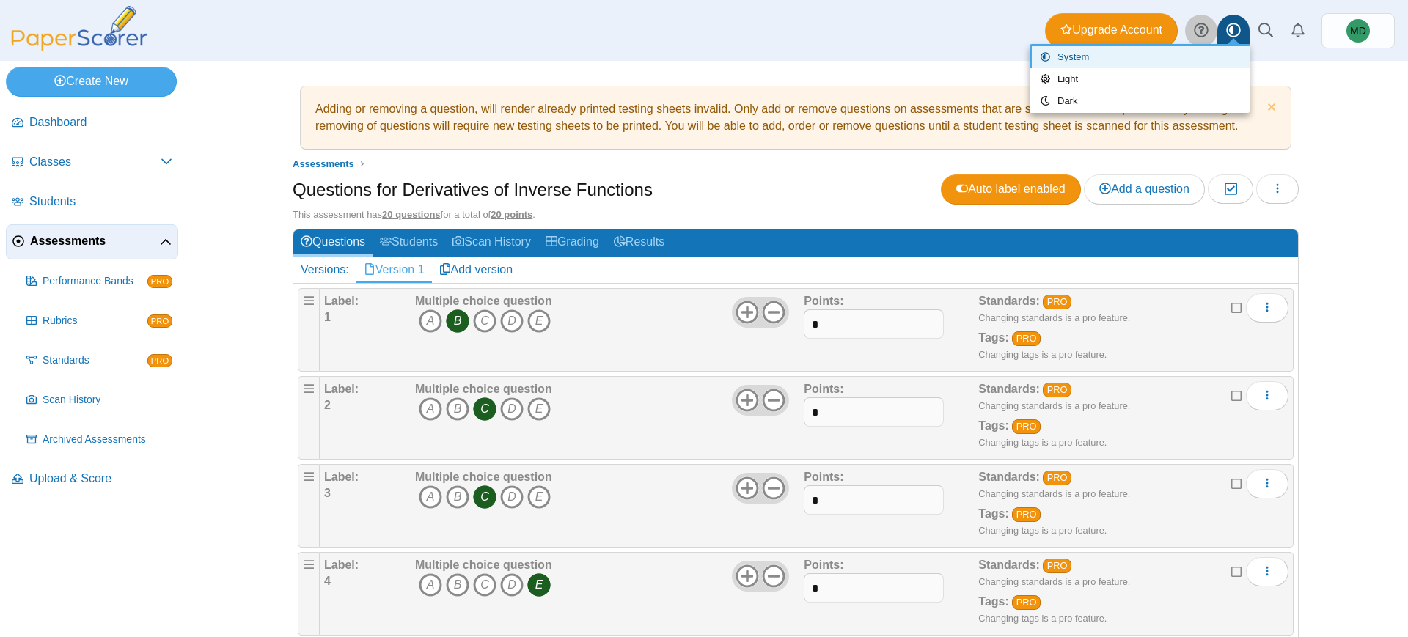
click at [1200, 25] on icon at bounding box center [1201, 30] width 15 height 15
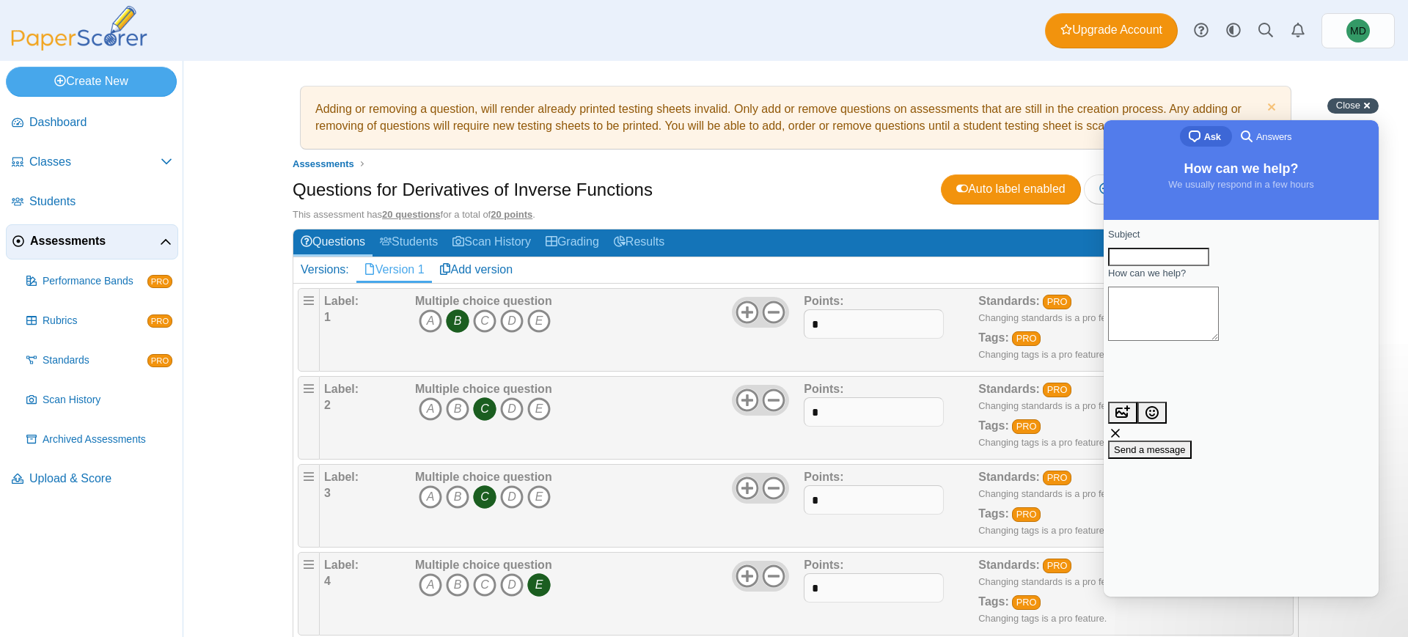
click at [1364, 101] on div "Close cross-small" at bounding box center [1352, 105] width 51 height 15
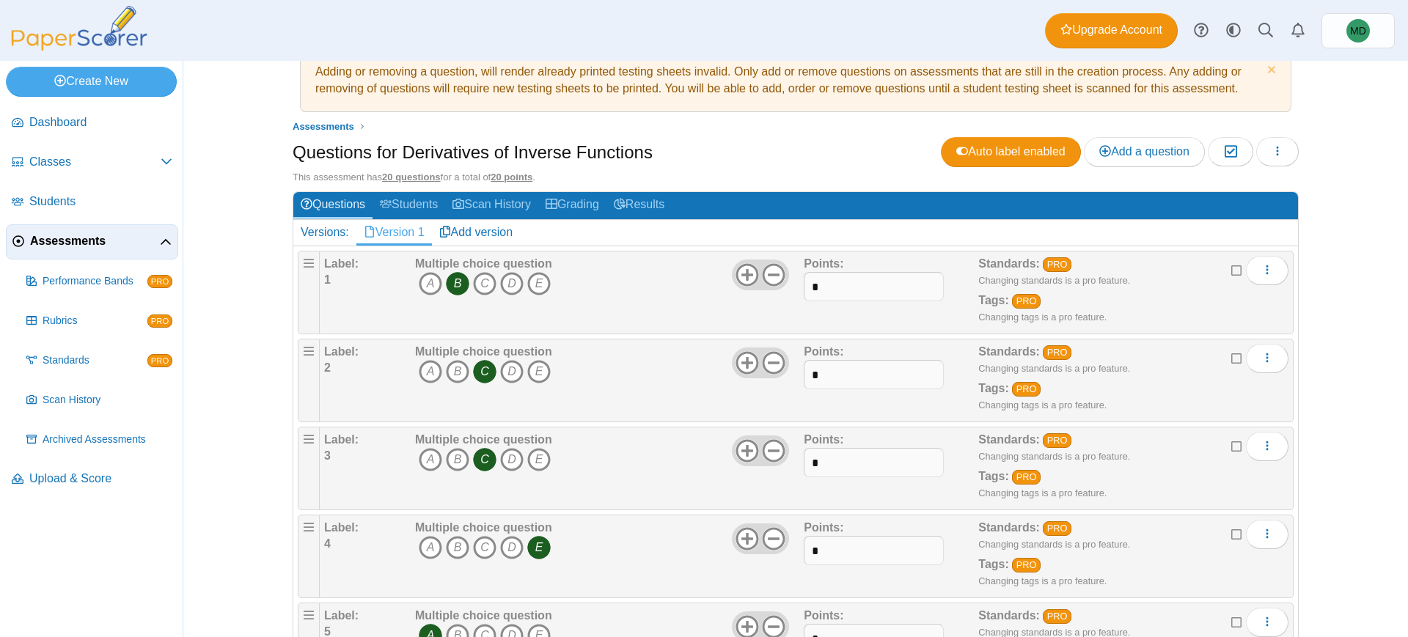
scroll to position [39, 0]
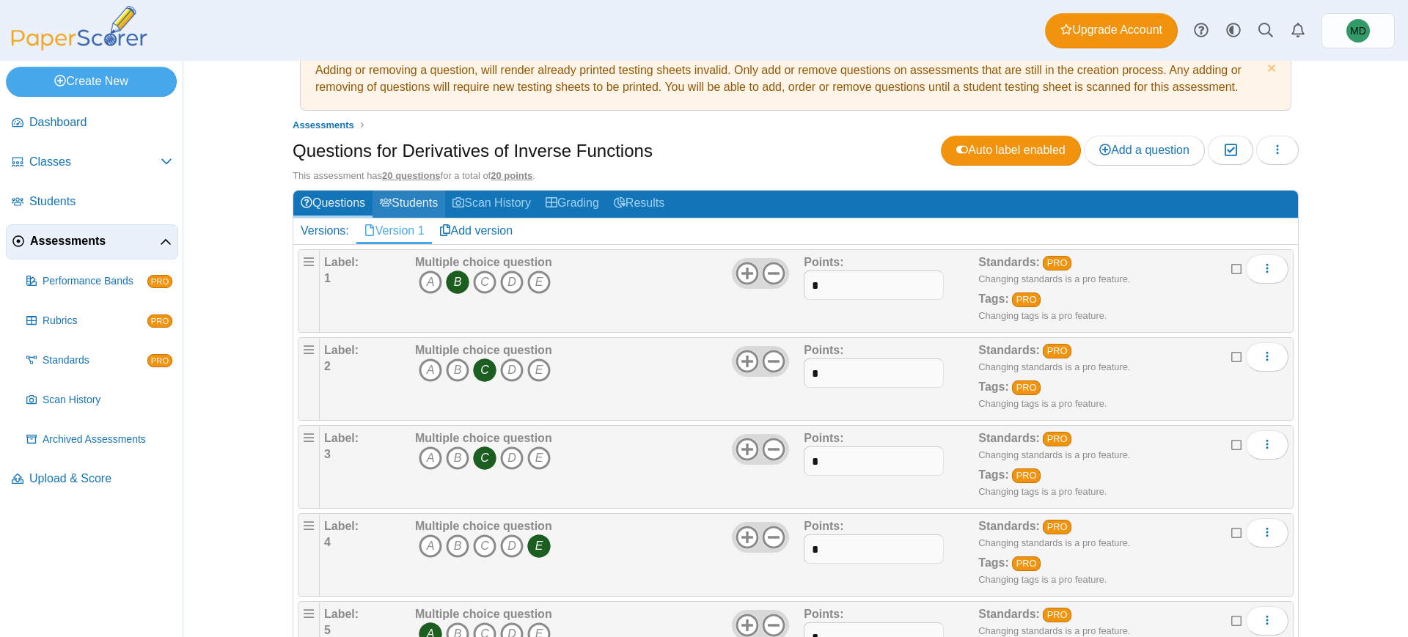
click at [395, 201] on link "Students" at bounding box center [409, 204] width 73 height 27
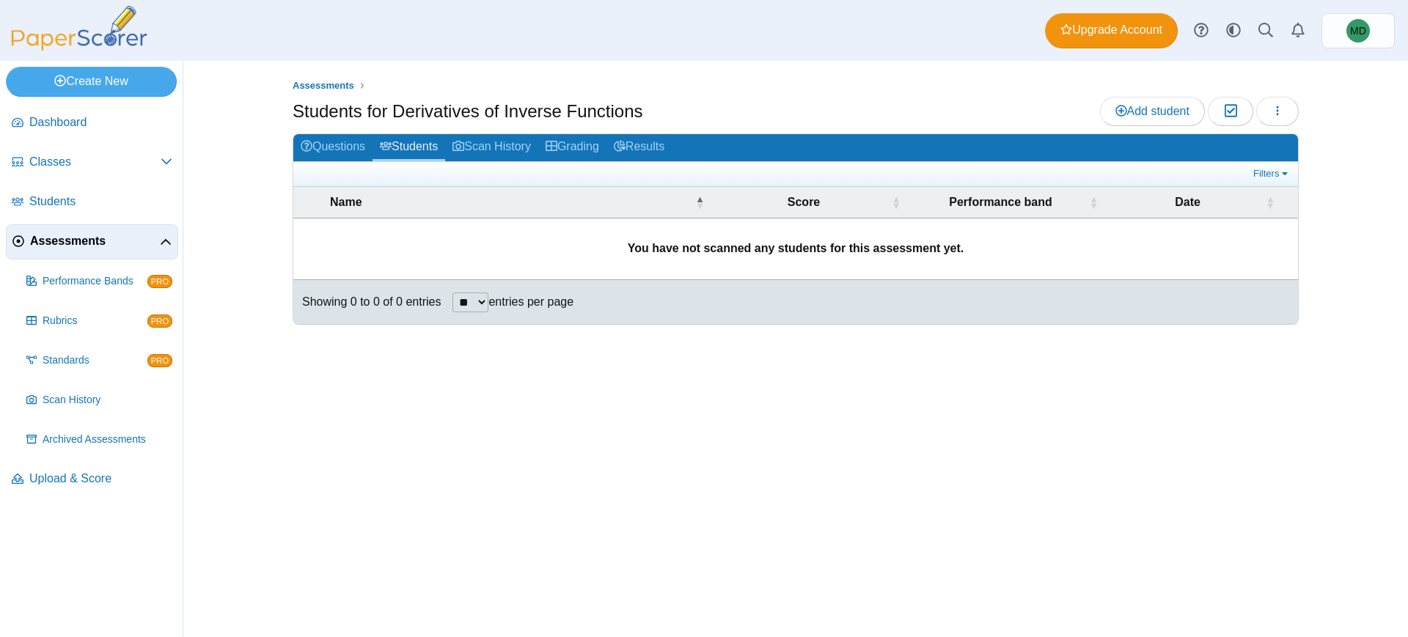
click at [488, 301] on select "** ** ** ***" at bounding box center [470, 303] width 36 height 20
select select "**"
click at [454, 293] on select "** ** ** ***" at bounding box center [470, 303] width 36 height 20
click at [1134, 111] on span "Add student" at bounding box center [1152, 111] width 74 height 12
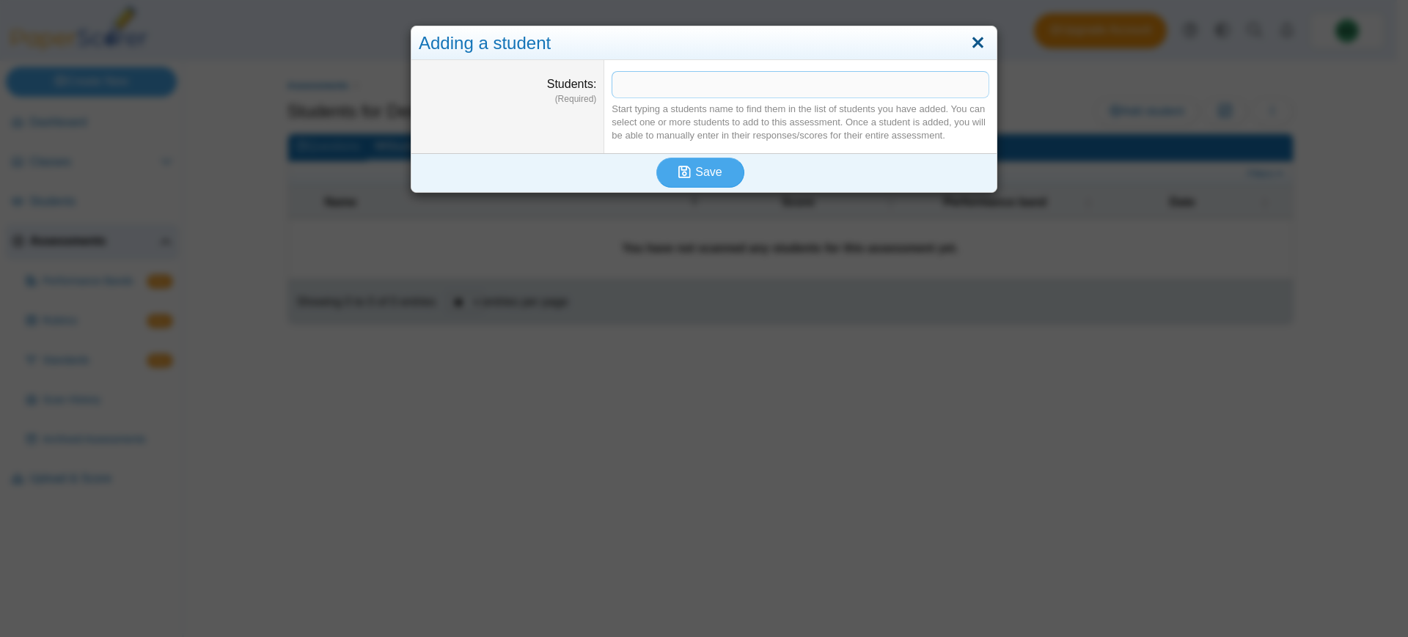
click at [973, 44] on link "Close" at bounding box center [978, 43] width 23 height 25
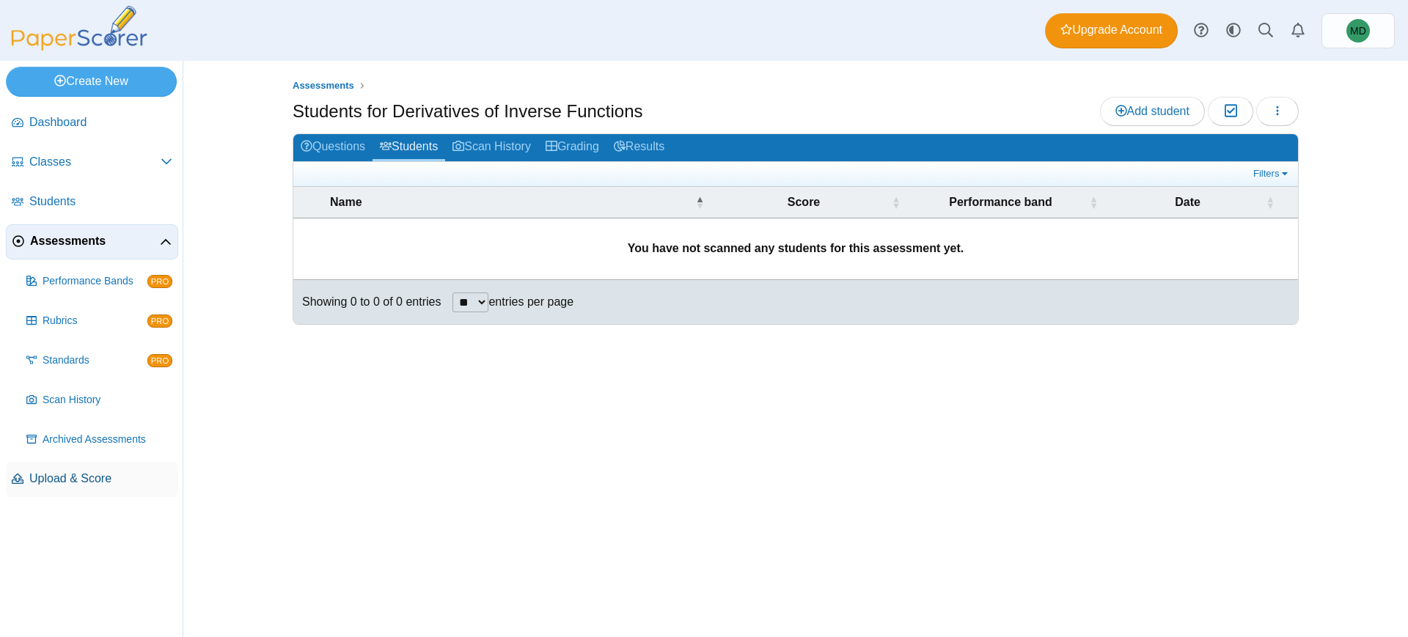
click at [107, 483] on span "Upload & Score" at bounding box center [100, 479] width 143 height 16
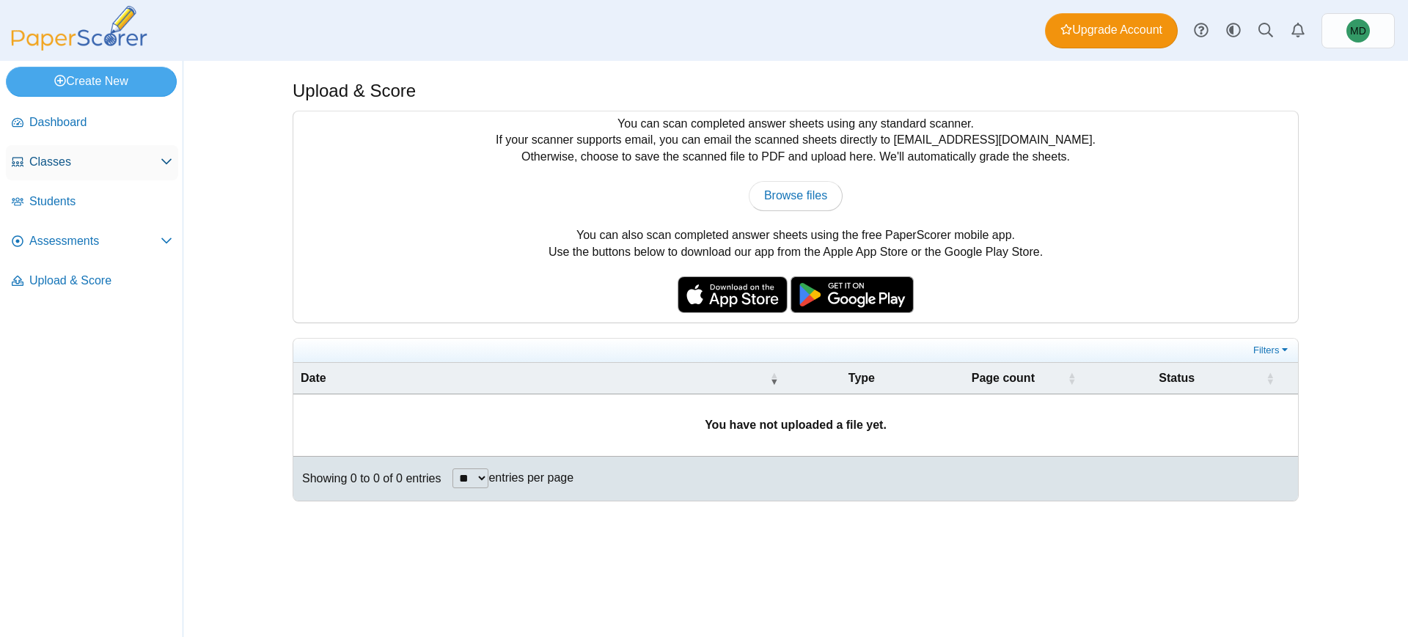
click at [111, 155] on span "Classes" at bounding box center [94, 162] width 131 height 16
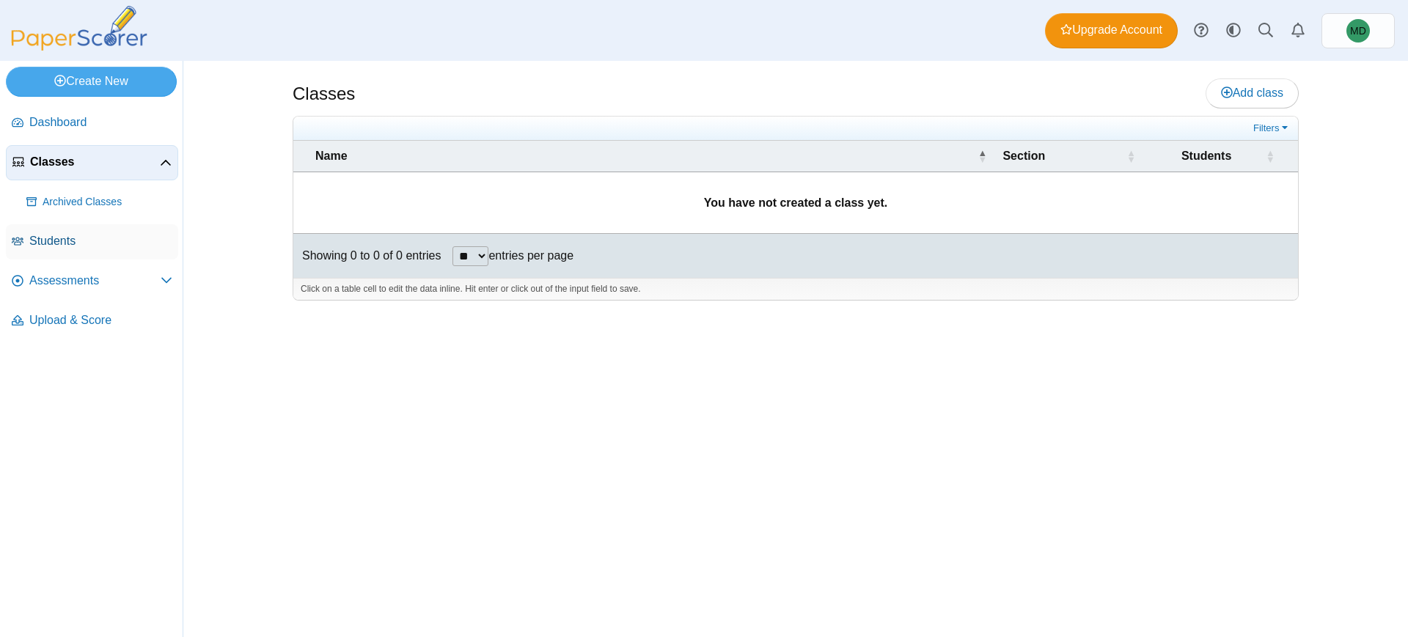
click at [92, 246] on span "Students" at bounding box center [100, 241] width 143 height 16
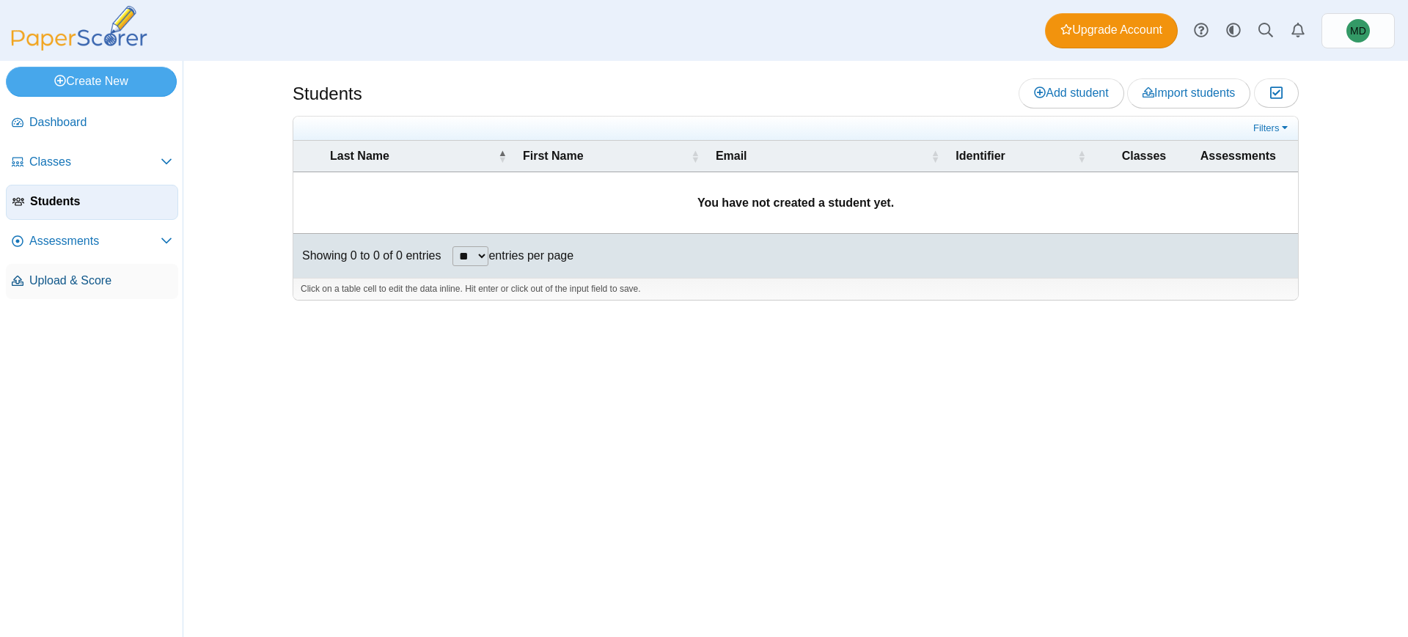
click at [87, 279] on span "Upload & Score" at bounding box center [100, 281] width 143 height 16
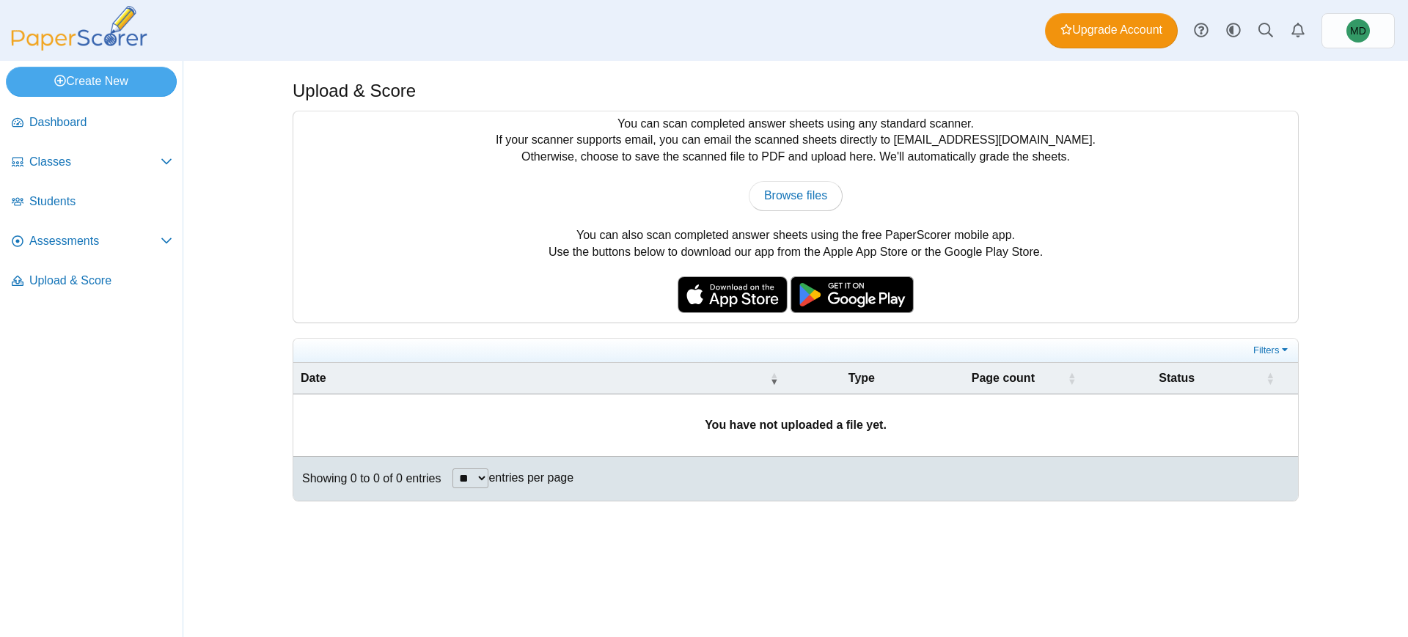
click at [79, 122] on span "Dashboard" at bounding box center [100, 122] width 143 height 16
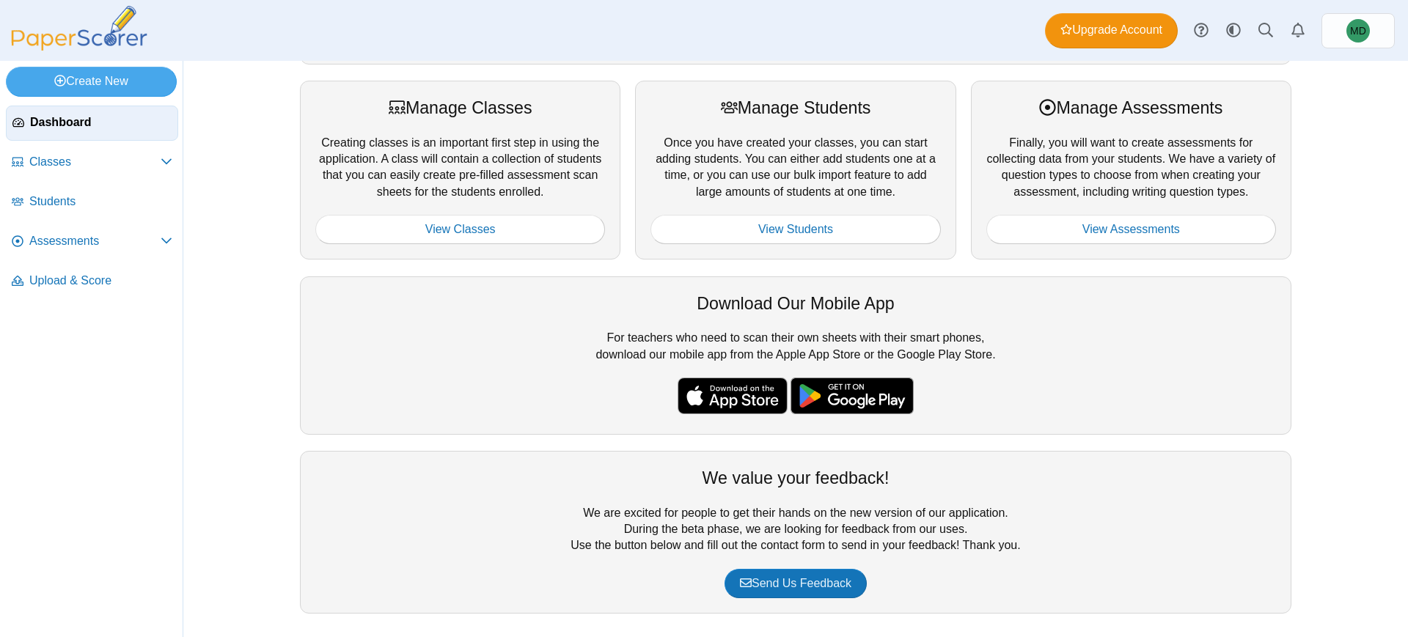
scroll to position [197, 0]
